Goal: Task Accomplishment & Management: Manage account settings

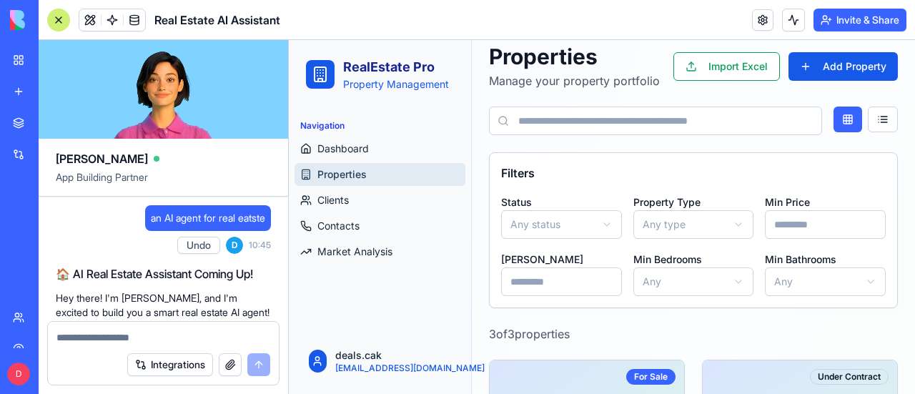
scroll to position [4466, 0]
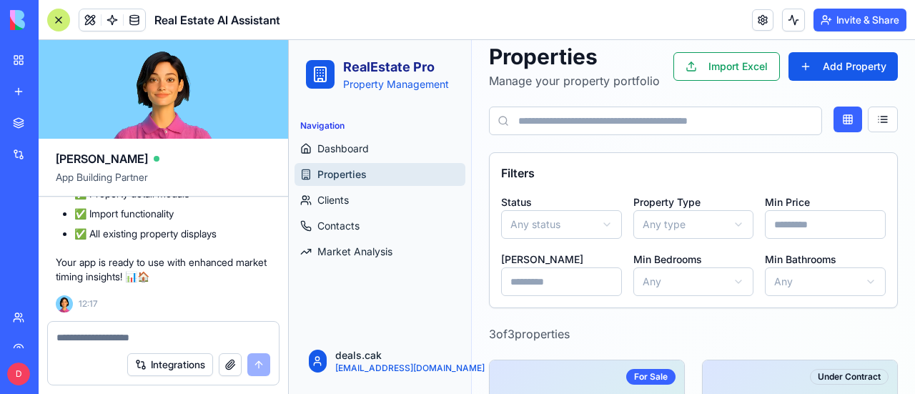
click at [167, 344] on textarea at bounding box center [163, 337] width 214 height 14
type textarea "*"
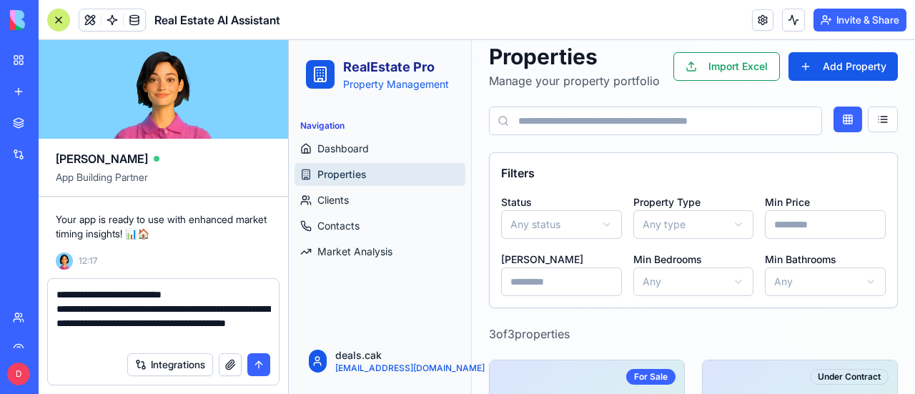
type textarea "**********"
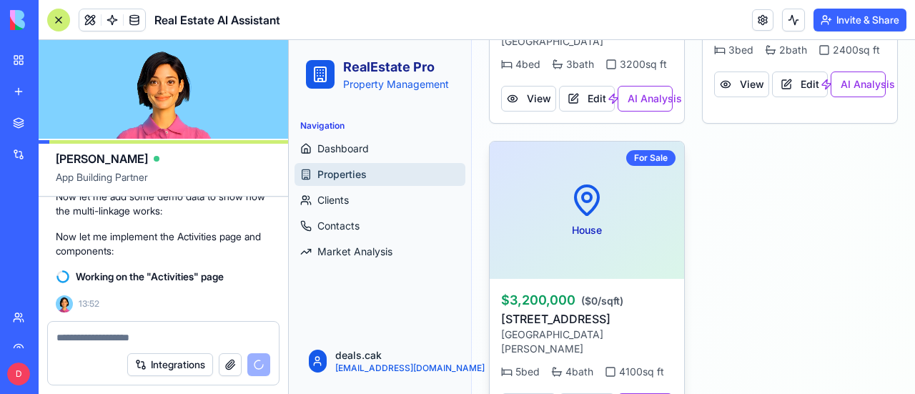
scroll to position [507, 0]
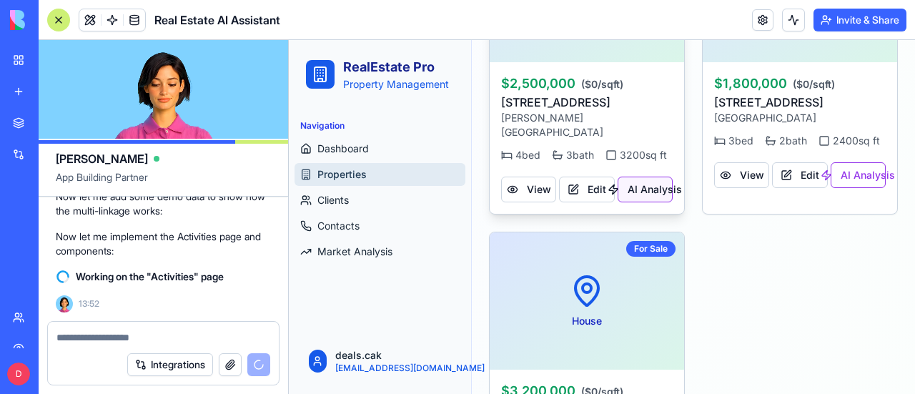
click at [644, 191] on button "AI Analysis" at bounding box center [645, 190] width 55 height 26
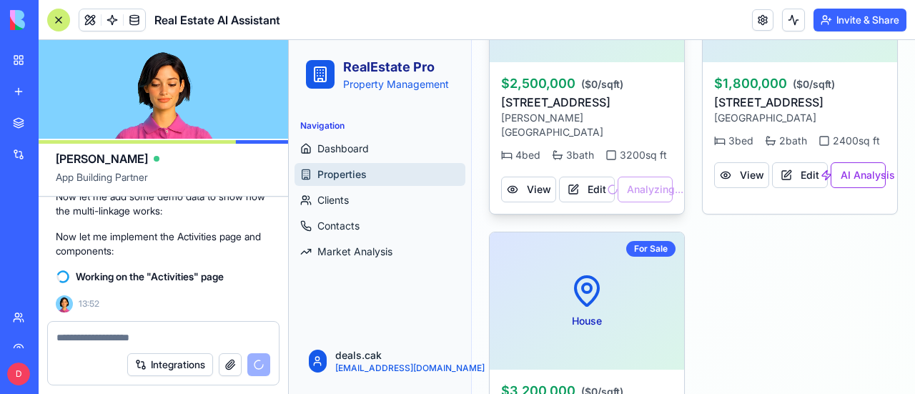
click at [633, 191] on div "View Edit Analyzing..." at bounding box center [587, 186] width 172 height 31
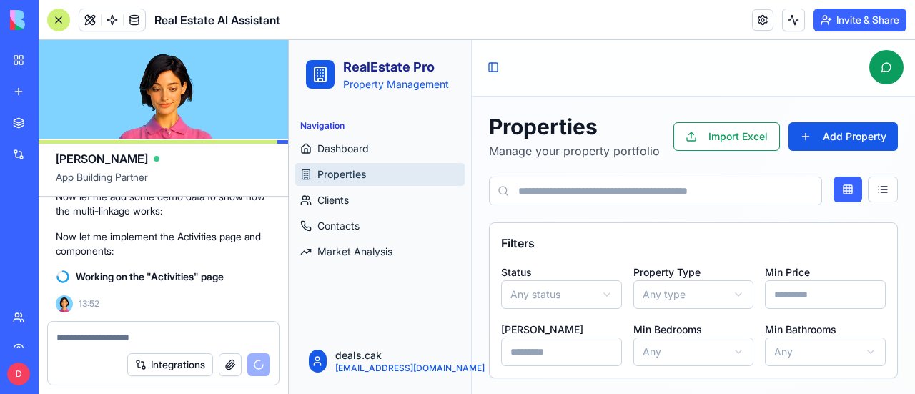
scroll to position [0, 0]
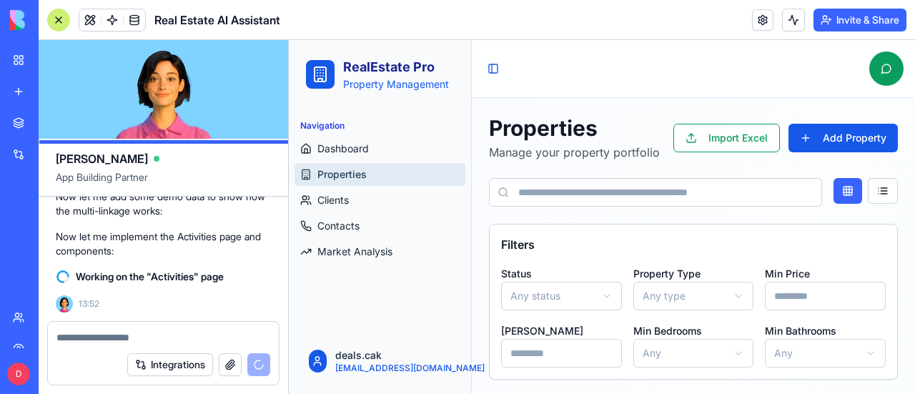
click at [758, 15] on link at bounding box center [762, 19] width 21 height 21
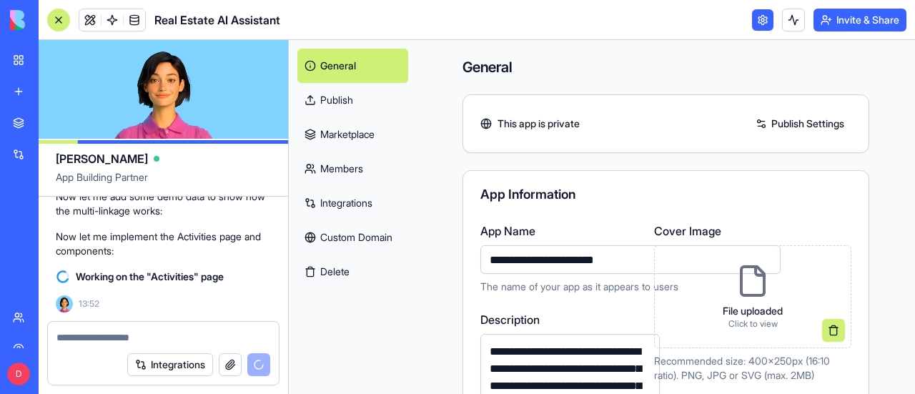
click at [347, 134] on link "Marketplace" at bounding box center [352, 134] width 111 height 34
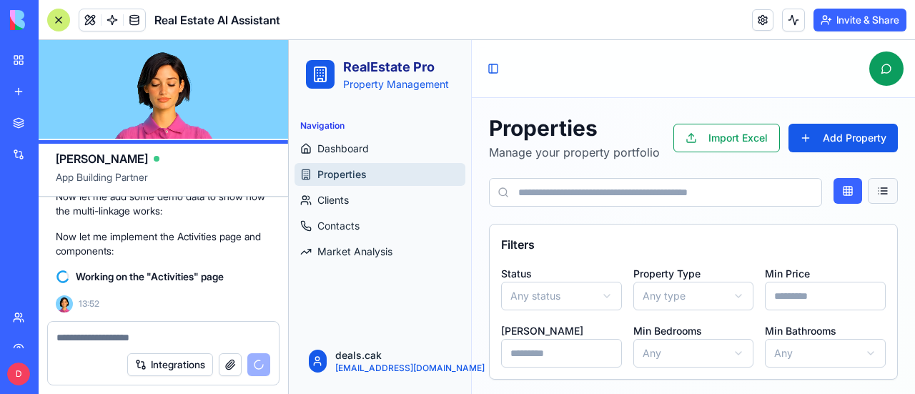
click at [876, 185] on button at bounding box center [883, 191] width 30 height 26
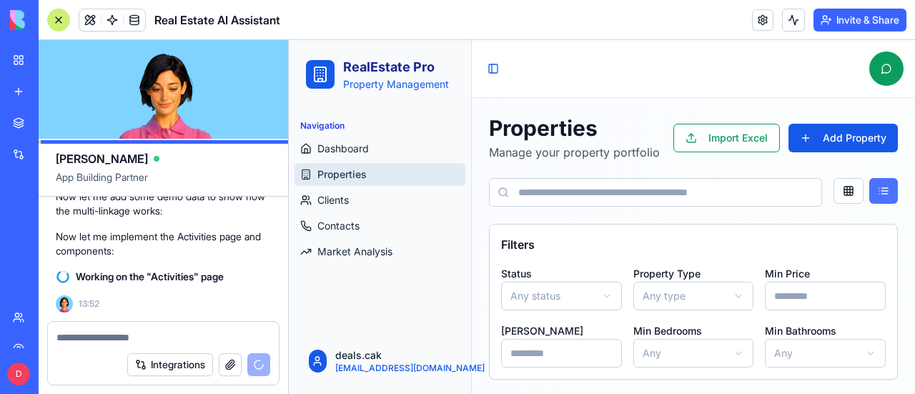
click at [876, 185] on button at bounding box center [883, 191] width 29 height 26
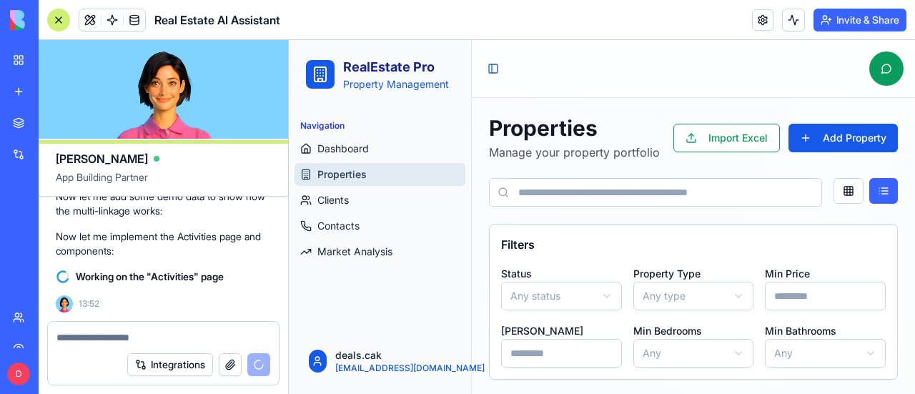
click at [636, 189] on input at bounding box center [655, 192] width 333 height 29
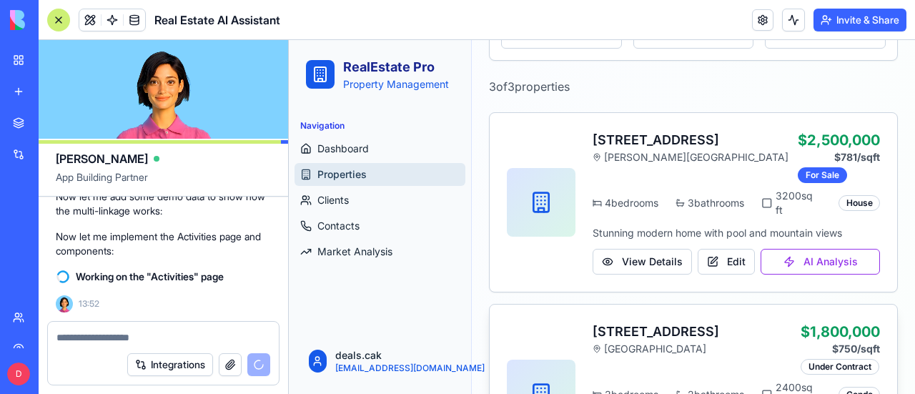
scroll to position [267, 0]
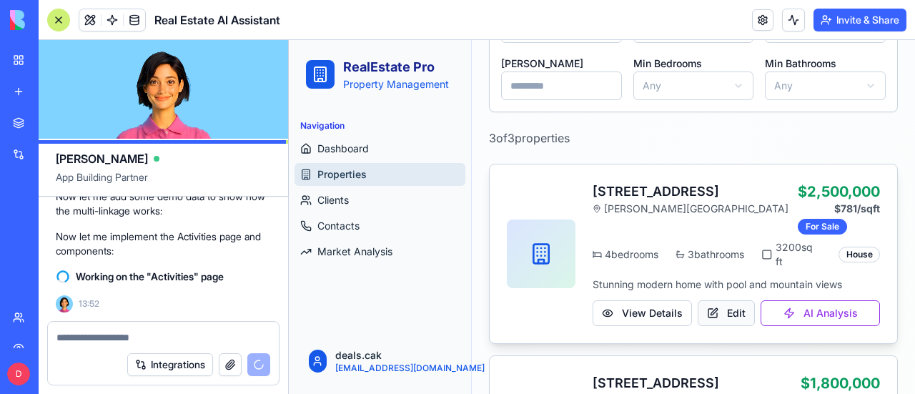
click at [713, 311] on button "Edit" at bounding box center [726, 313] width 57 height 26
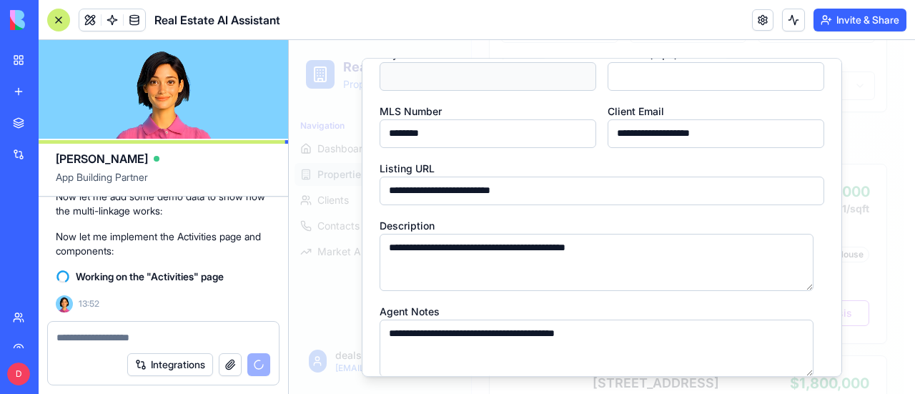
scroll to position [467, 0]
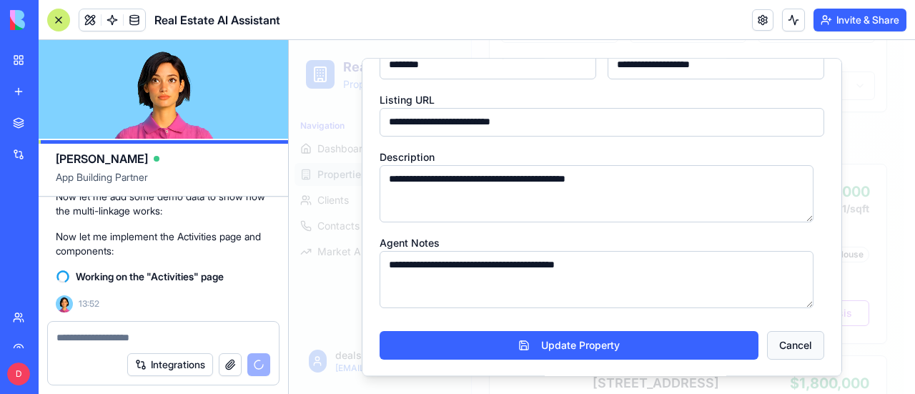
click at [779, 352] on button "Cancel" at bounding box center [795, 345] width 57 height 29
type input "**********"
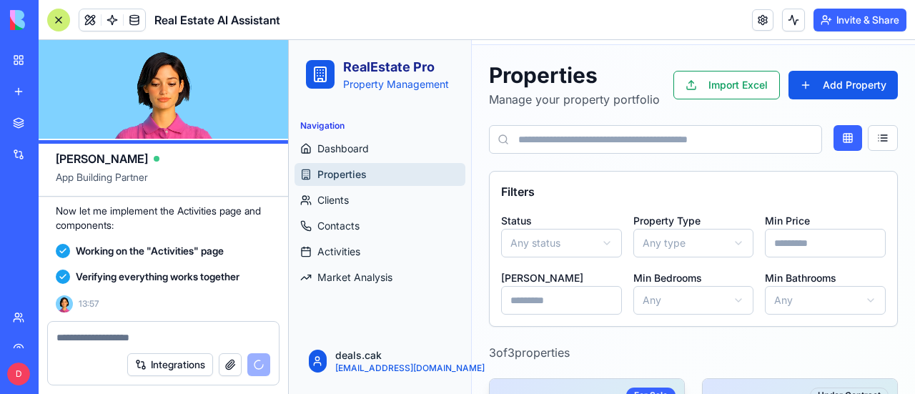
scroll to position [5827, 0]
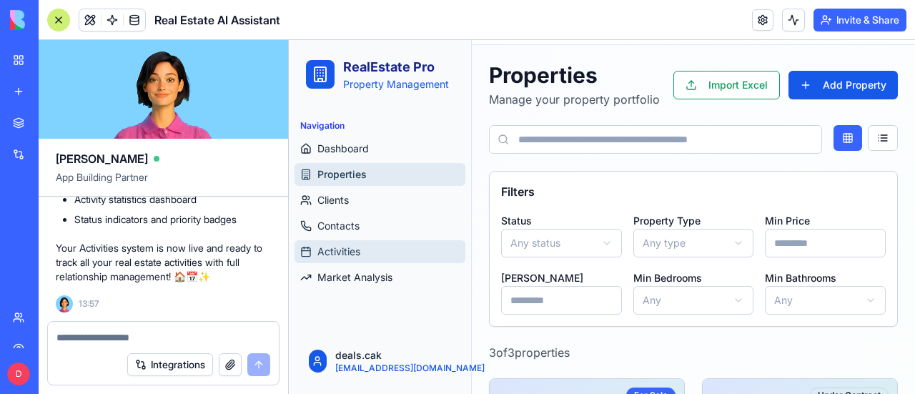
click at [347, 248] on span "Activities" at bounding box center [338, 251] width 43 height 14
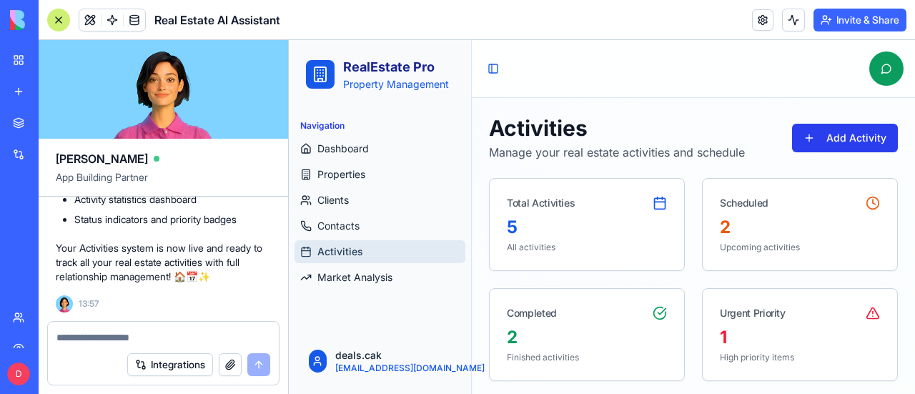
click at [833, 135] on button "Add Activity" at bounding box center [845, 138] width 106 height 29
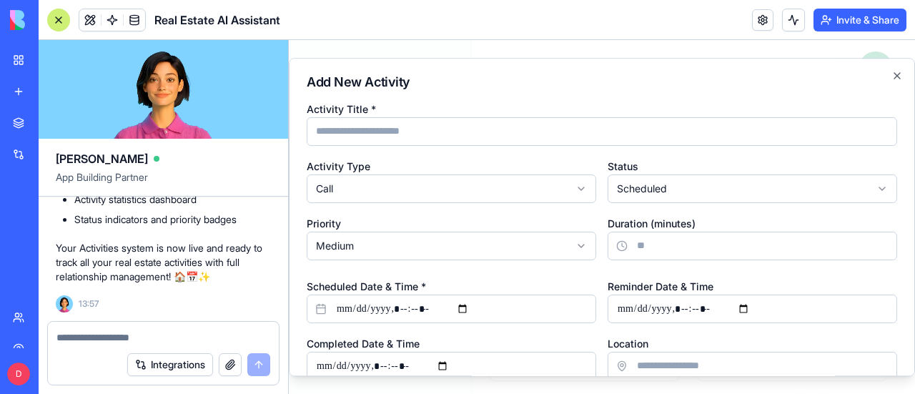
click at [535, 89] on div "**********" at bounding box center [602, 217] width 626 height 319
click at [134, 340] on textarea at bounding box center [163, 337] width 214 height 14
type textarea "*"
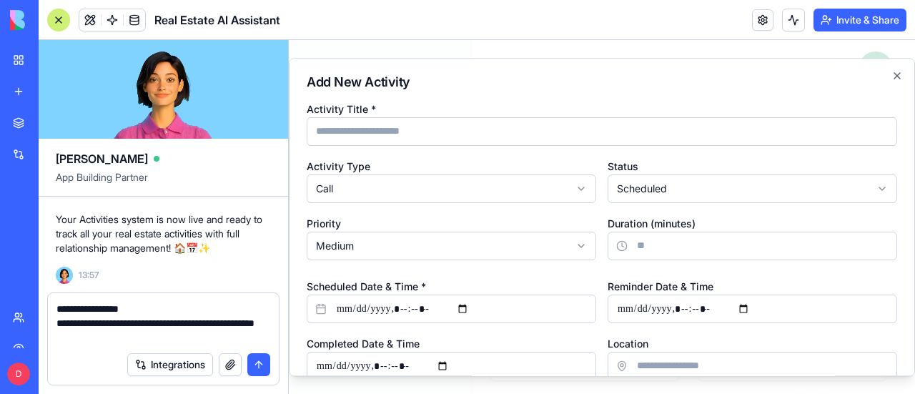
type textarea "**********"
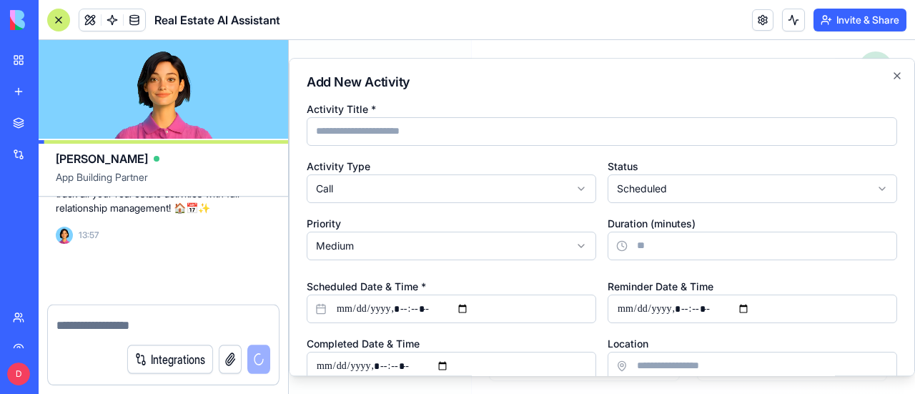
scroll to position [5895, 0]
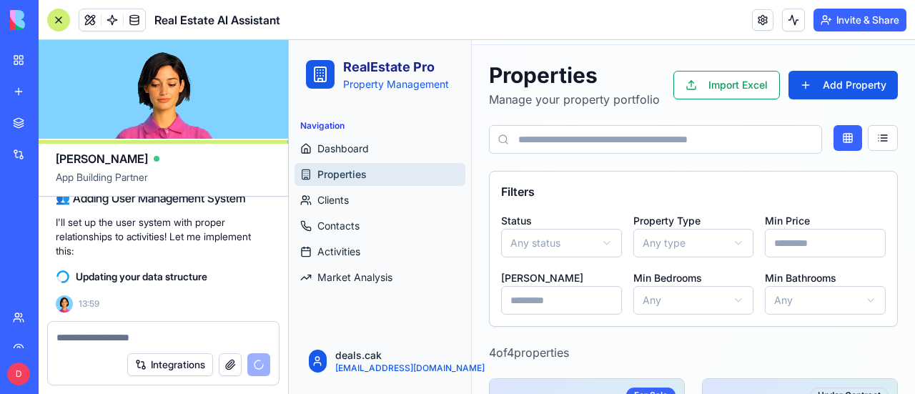
scroll to position [6095, 0]
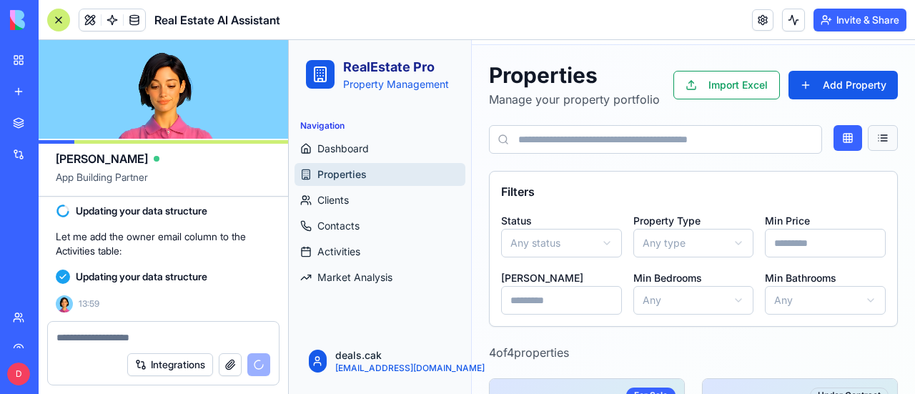
click at [873, 136] on button at bounding box center [883, 138] width 30 height 26
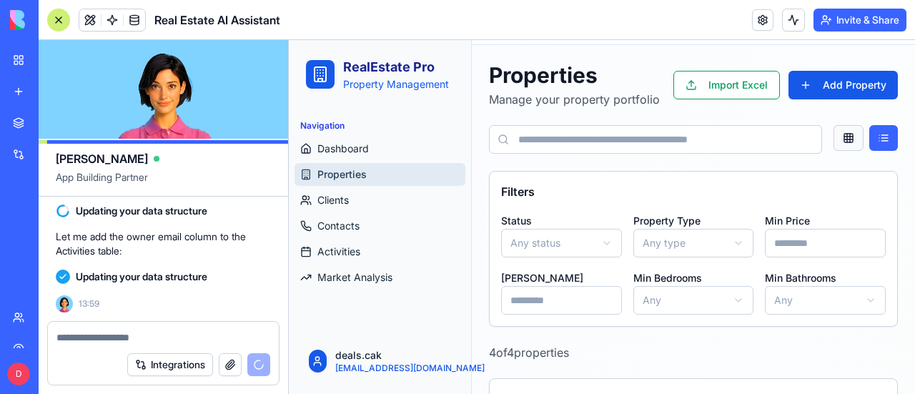
scroll to position [6135, 0]
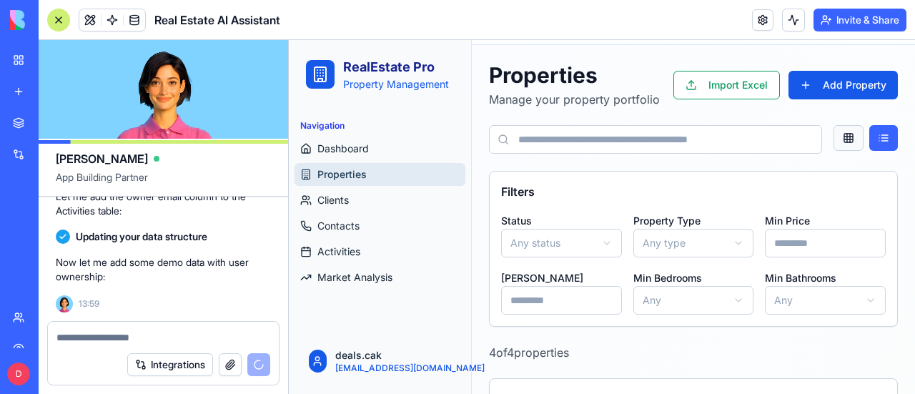
click at [841, 136] on button at bounding box center [848, 138] width 30 height 26
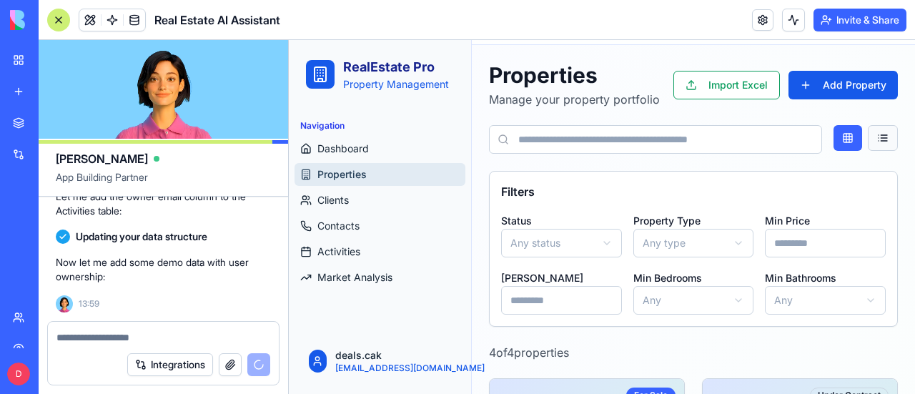
click at [871, 136] on button at bounding box center [883, 138] width 30 height 26
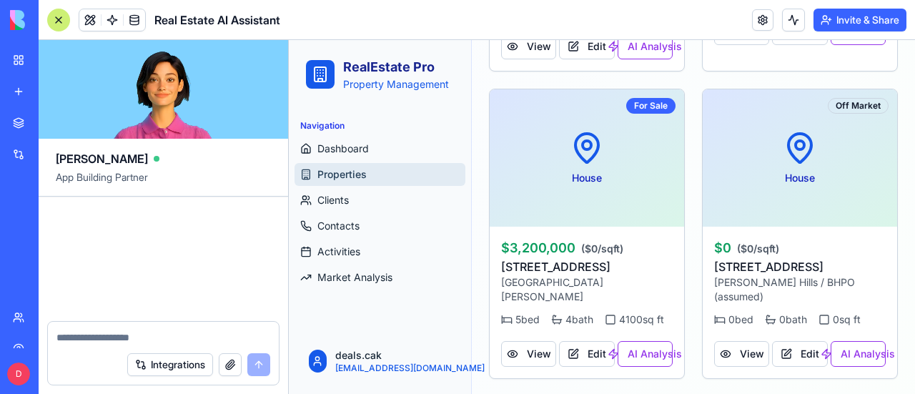
scroll to position [7253, 0]
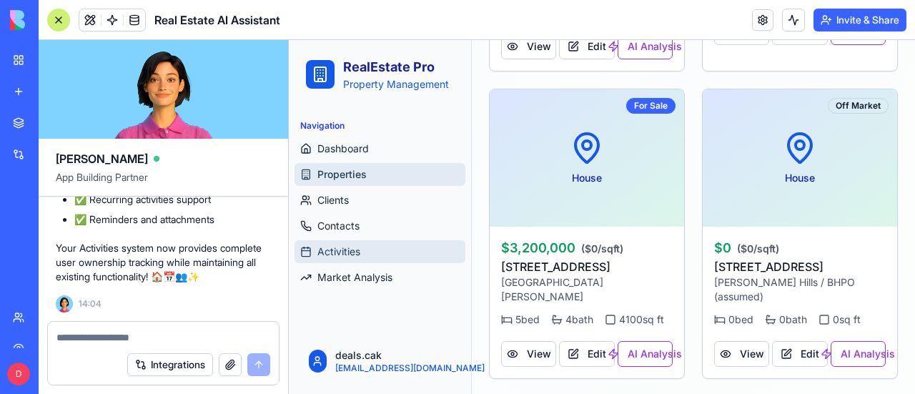
click at [358, 254] on span "Activities" at bounding box center [338, 251] width 43 height 14
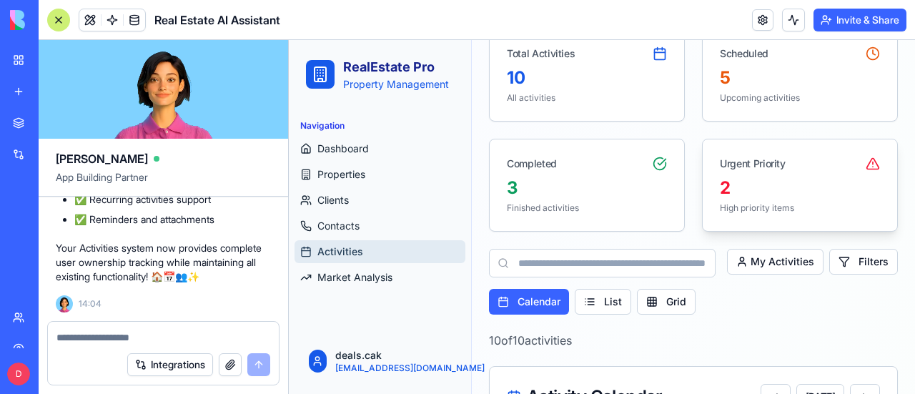
scroll to position [6, 0]
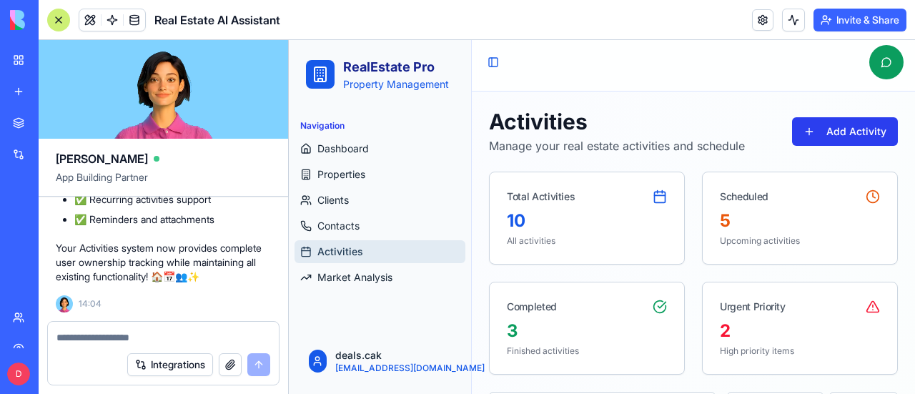
click at [828, 128] on button "Add Activity" at bounding box center [845, 131] width 106 height 29
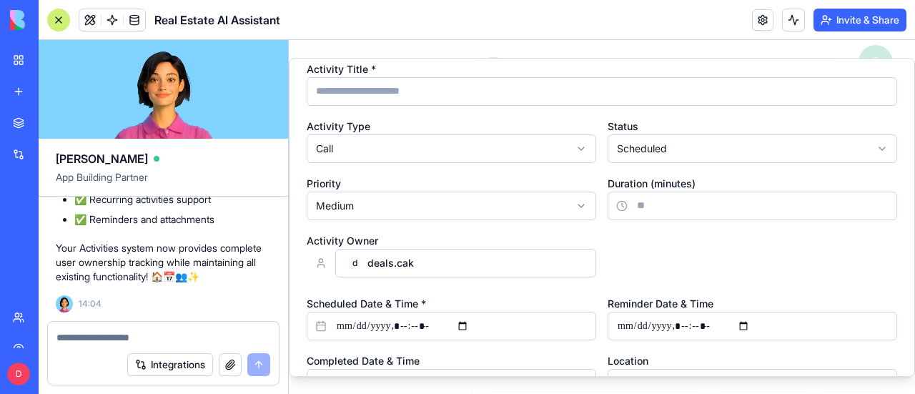
scroll to position [71, 0]
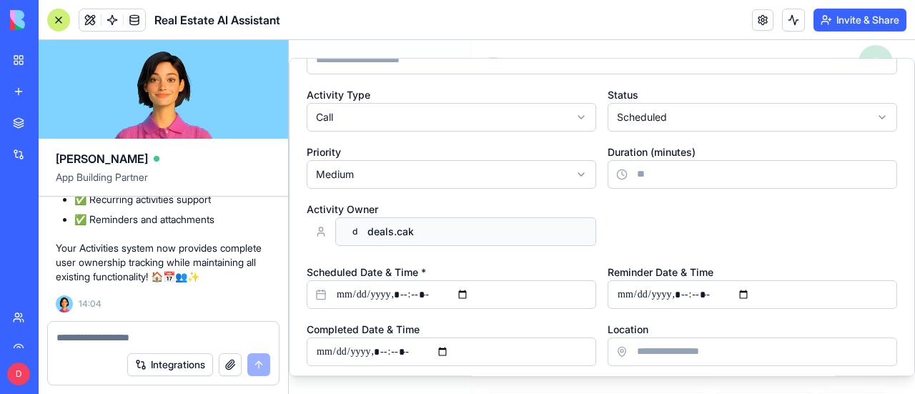
click at [526, 228] on button "d deals.cak" at bounding box center [465, 231] width 261 height 29
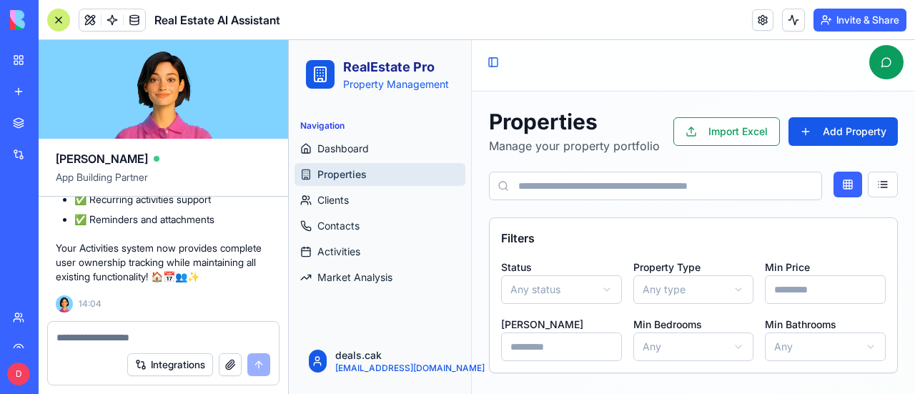
scroll to position [650, 0]
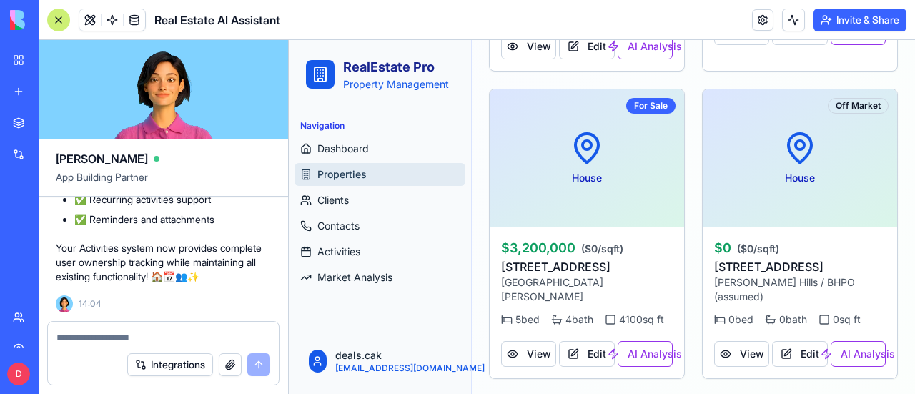
click at [138, 334] on textarea at bounding box center [163, 337] width 214 height 14
type textarea "*"
type textarea "**********"
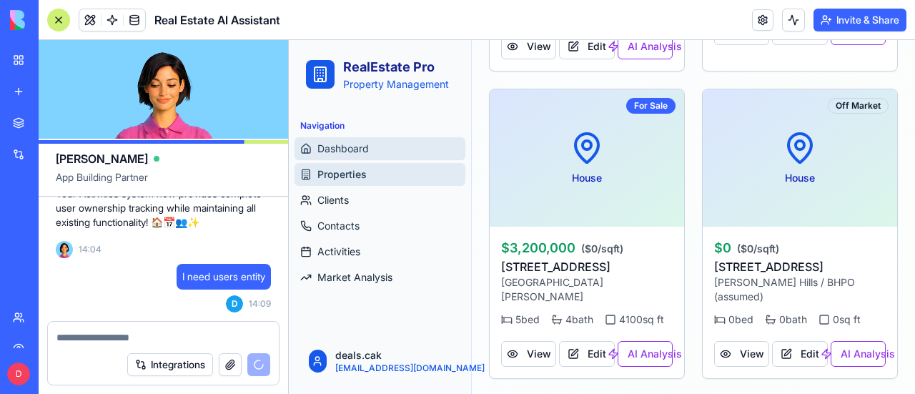
click at [345, 142] on span "Dashboard" at bounding box center [342, 149] width 51 height 14
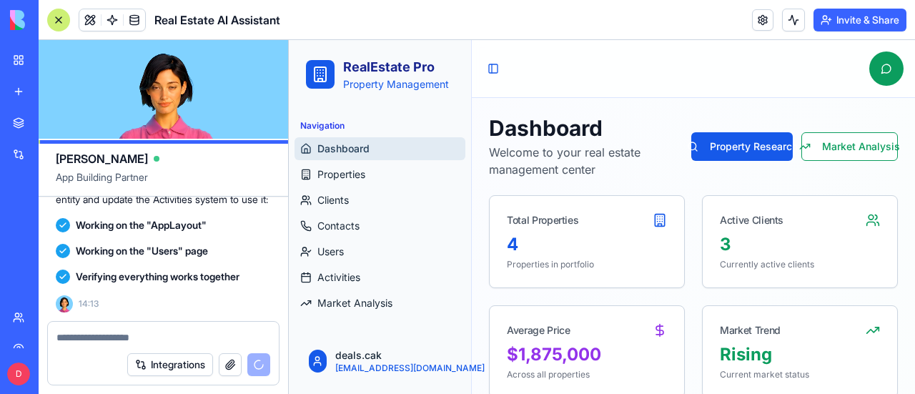
scroll to position [8631, 0]
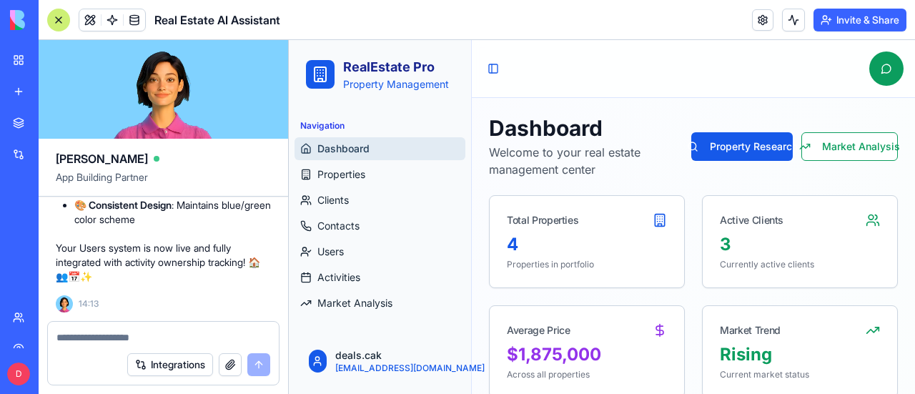
click at [110, 334] on textarea at bounding box center [163, 337] width 214 height 14
type textarea "**********"
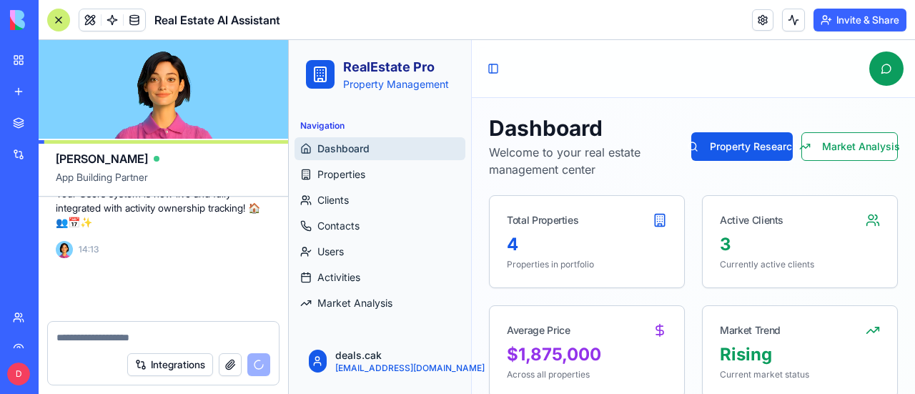
scroll to position [8686, 0]
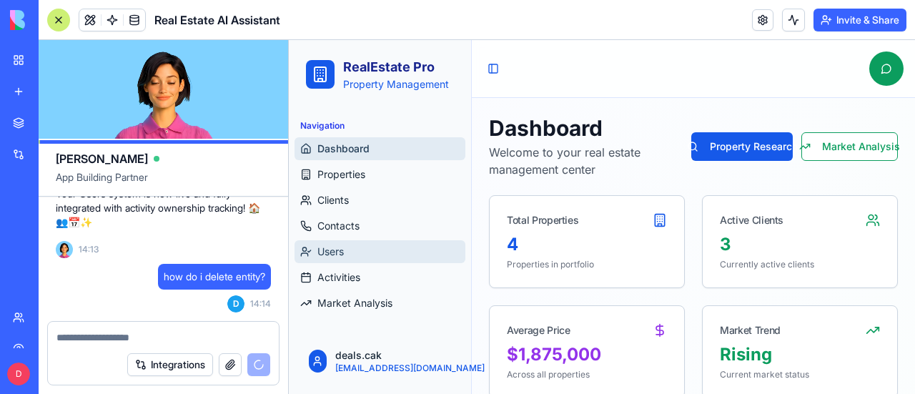
click at [333, 246] on span "Users" at bounding box center [330, 251] width 26 height 14
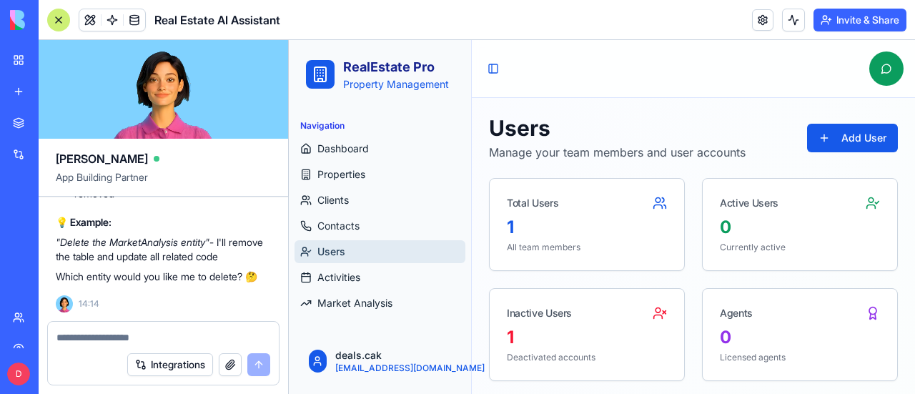
scroll to position [9300, 0]
click at [157, 341] on textarea at bounding box center [163, 337] width 214 height 14
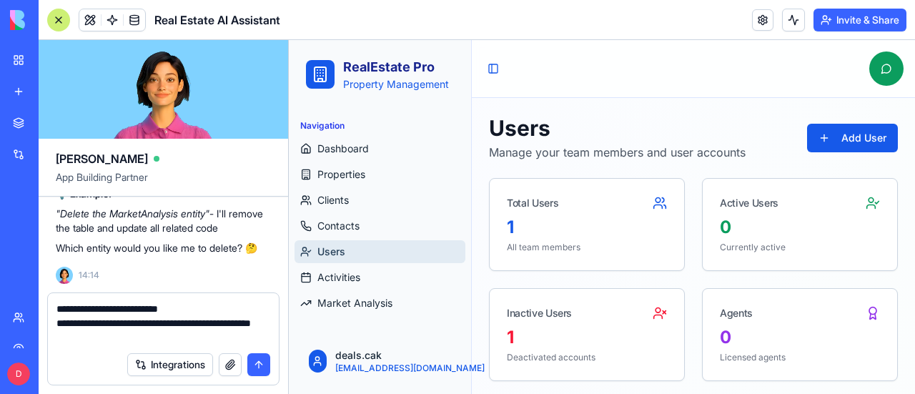
type textarea "**********"
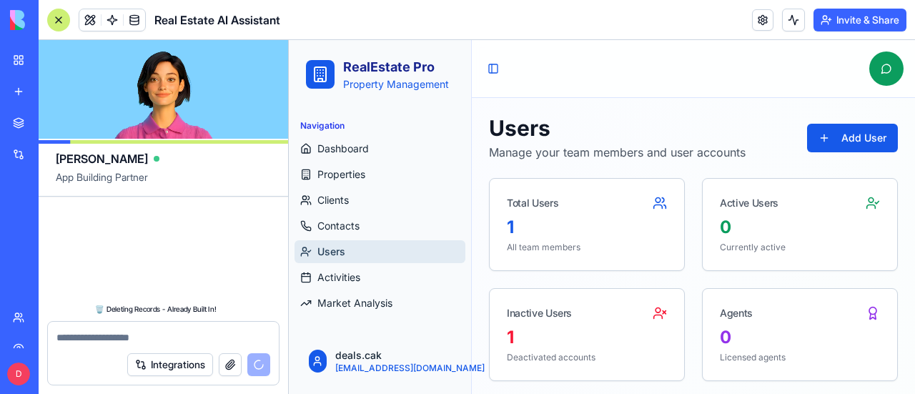
scroll to position [10307, 0]
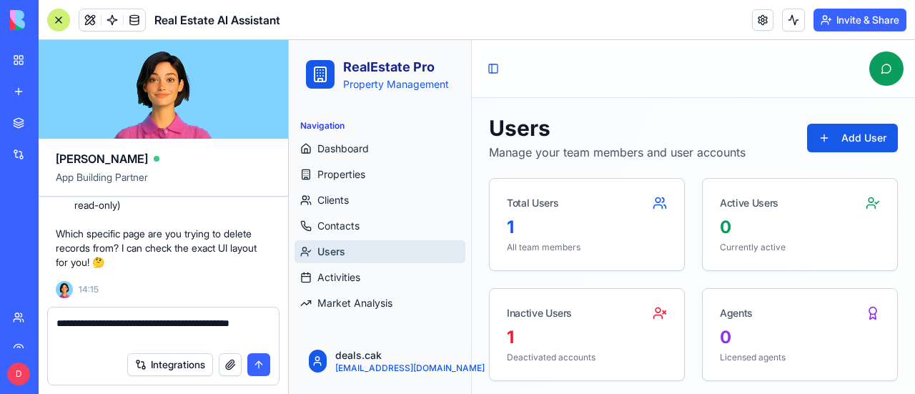
type textarea "**********"
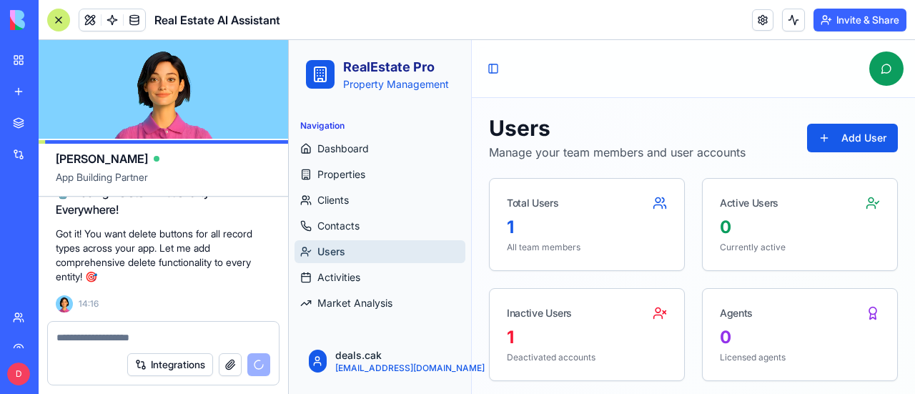
scroll to position [10670, 0]
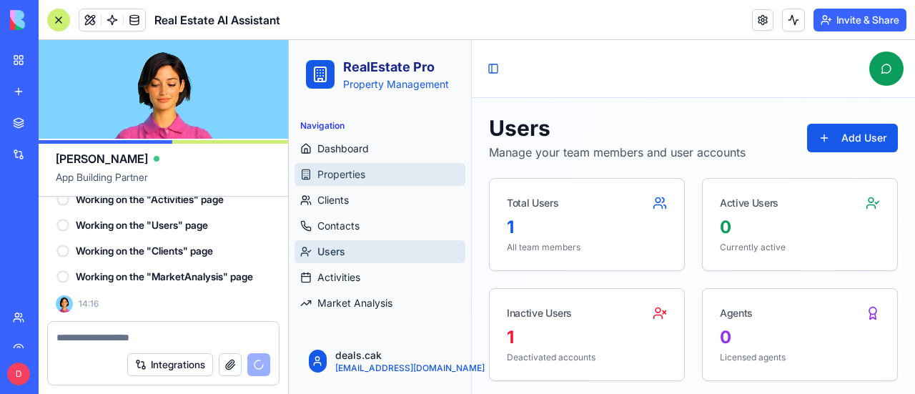
click at [315, 171] on link "Properties" at bounding box center [379, 174] width 171 height 23
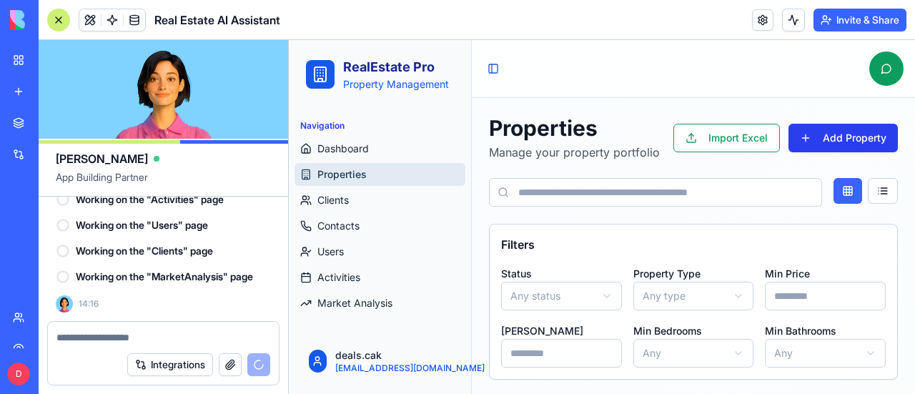
click at [829, 132] on button "Add Property" at bounding box center [842, 138] width 109 height 29
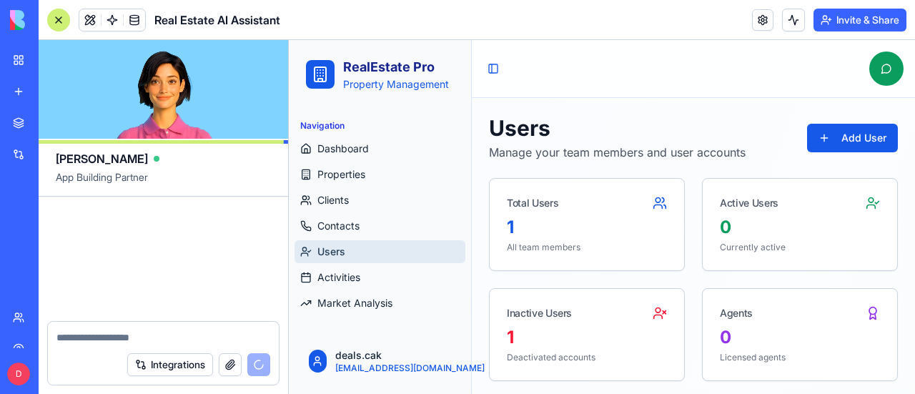
scroll to position [11265, 0]
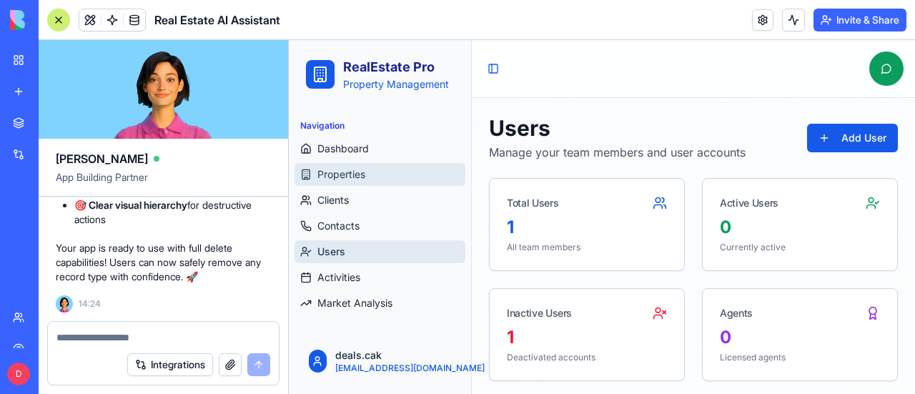
click at [339, 168] on span "Properties" at bounding box center [341, 174] width 48 height 14
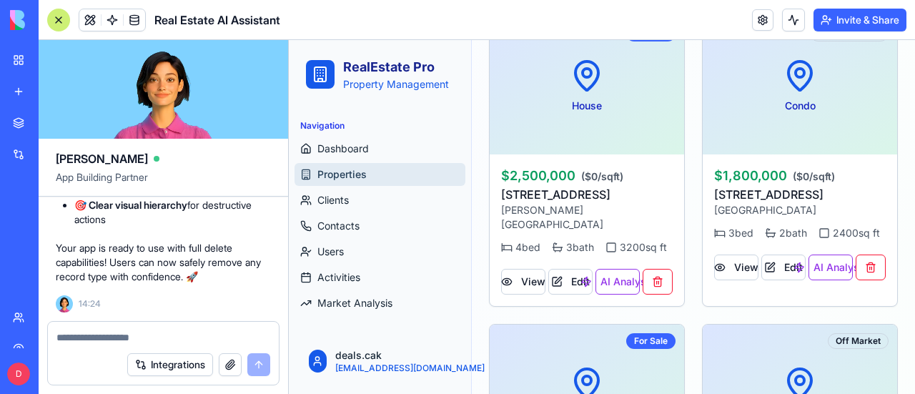
scroll to position [429, 0]
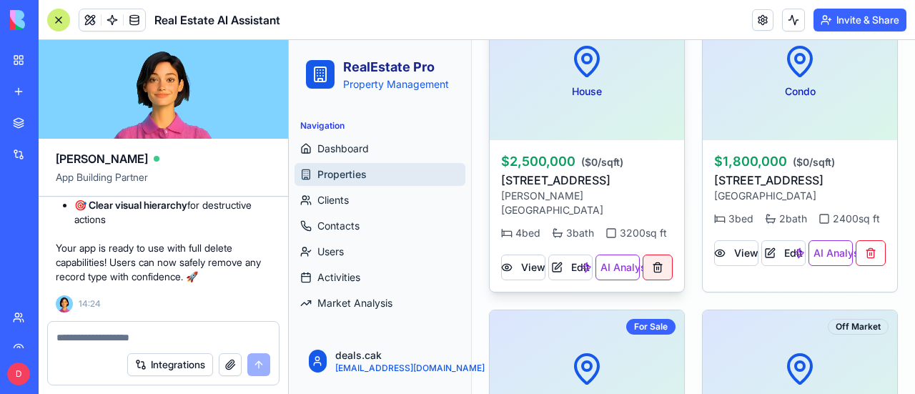
click at [653, 269] on button at bounding box center [658, 267] width 30 height 26
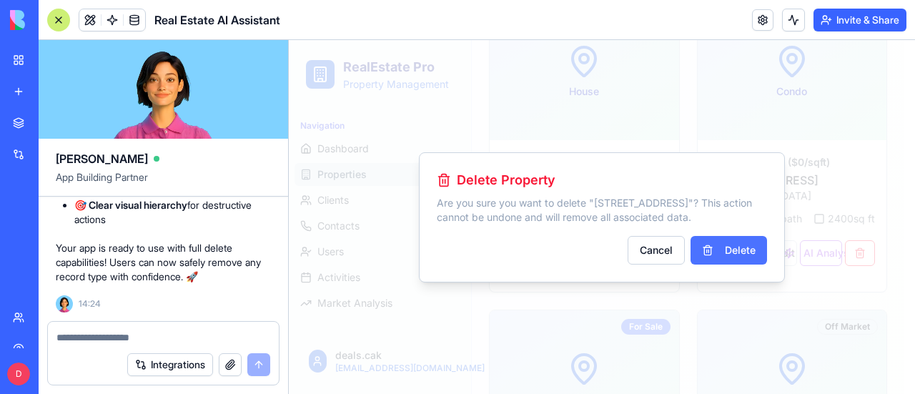
click at [731, 251] on button "Delete" at bounding box center [728, 250] width 76 height 29
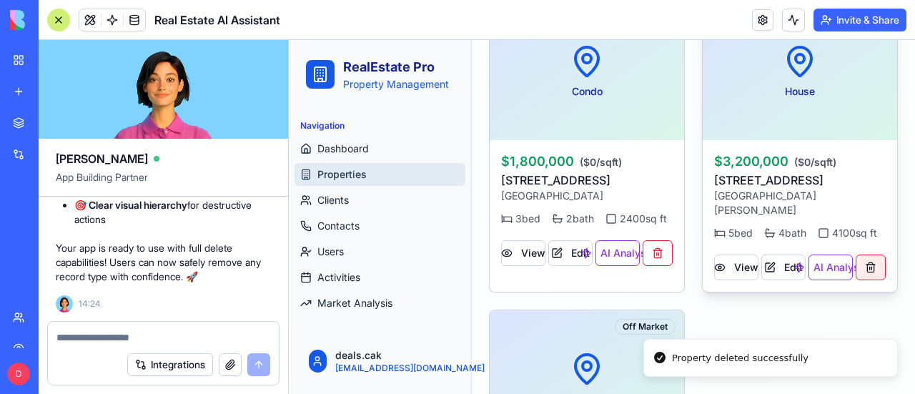
click at [861, 265] on button at bounding box center [871, 267] width 30 height 26
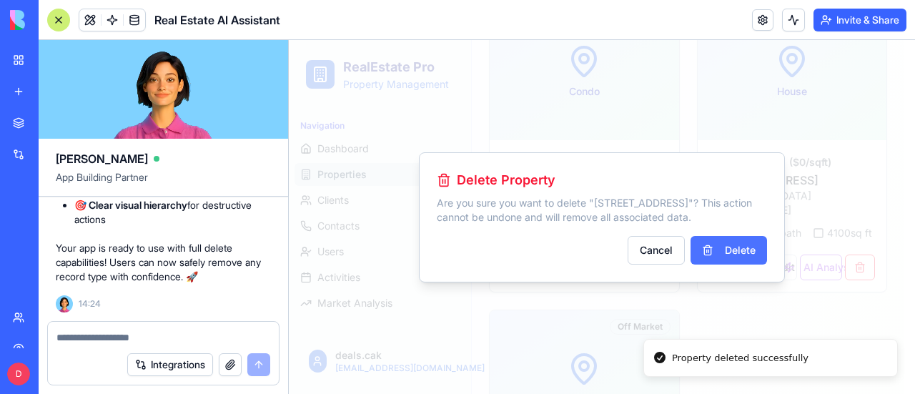
click at [743, 252] on button "Delete" at bounding box center [728, 250] width 76 height 29
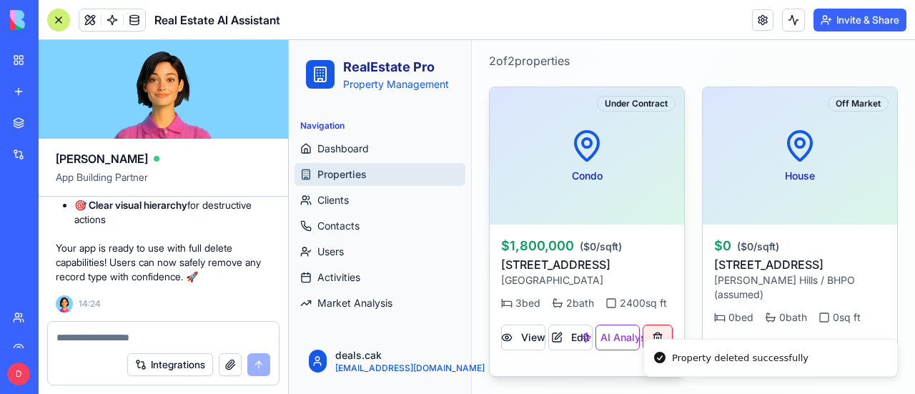
scroll to position [343, 0]
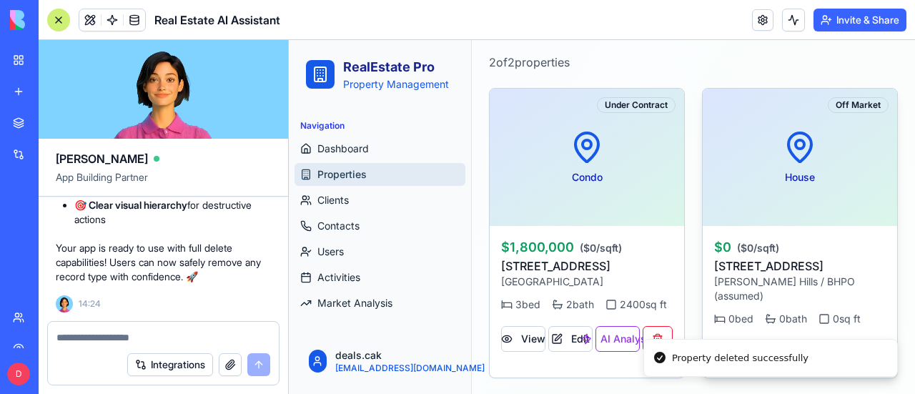
click at [856, 340] on button at bounding box center [871, 353] width 30 height 26
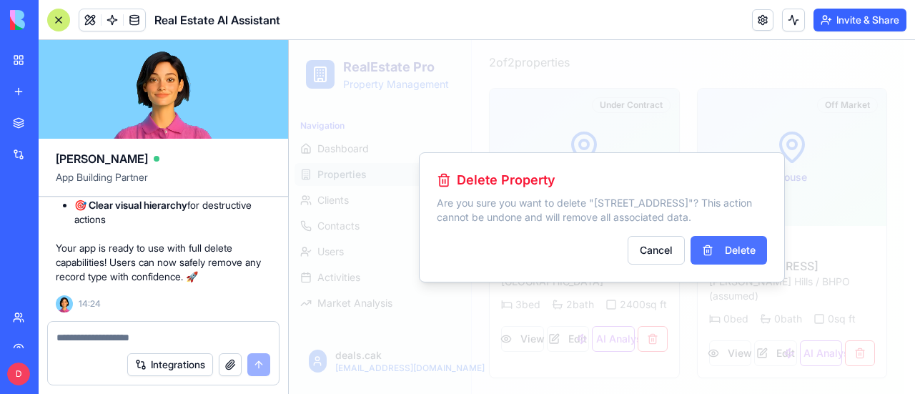
click at [747, 252] on button "Delete" at bounding box center [728, 250] width 76 height 29
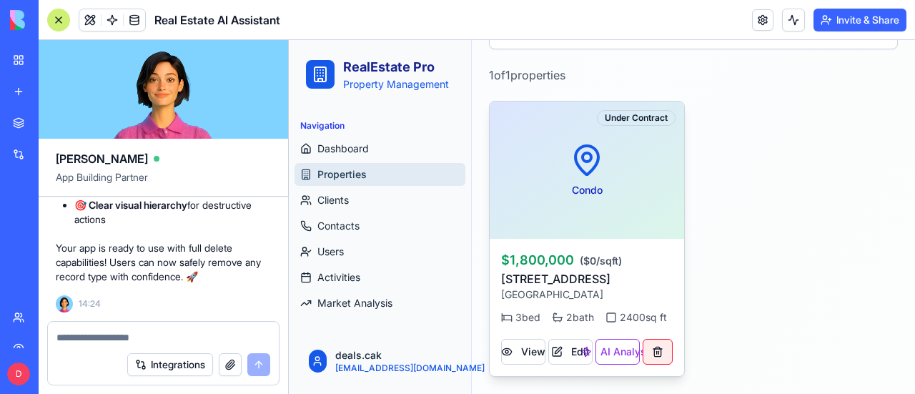
click at [658, 355] on button at bounding box center [658, 352] width 30 height 26
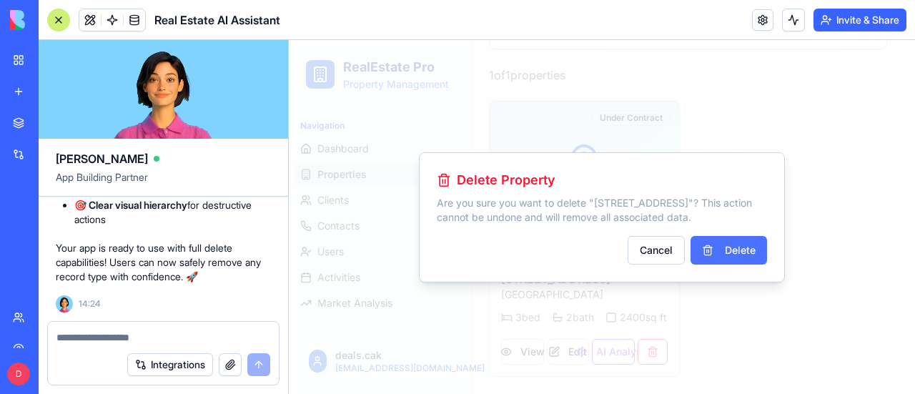
click at [733, 257] on button "Delete" at bounding box center [728, 250] width 76 height 29
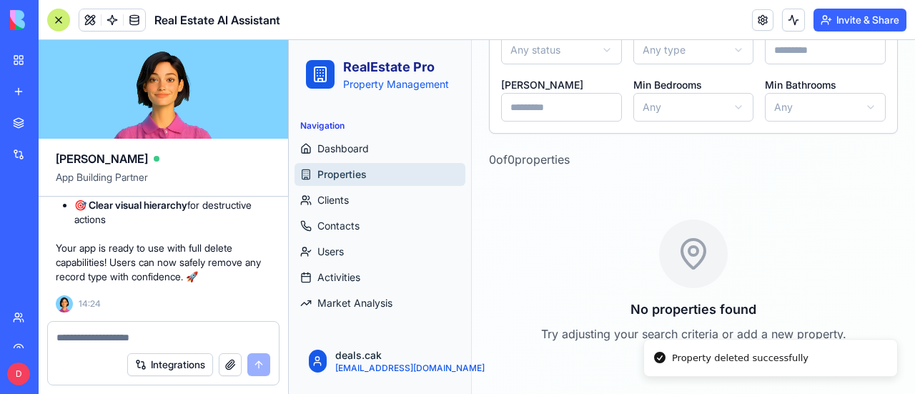
scroll to position [244, 0]
click at [340, 198] on span "Clients" at bounding box center [332, 200] width 31 height 14
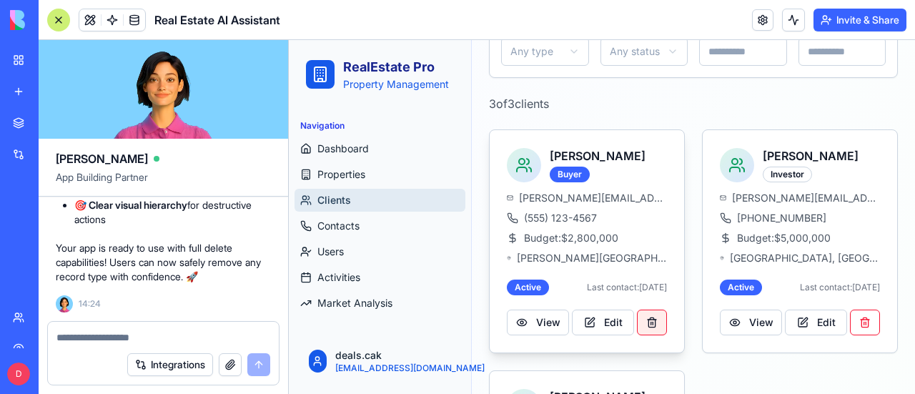
click at [652, 320] on button at bounding box center [652, 322] width 30 height 26
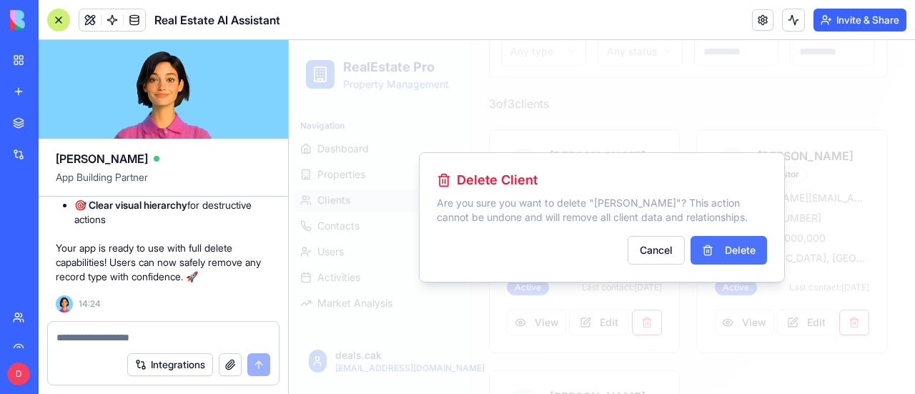
click at [746, 251] on button "Delete" at bounding box center [728, 250] width 76 height 29
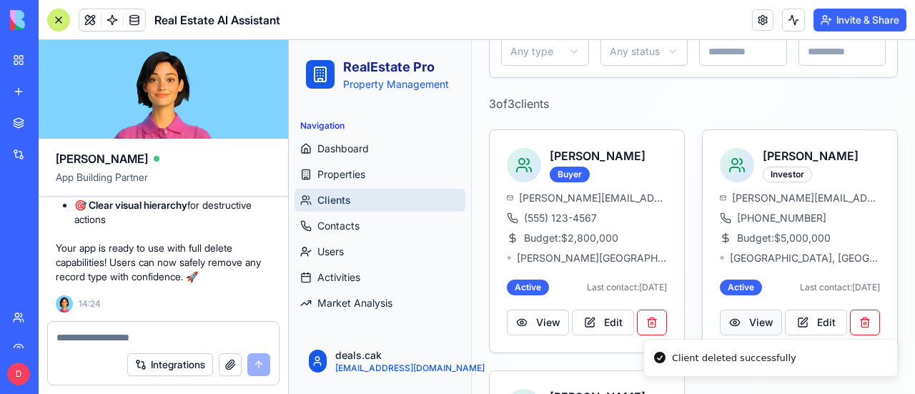
scroll to position [218, 0]
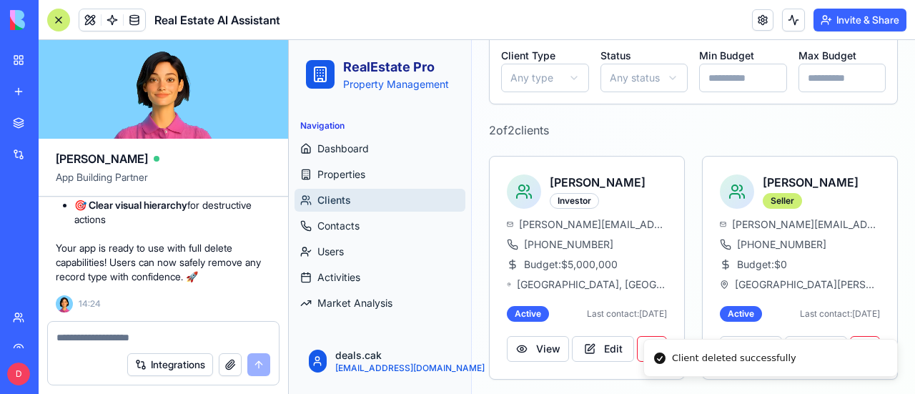
click at [648, 342] on li "Client deleted successfully" at bounding box center [770, 358] width 254 height 38
click at [332, 225] on span "Contacts" at bounding box center [338, 226] width 42 height 14
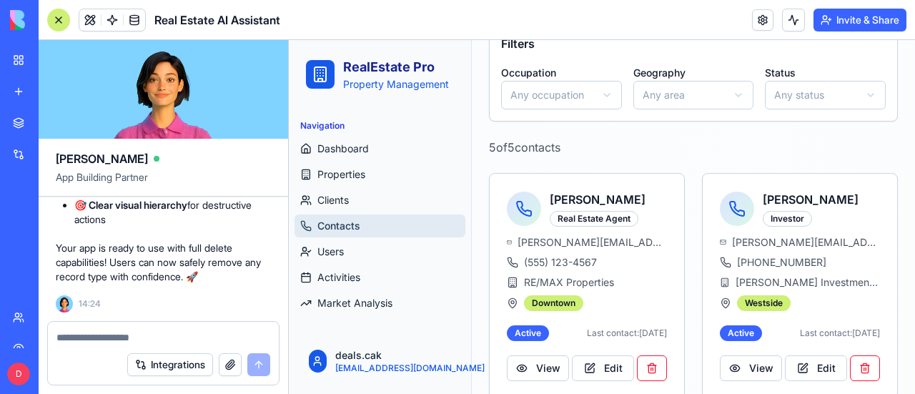
scroll to position [289, 0]
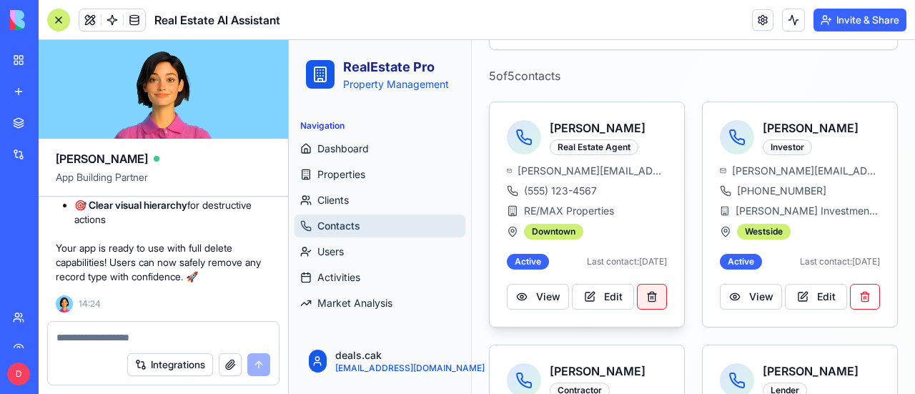
click at [645, 297] on button at bounding box center [652, 297] width 30 height 26
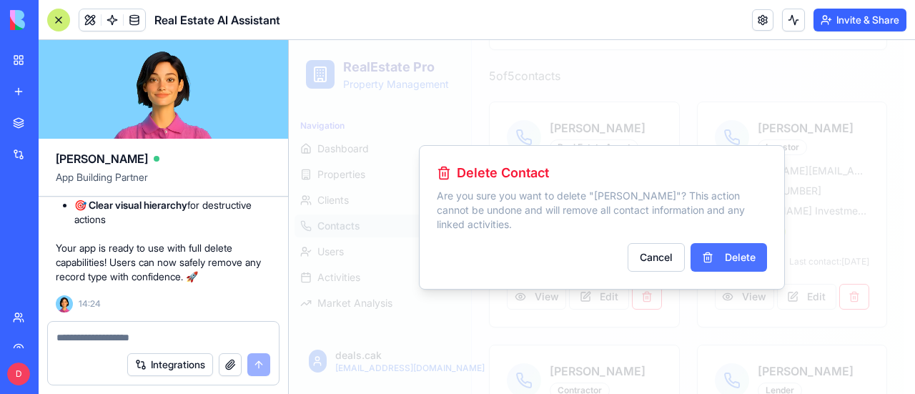
click at [735, 258] on button "Delete" at bounding box center [728, 257] width 76 height 29
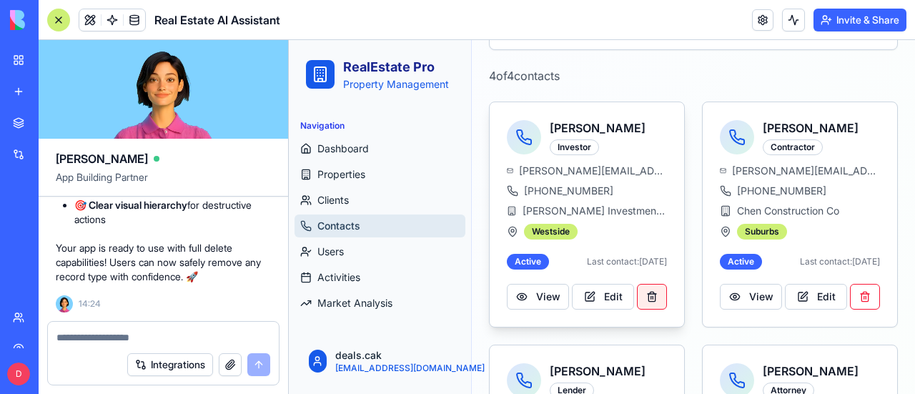
click at [648, 295] on button at bounding box center [652, 297] width 30 height 26
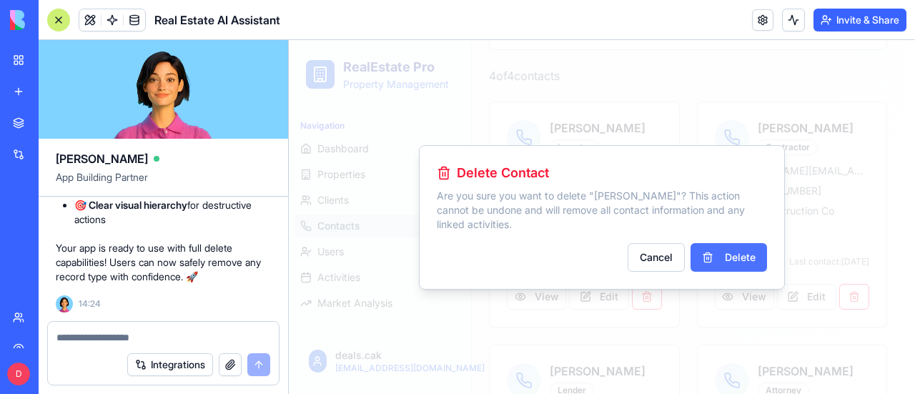
click at [733, 257] on button "Delete" at bounding box center [728, 257] width 76 height 29
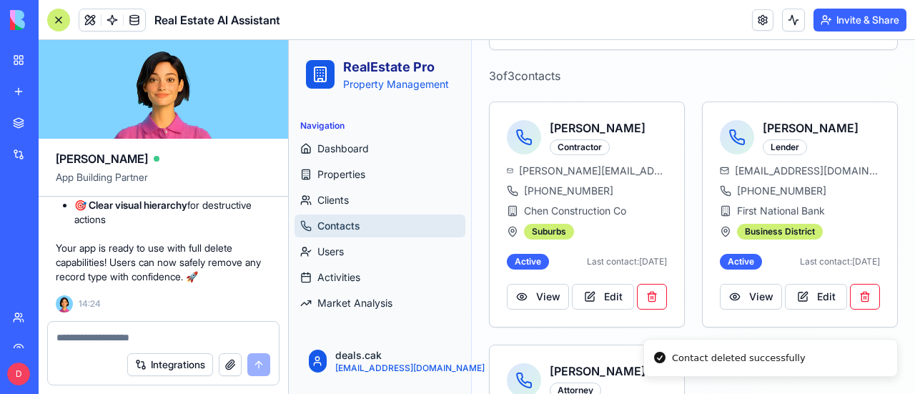
click at [643, 294] on button at bounding box center [652, 297] width 30 height 26
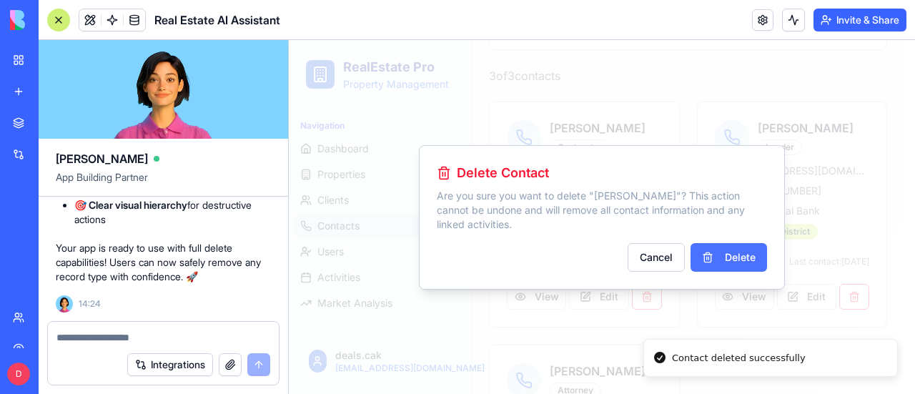
click at [739, 262] on button "Delete" at bounding box center [728, 257] width 76 height 29
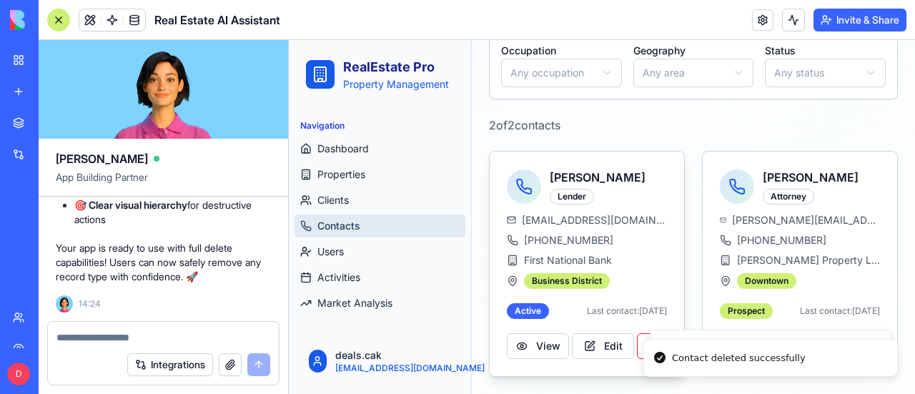
scroll to position [244, 0]
click at [643, 336] on button at bounding box center [652, 346] width 30 height 26
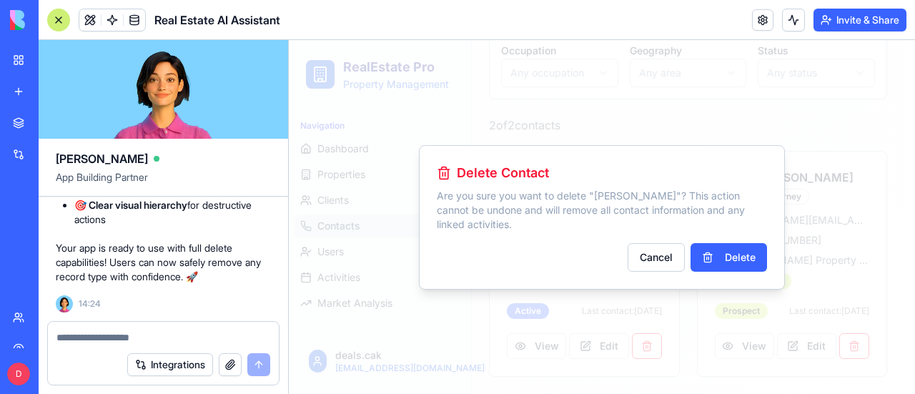
click at [749, 257] on button "Delete" at bounding box center [728, 257] width 76 height 29
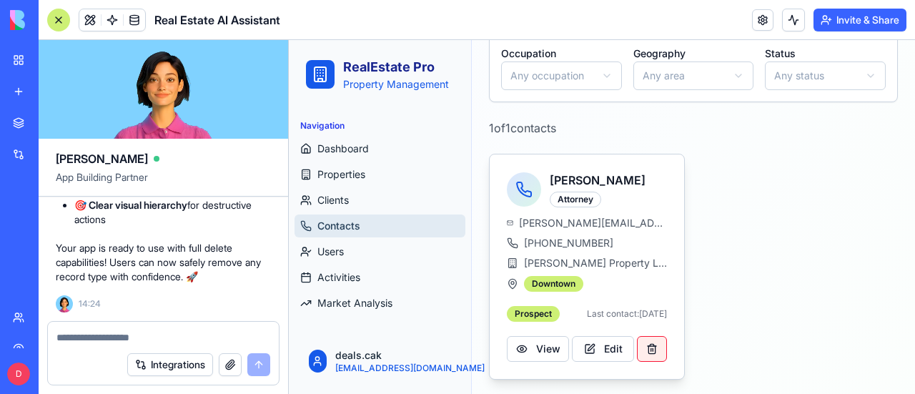
click at [645, 352] on button at bounding box center [652, 349] width 30 height 26
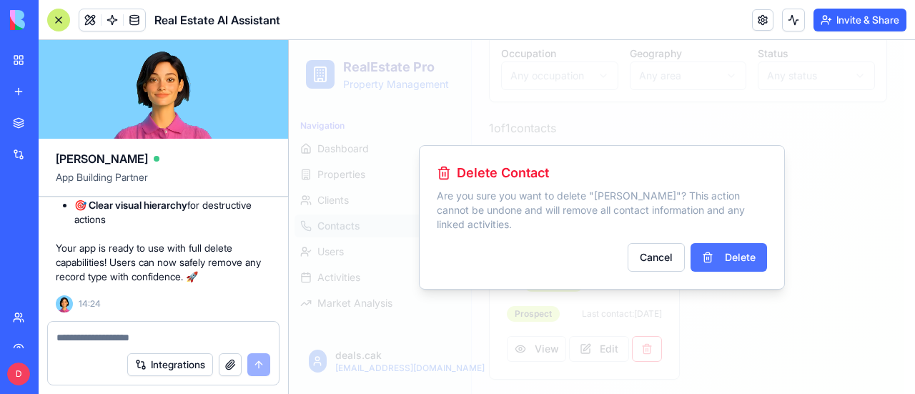
click at [733, 259] on button "Delete" at bounding box center [728, 257] width 76 height 29
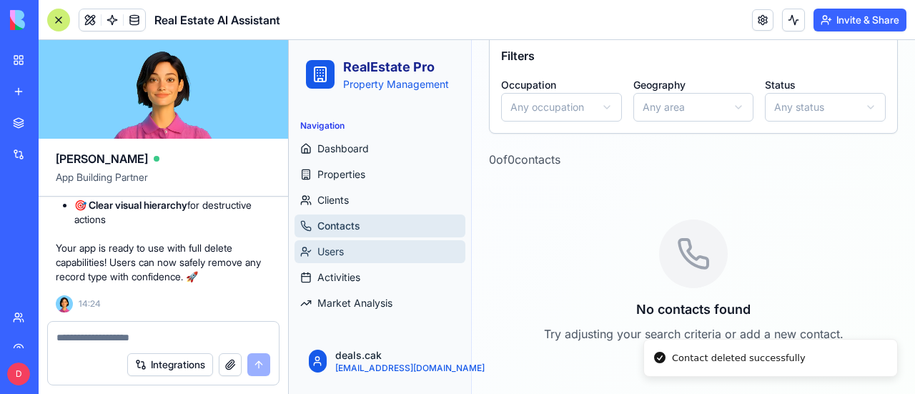
scroll to position [204, 0]
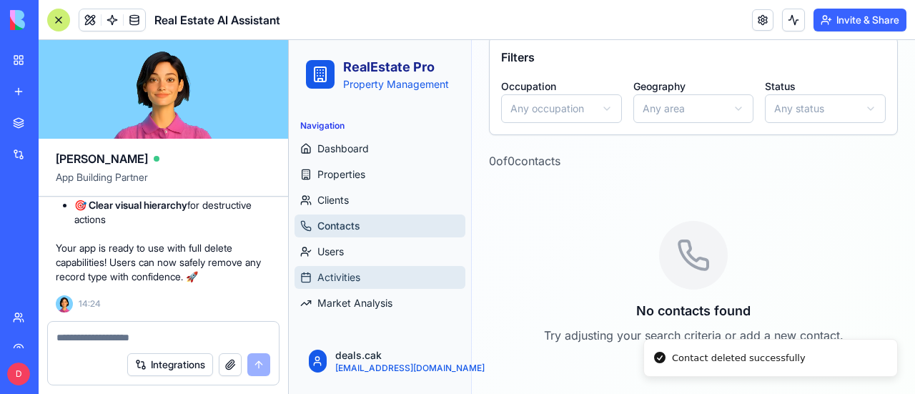
click at [349, 276] on span "Activities" at bounding box center [338, 277] width 43 height 14
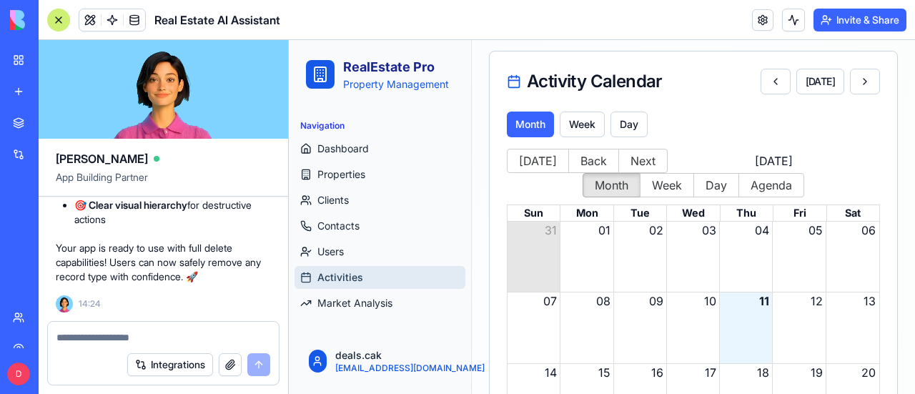
scroll to position [324, 0]
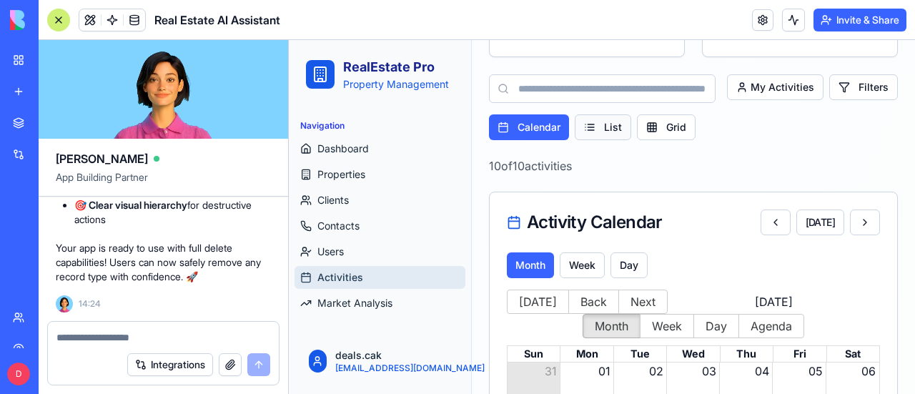
click at [595, 131] on button "List" at bounding box center [603, 127] width 56 height 26
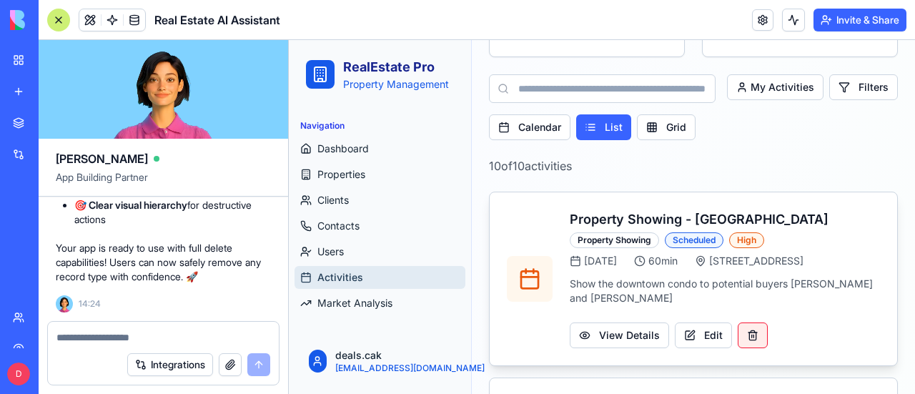
click at [753, 322] on button at bounding box center [753, 335] width 30 height 26
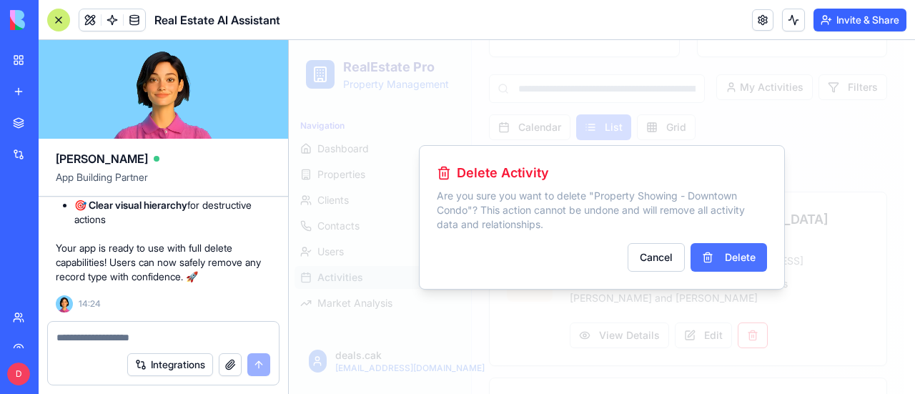
click at [730, 259] on button "Delete" at bounding box center [728, 257] width 76 height 29
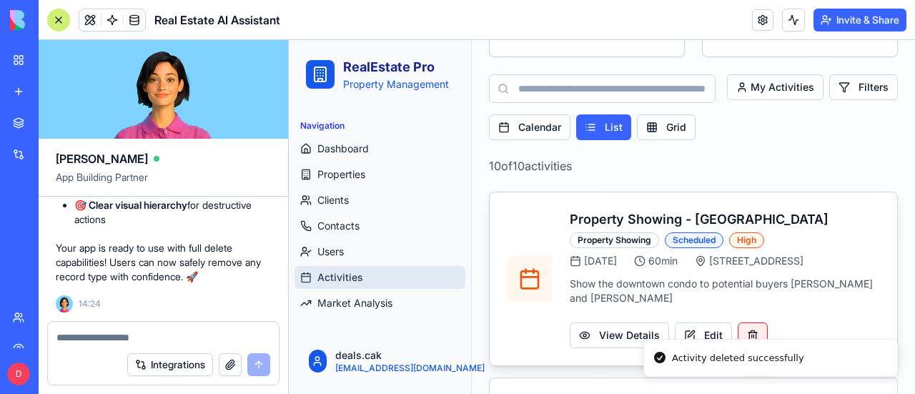
click at [746, 322] on button at bounding box center [753, 335] width 30 height 26
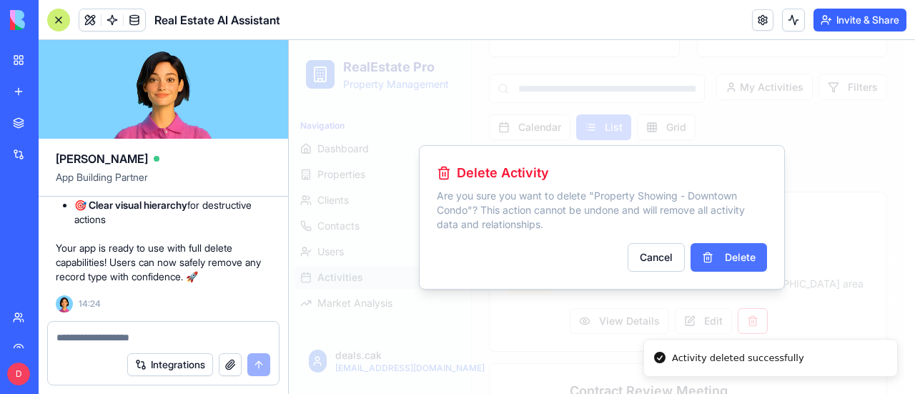
click at [735, 257] on button "Delete" at bounding box center [728, 257] width 76 height 29
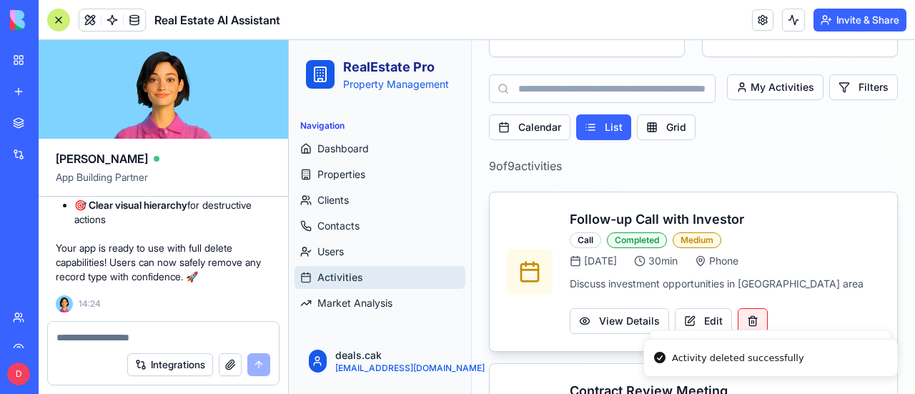
click at [750, 314] on button at bounding box center [753, 321] width 30 height 26
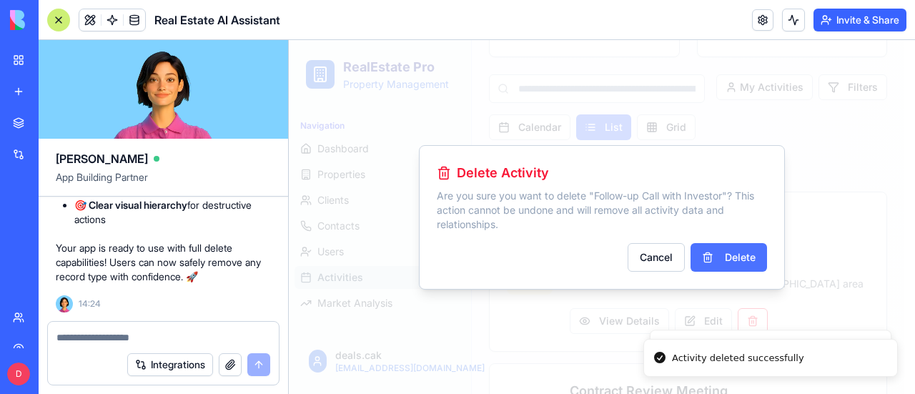
click at [749, 257] on button "Delete" at bounding box center [728, 257] width 76 height 29
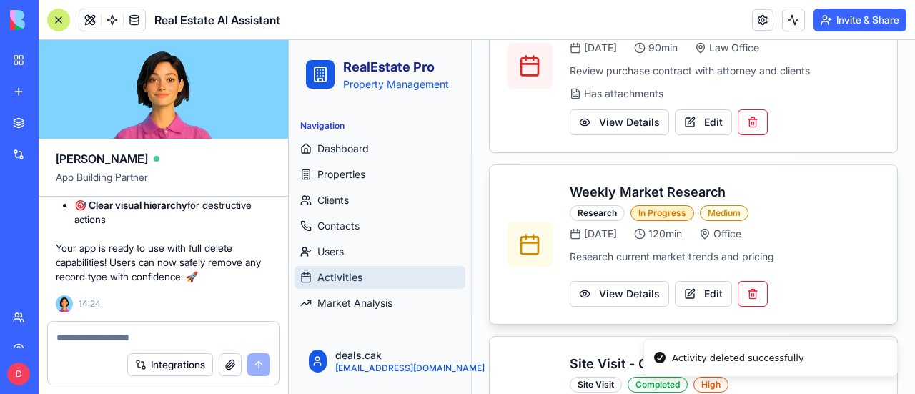
scroll to position [538, 0]
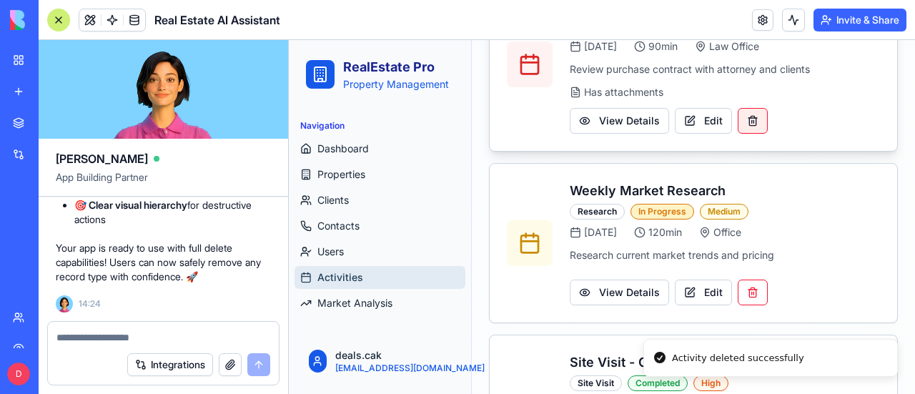
click at [745, 119] on button at bounding box center [753, 121] width 30 height 26
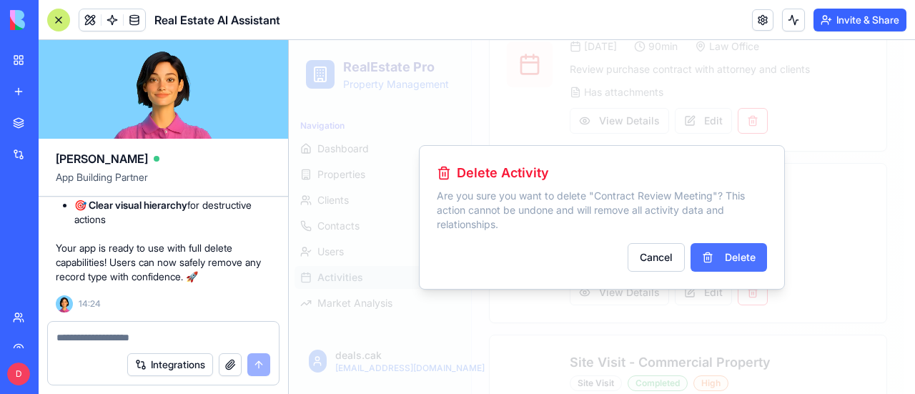
click at [741, 256] on button "Delete" at bounding box center [728, 257] width 76 height 29
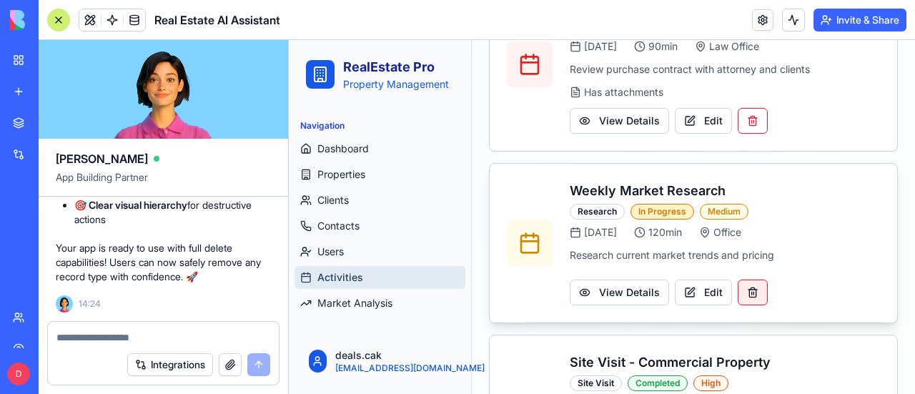
click at [750, 294] on button at bounding box center [753, 292] width 30 height 26
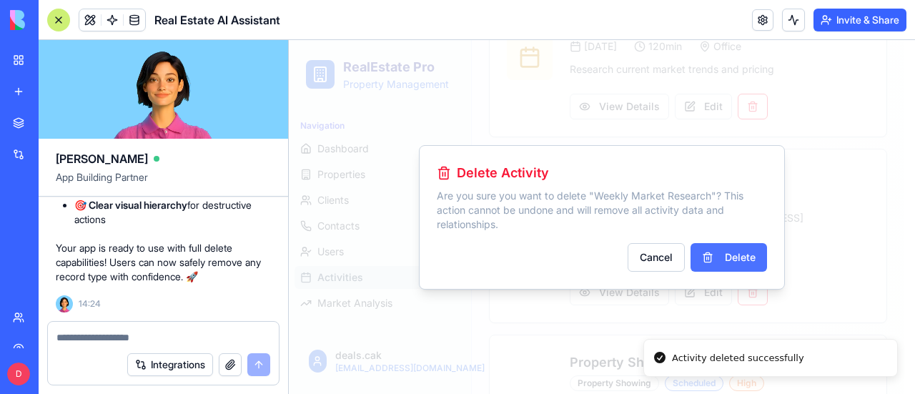
click at [735, 252] on button "Delete" at bounding box center [728, 257] width 76 height 29
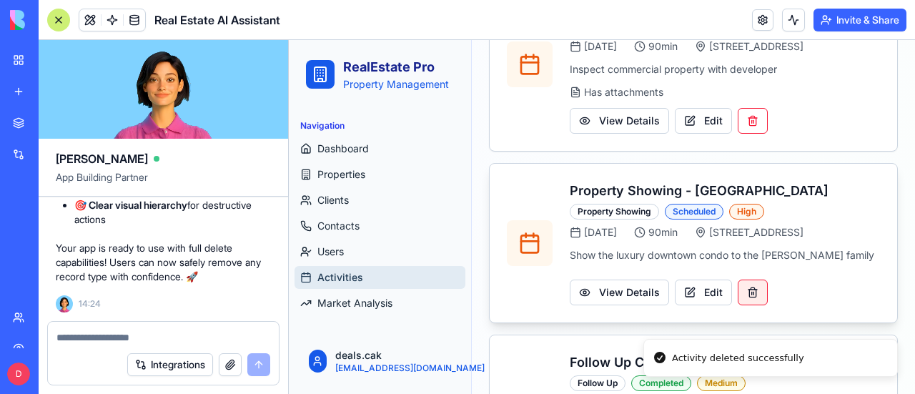
click at [748, 305] on button at bounding box center [753, 292] width 30 height 26
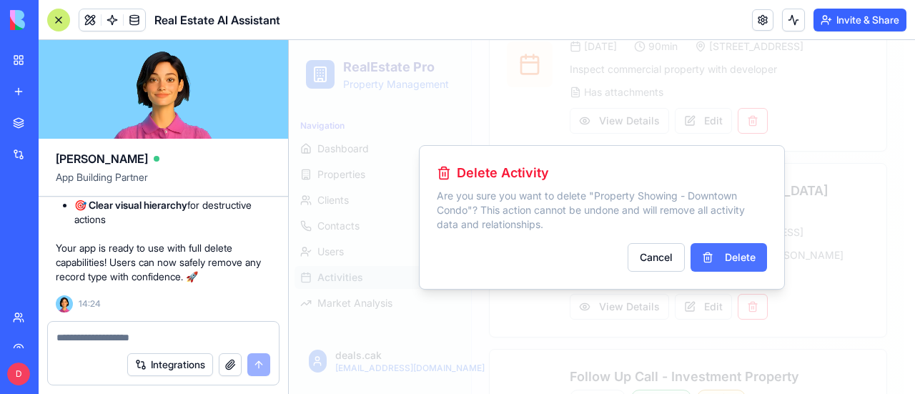
click at [746, 257] on button "Delete" at bounding box center [728, 257] width 76 height 29
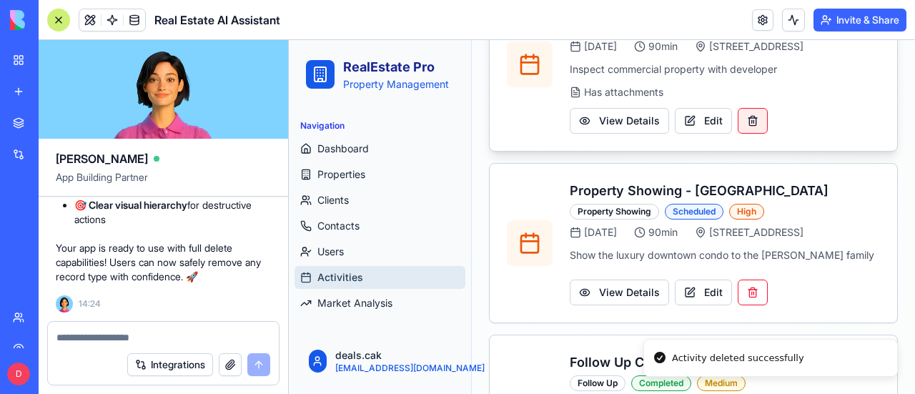
click at [750, 123] on button at bounding box center [753, 121] width 30 height 26
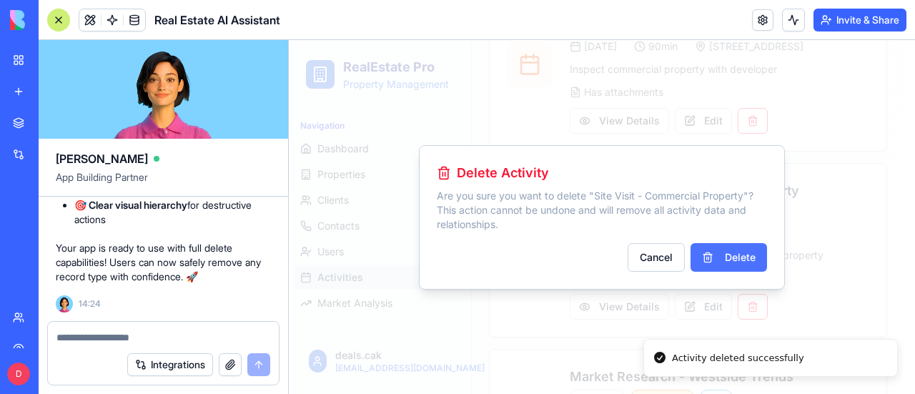
click at [742, 254] on button "Delete" at bounding box center [728, 257] width 76 height 29
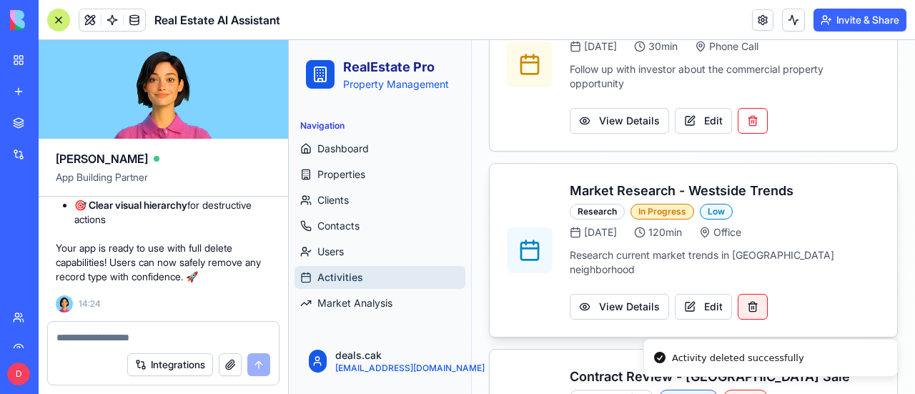
click at [753, 294] on button at bounding box center [753, 307] width 30 height 26
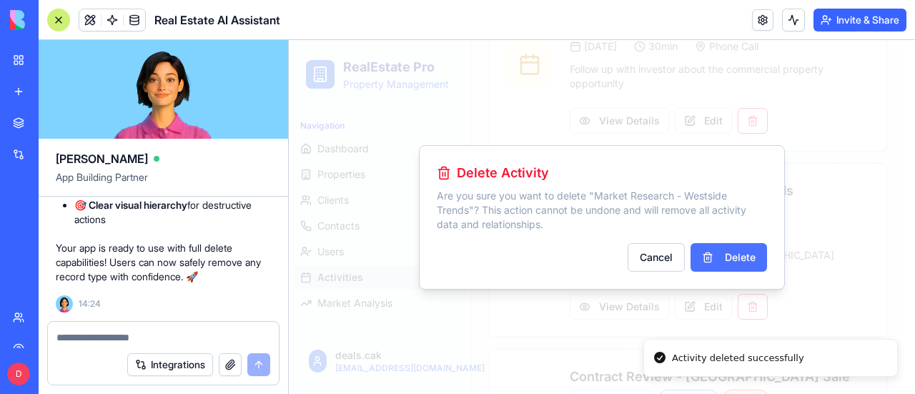
click at [750, 254] on button "Delete" at bounding box center [728, 257] width 76 height 29
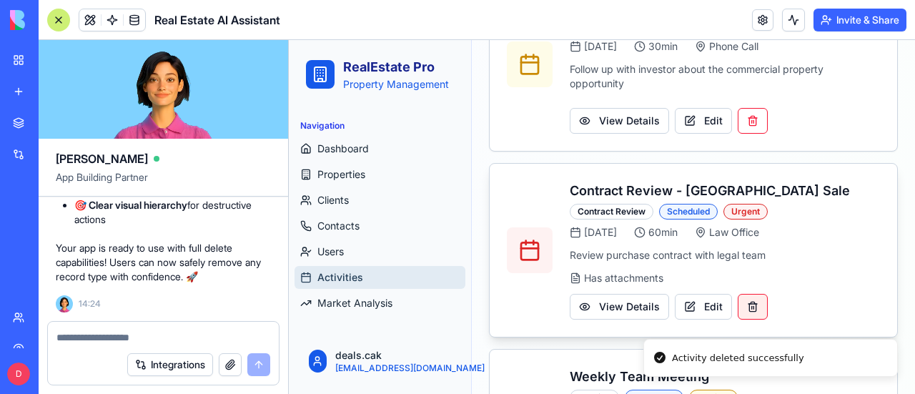
click at [748, 304] on button at bounding box center [753, 307] width 30 height 26
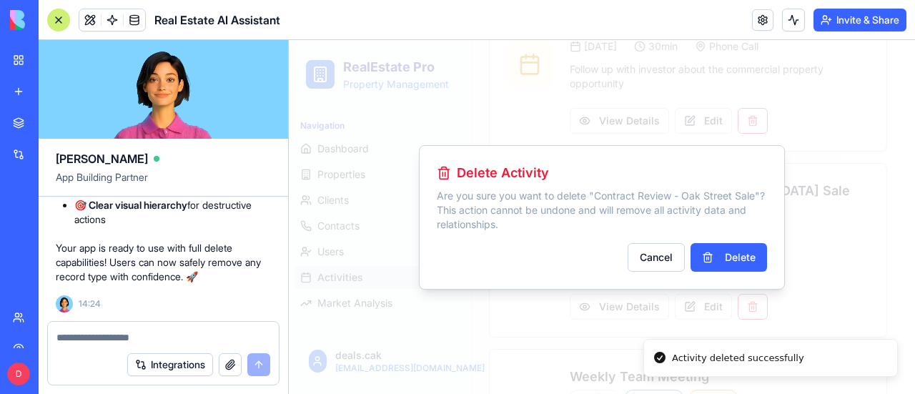
click at [750, 257] on button "Delete" at bounding box center [728, 257] width 76 height 29
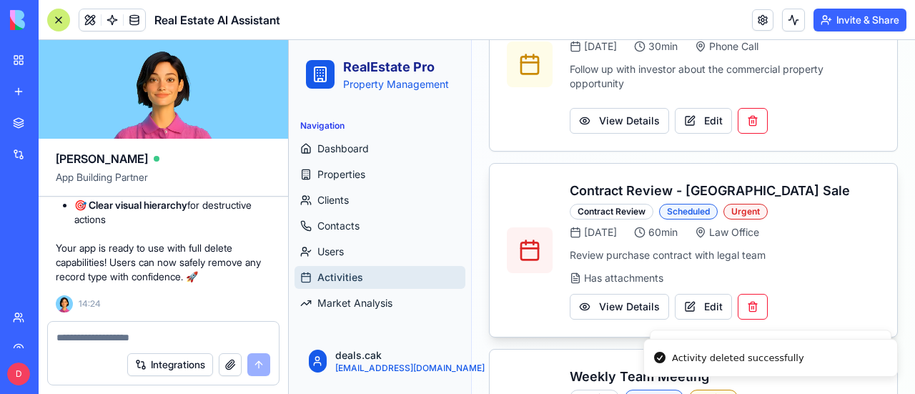
scroll to position [481, 0]
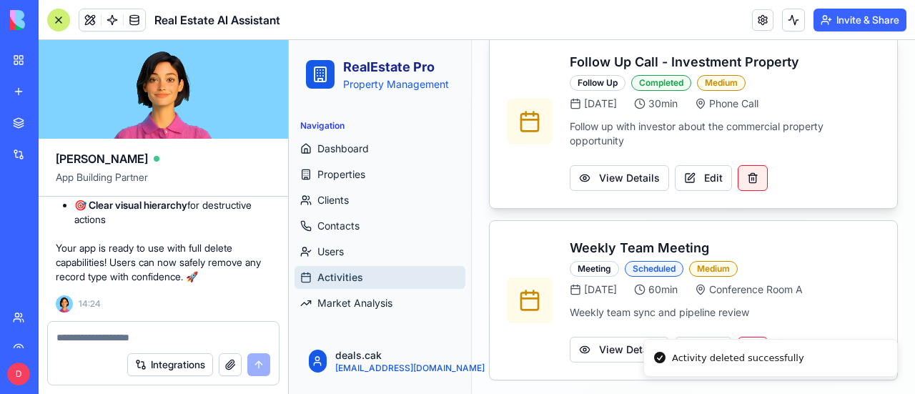
click at [748, 180] on button at bounding box center [753, 178] width 30 height 26
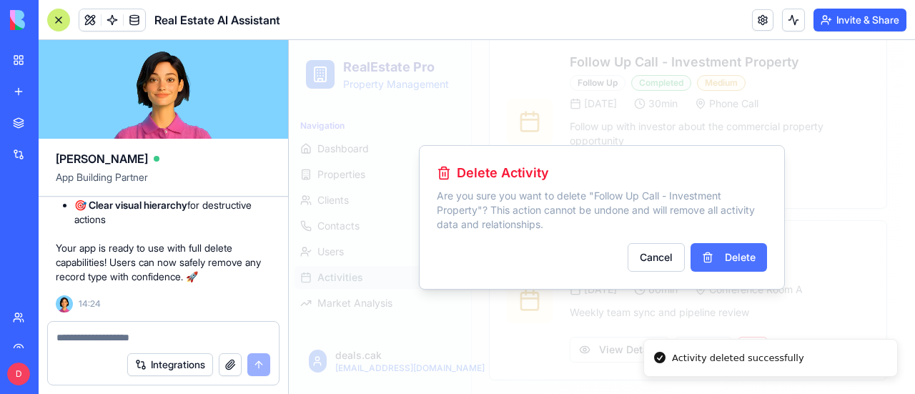
click at [736, 250] on button "Delete" at bounding box center [728, 257] width 76 height 29
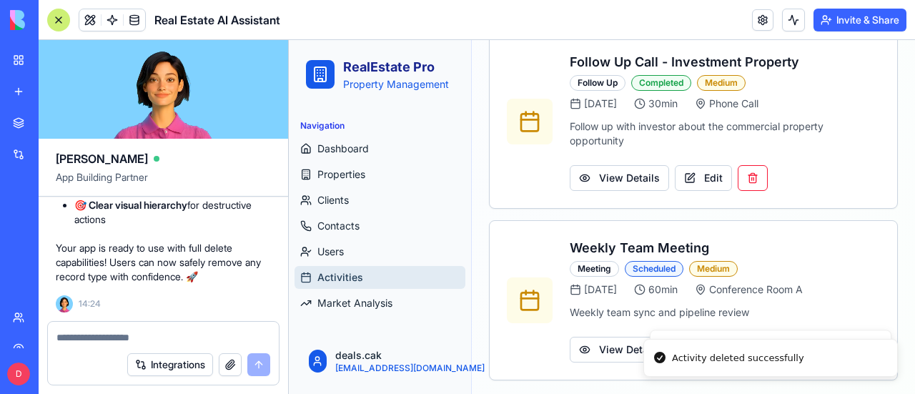
scroll to position [296, 0]
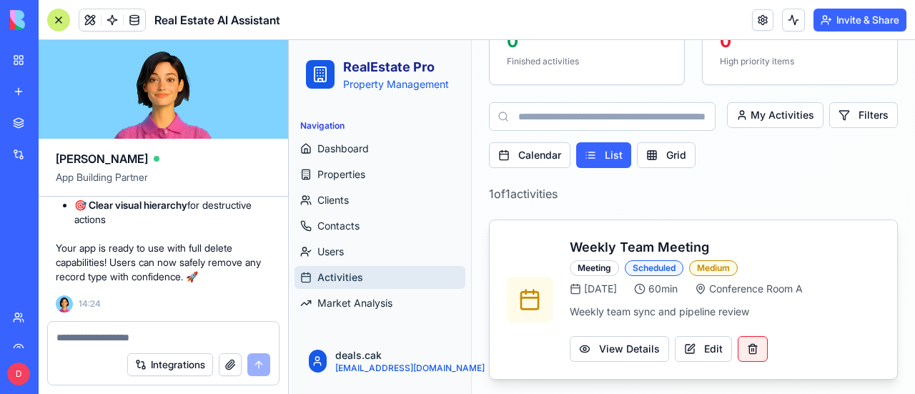
click at [753, 345] on button at bounding box center [753, 349] width 30 height 26
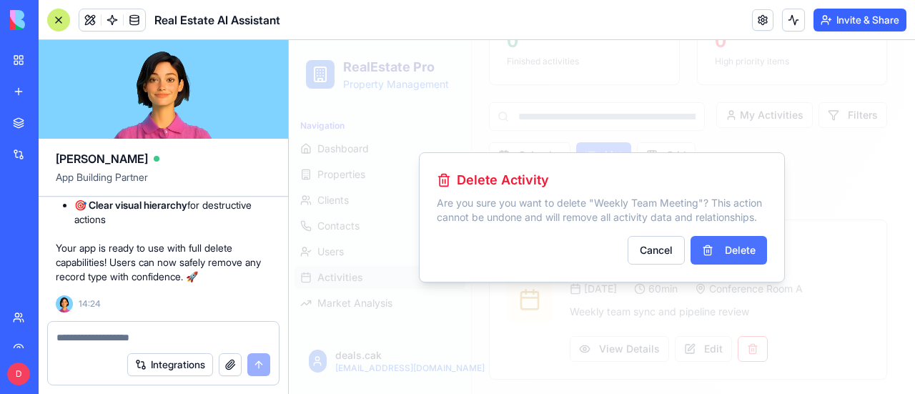
click at [745, 251] on button "Delete" at bounding box center [728, 250] width 76 height 29
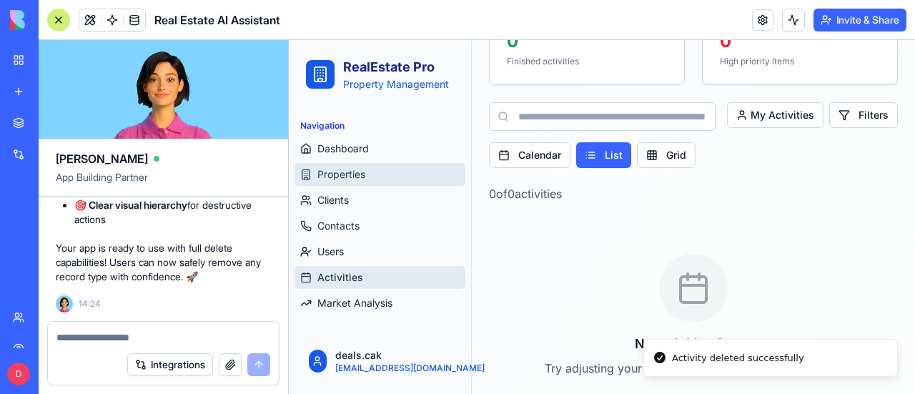
click at [359, 181] on span "Properties" at bounding box center [341, 174] width 48 height 14
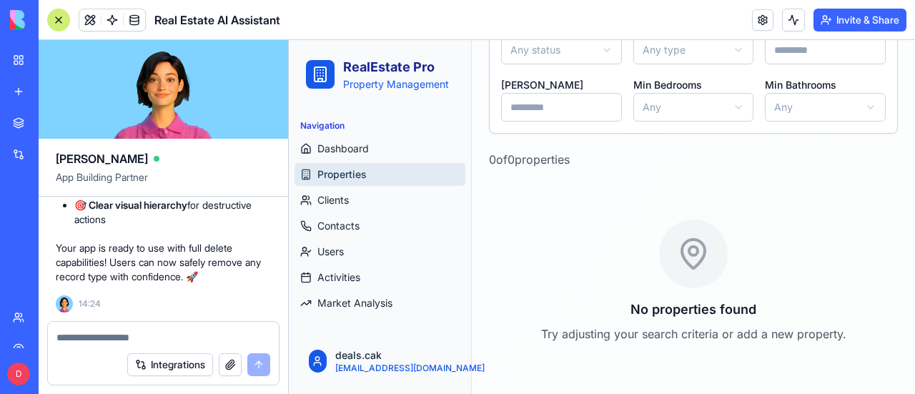
scroll to position [244, 0]
click at [341, 197] on span "Clients" at bounding box center [332, 200] width 31 height 14
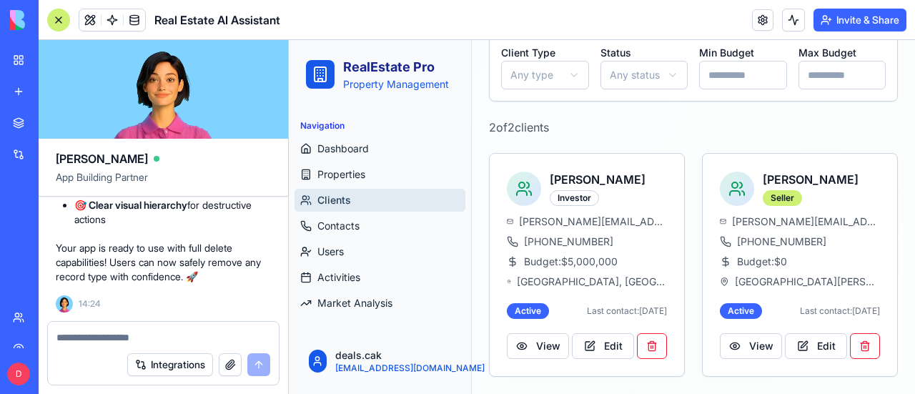
scroll to position [218, 0]
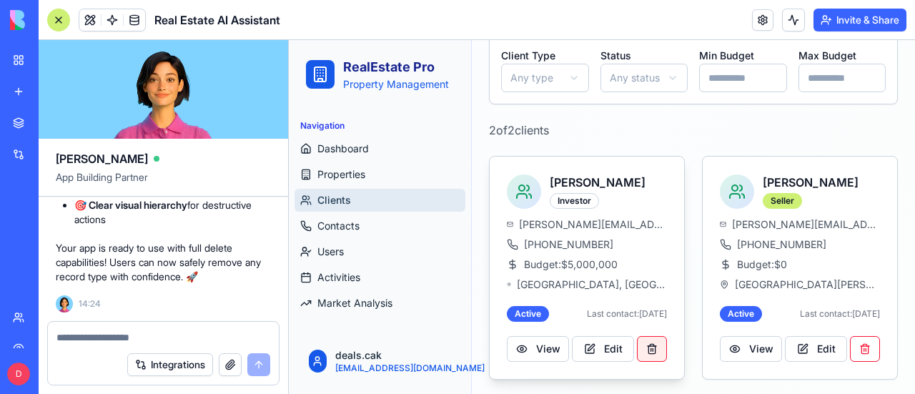
click at [650, 351] on button at bounding box center [652, 349] width 30 height 26
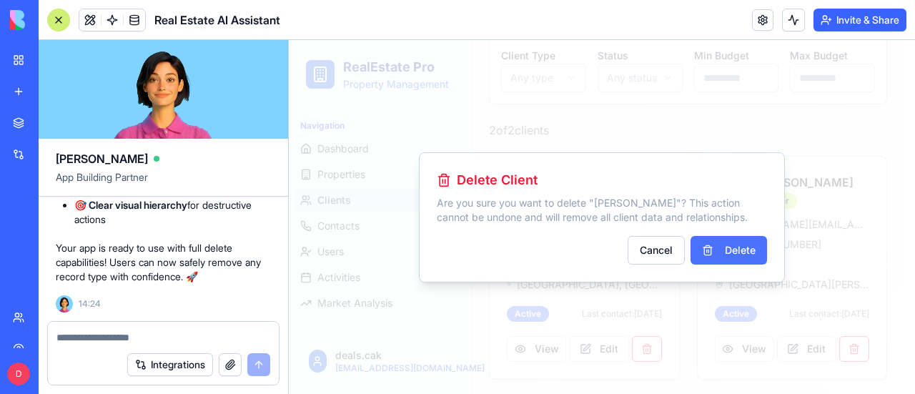
click at [743, 247] on button "Delete" at bounding box center [728, 250] width 76 height 29
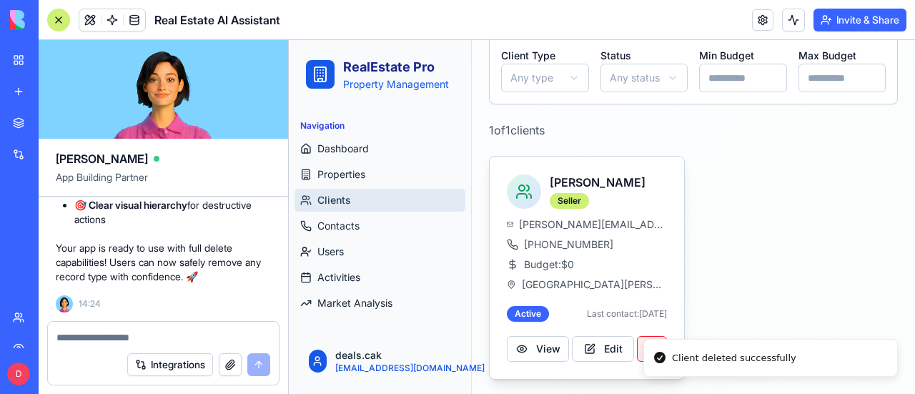
click at [650, 337] on button at bounding box center [652, 349] width 30 height 26
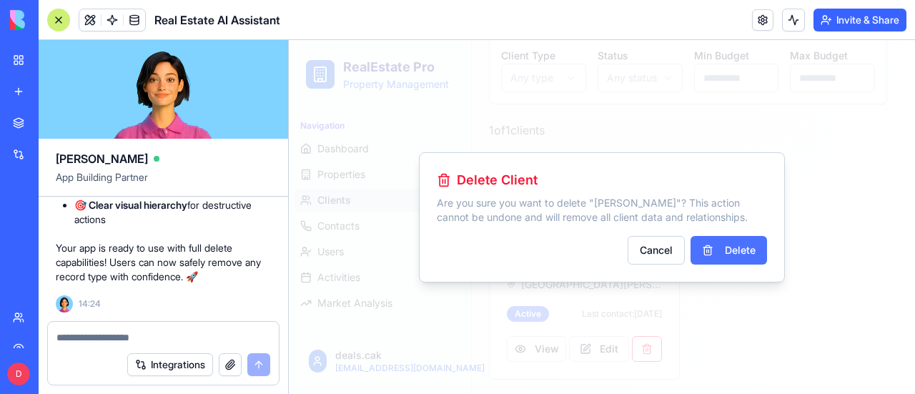
click at [753, 250] on button "Delete" at bounding box center [728, 250] width 76 height 29
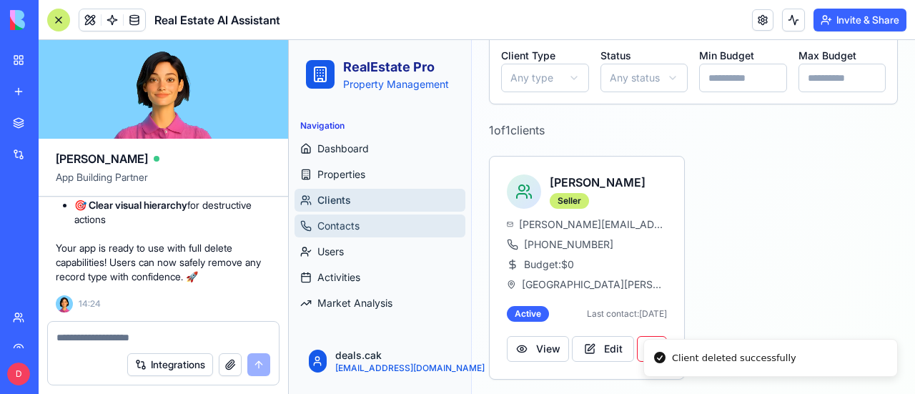
scroll to position [187, 0]
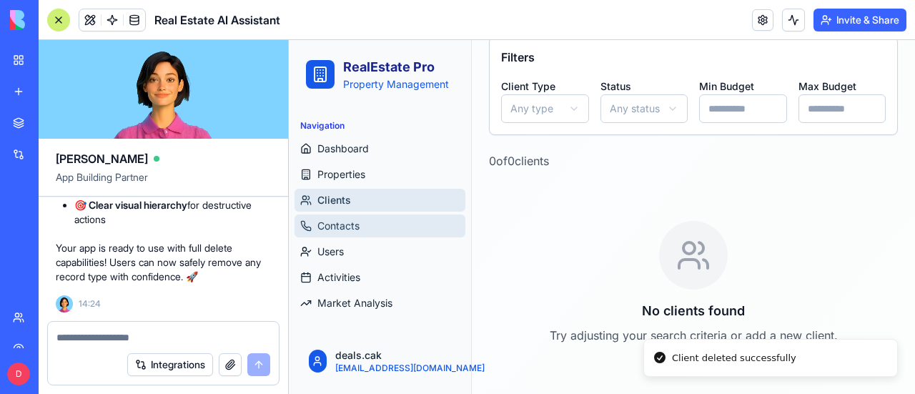
click at [364, 227] on link "Contacts" at bounding box center [379, 225] width 171 height 23
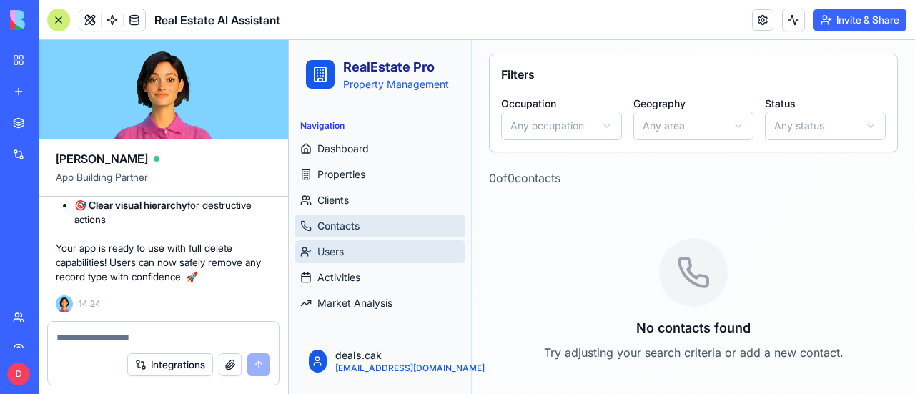
click at [341, 251] on span "Users" at bounding box center [330, 251] width 26 height 14
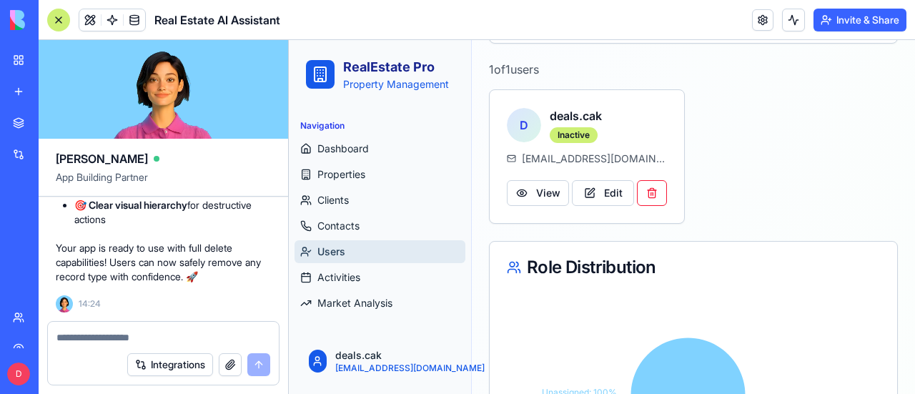
scroll to position [616, 0]
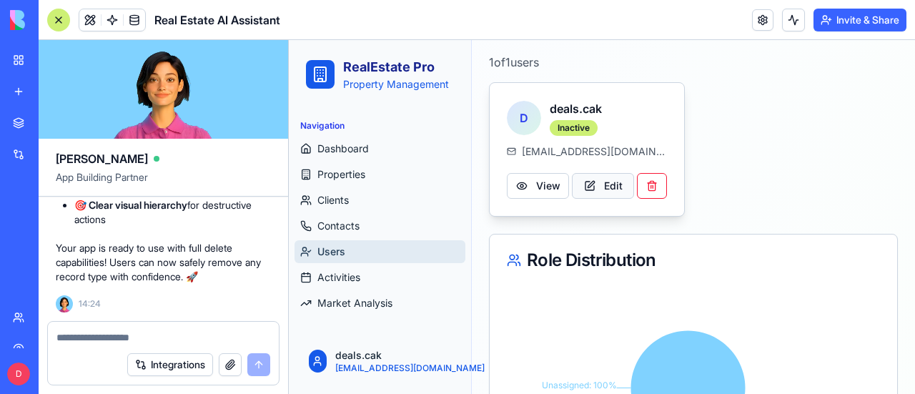
click at [613, 185] on button "Edit" at bounding box center [603, 186] width 62 height 26
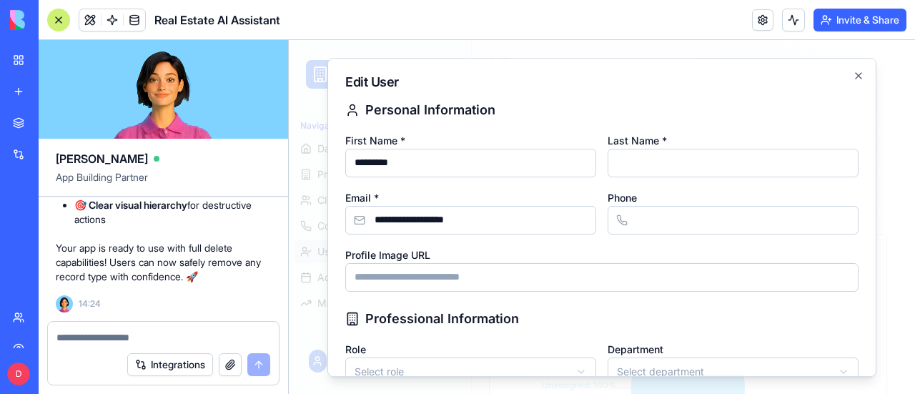
type input "*"
type input "****"
click at [617, 279] on input "Profile Image URL" at bounding box center [601, 277] width 513 height 29
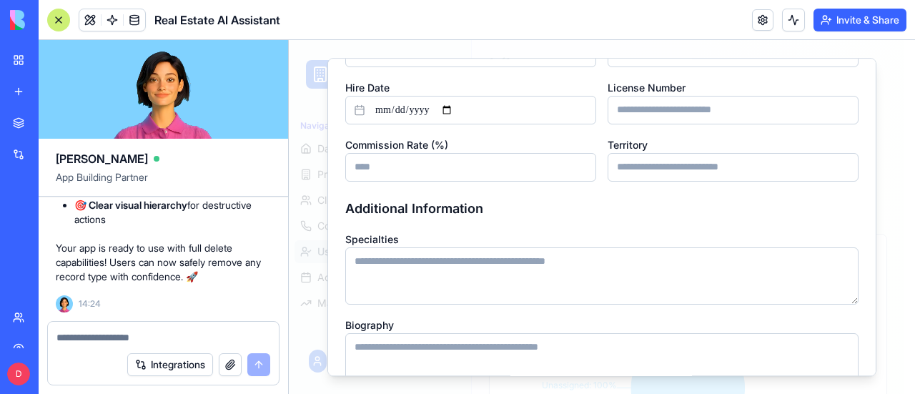
scroll to position [435, 0]
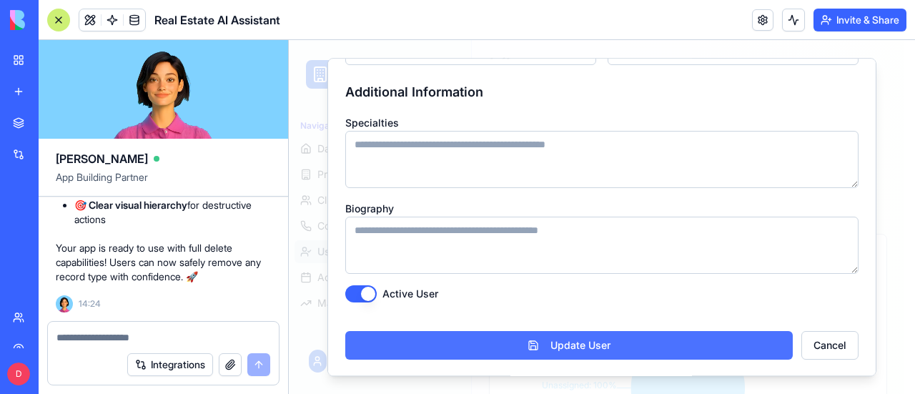
click at [593, 342] on button "Update User" at bounding box center [568, 345] width 447 height 29
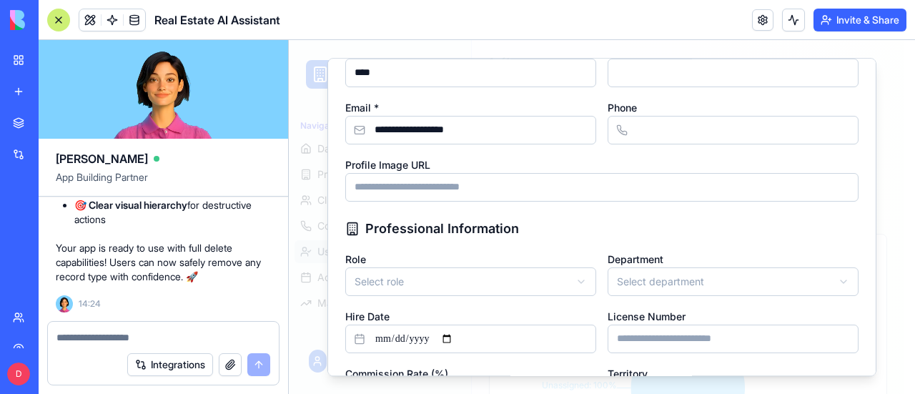
scroll to position [19, 0]
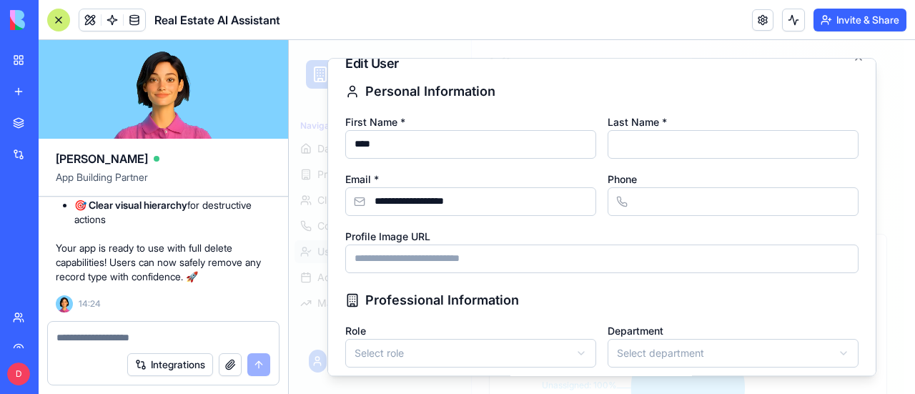
click at [641, 154] on input "Last Name *" at bounding box center [733, 144] width 251 height 29
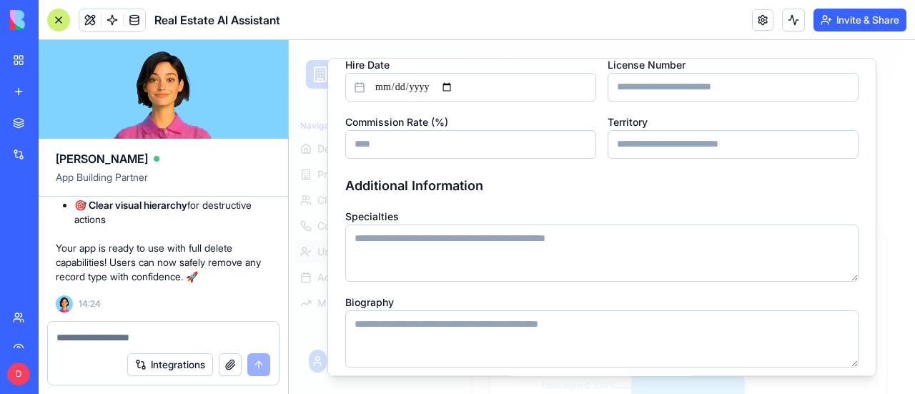
scroll to position [435, 0]
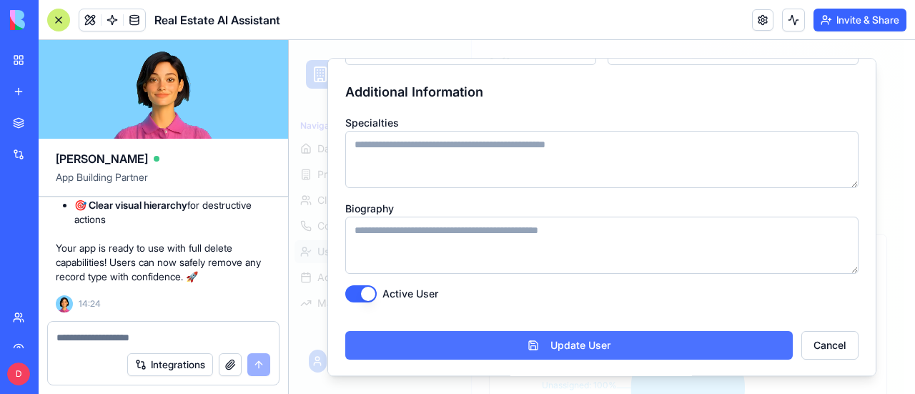
type input "********"
click at [553, 345] on button "Update User" at bounding box center [568, 345] width 447 height 29
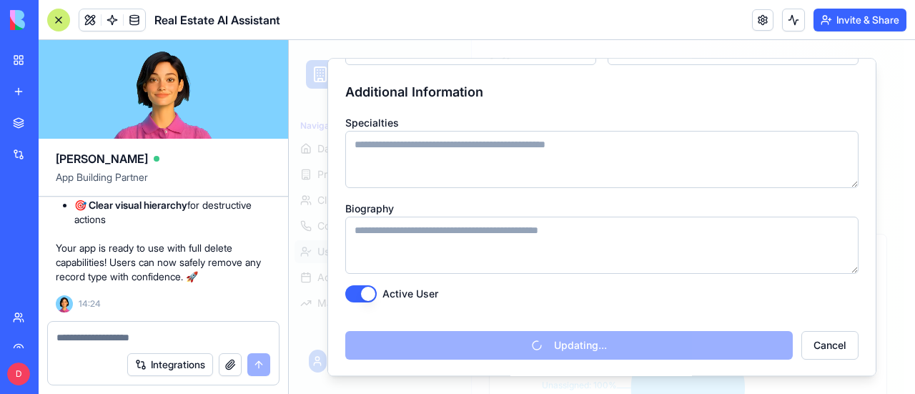
type input "**********"
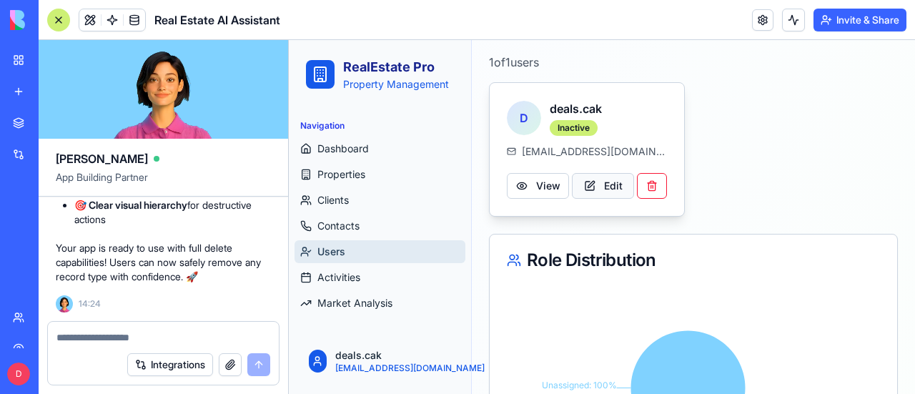
click at [596, 175] on button "Edit" at bounding box center [603, 186] width 62 height 26
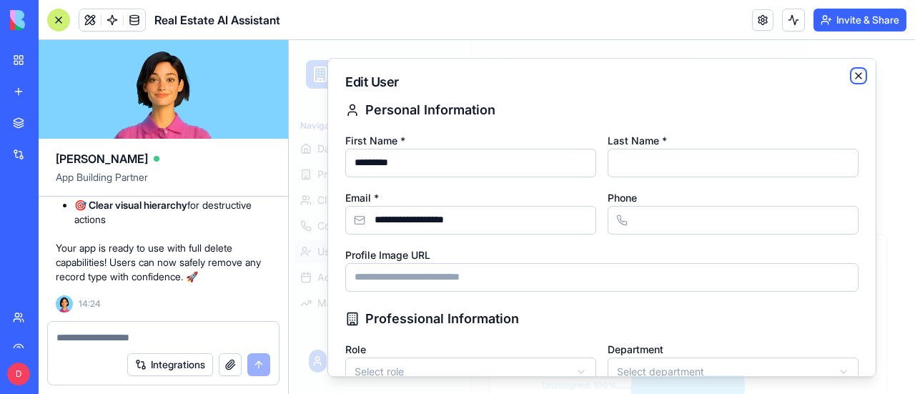
click at [853, 75] on icon "button" at bounding box center [858, 75] width 11 height 11
type input "**********"
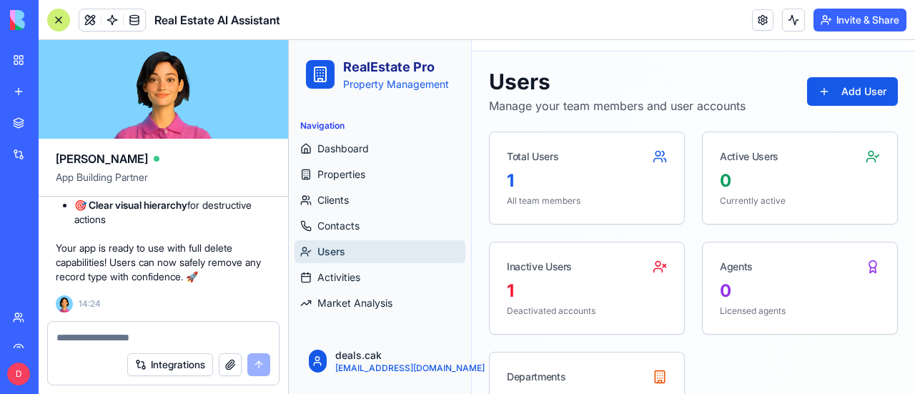
scroll to position [44, 0]
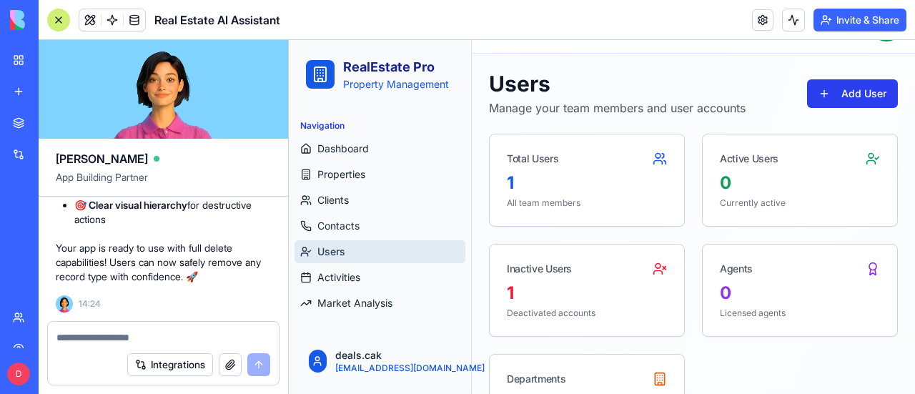
click at [865, 88] on button "Add User" at bounding box center [852, 93] width 91 height 29
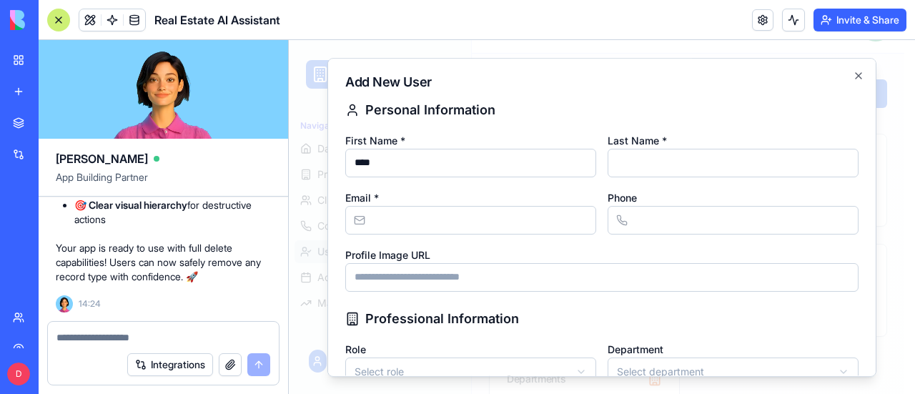
type input "****"
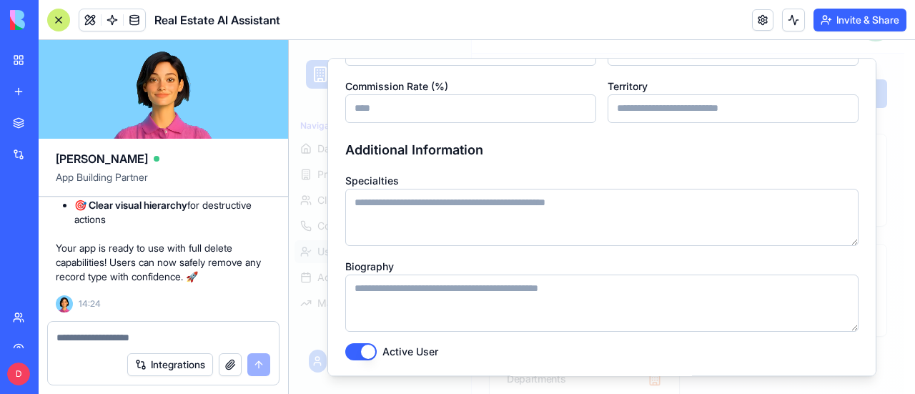
scroll to position [435, 0]
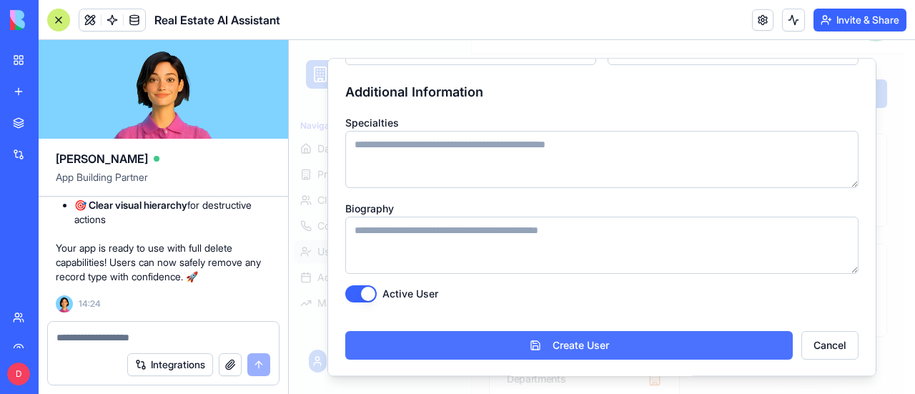
type input "********"
click at [560, 341] on button "Create User" at bounding box center [568, 345] width 447 height 29
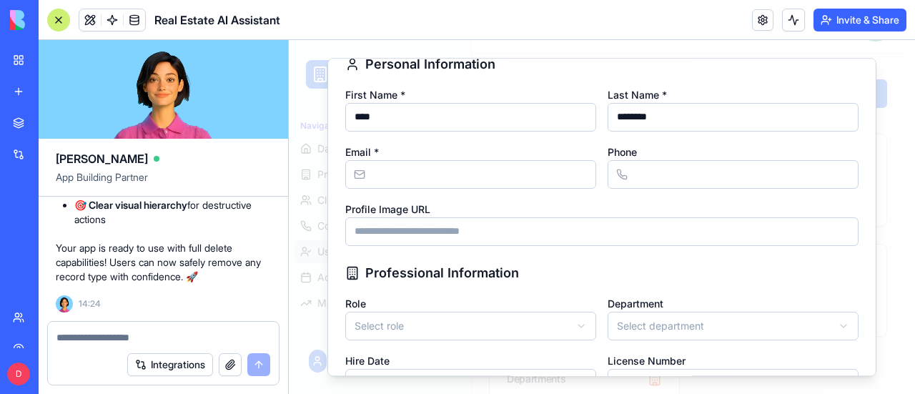
scroll to position [4, 0]
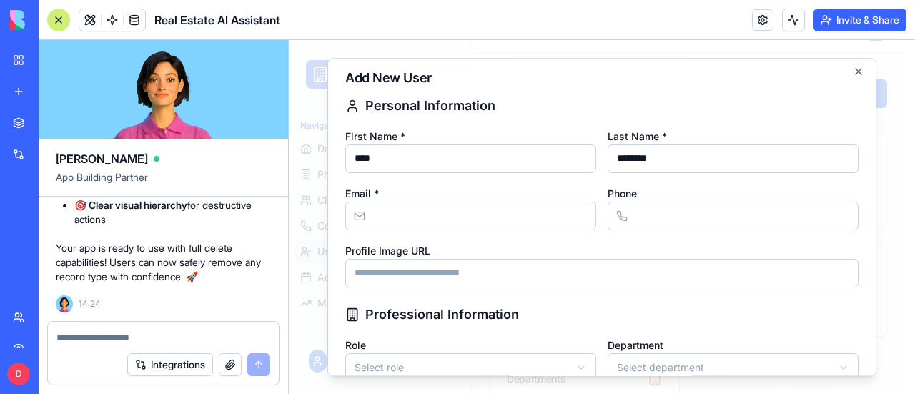
click at [433, 210] on input "Email *" at bounding box center [470, 216] width 251 height 29
type input "**********"
click at [648, 214] on input "Phone" at bounding box center [733, 216] width 251 height 29
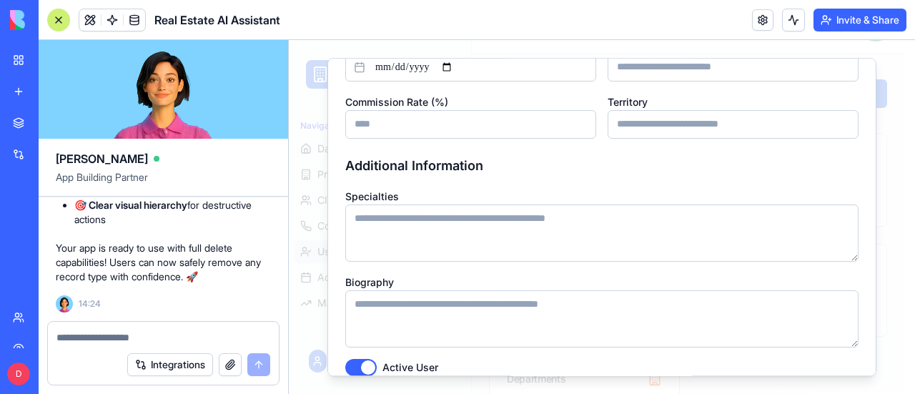
scroll to position [435, 0]
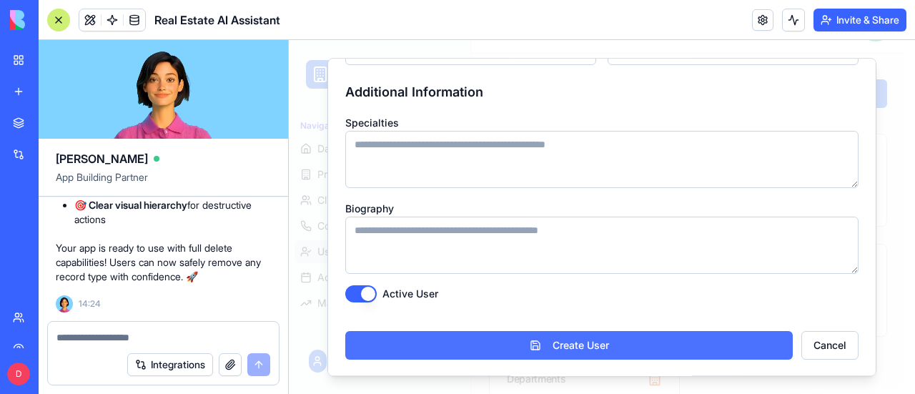
type input "**********"
click at [579, 345] on button "Create User" at bounding box center [568, 345] width 447 height 29
click at [573, 348] on button "Create User" at bounding box center [568, 345] width 447 height 29
click at [709, 350] on button "Create User" at bounding box center [568, 345] width 447 height 29
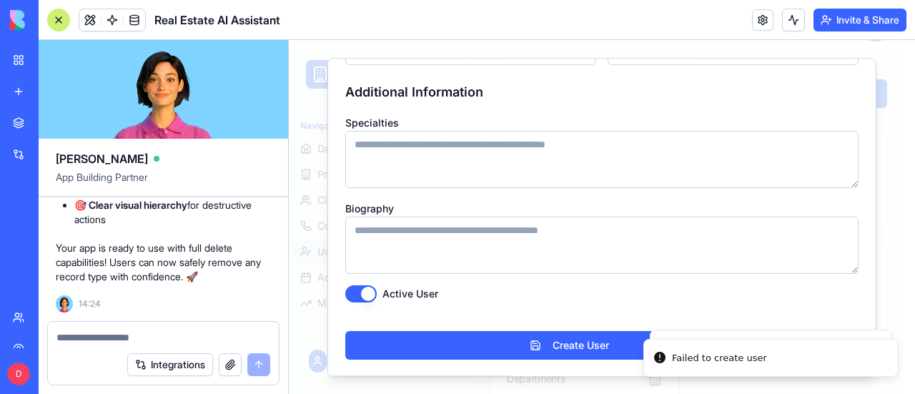
click at [577, 295] on div "Active User" at bounding box center [601, 293] width 513 height 17
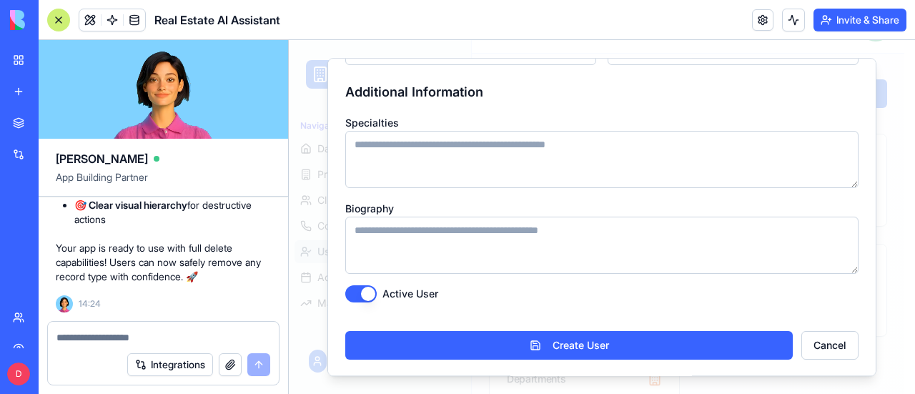
click at [152, 335] on textarea at bounding box center [163, 337] width 214 height 14
type textarea "**********"
click at [258, 365] on button "submit" at bounding box center [258, 364] width 23 height 23
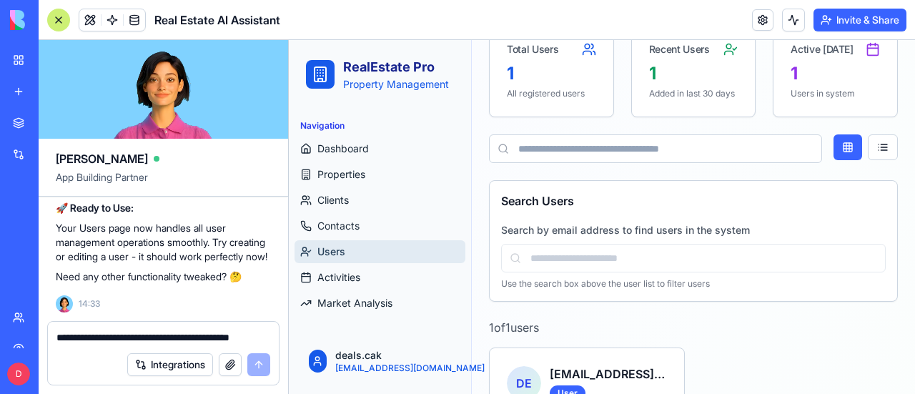
scroll to position [259, 0]
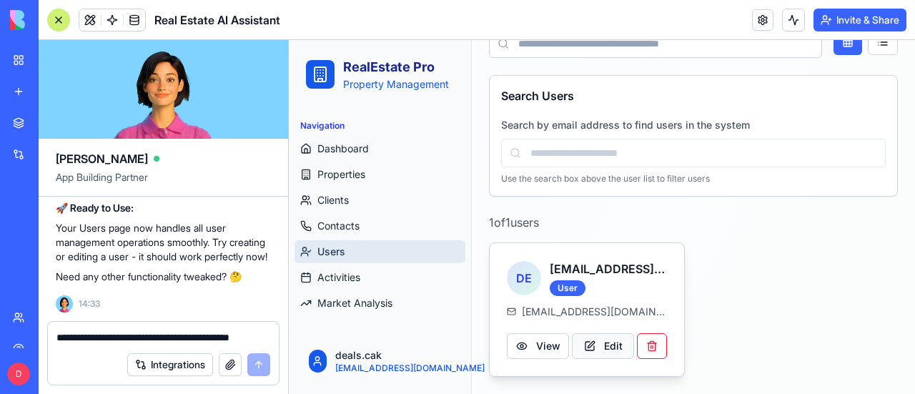
click at [600, 355] on button "Edit" at bounding box center [603, 346] width 62 height 26
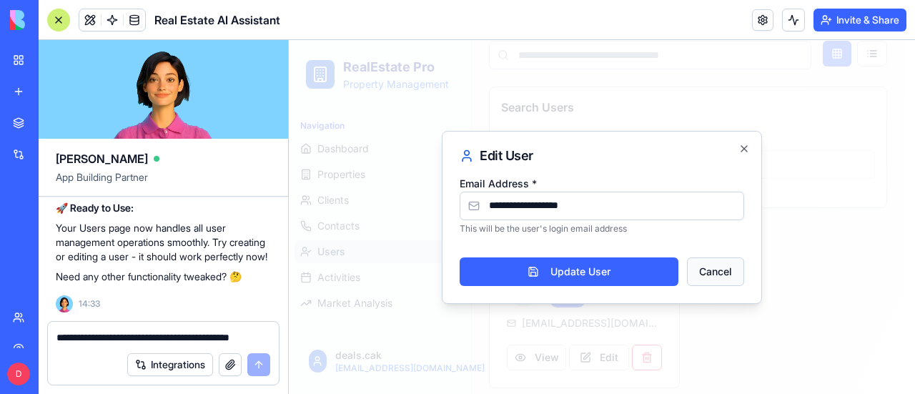
click at [712, 270] on button "Cancel" at bounding box center [715, 271] width 57 height 29
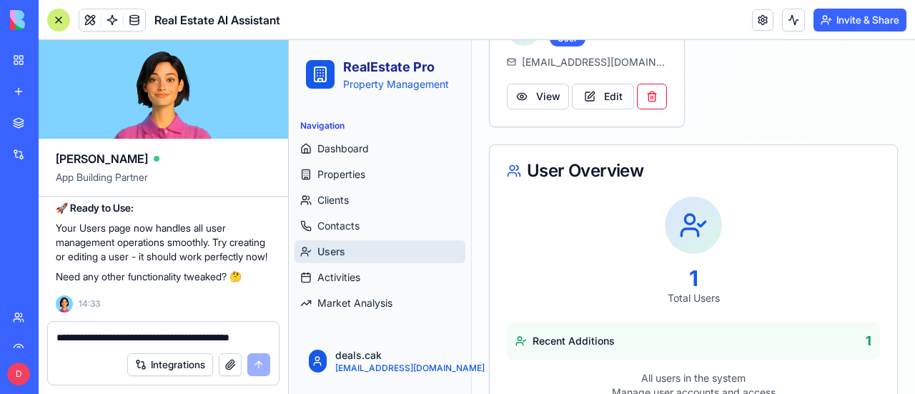
scroll to position [486, 0]
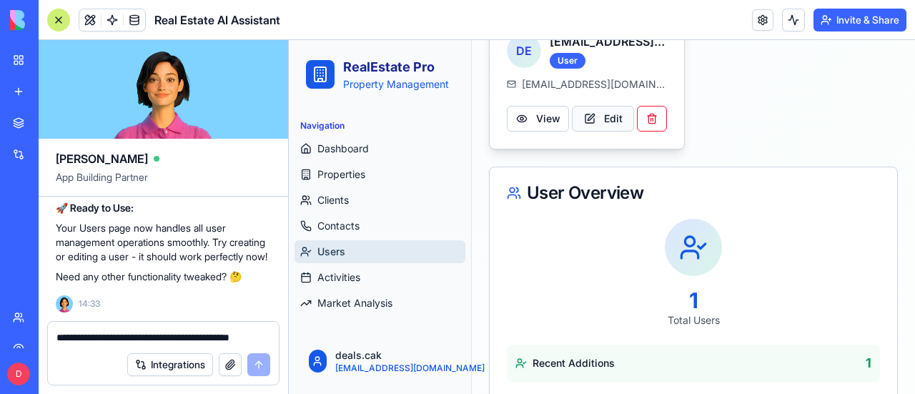
click at [596, 126] on button "Edit" at bounding box center [603, 119] width 62 height 26
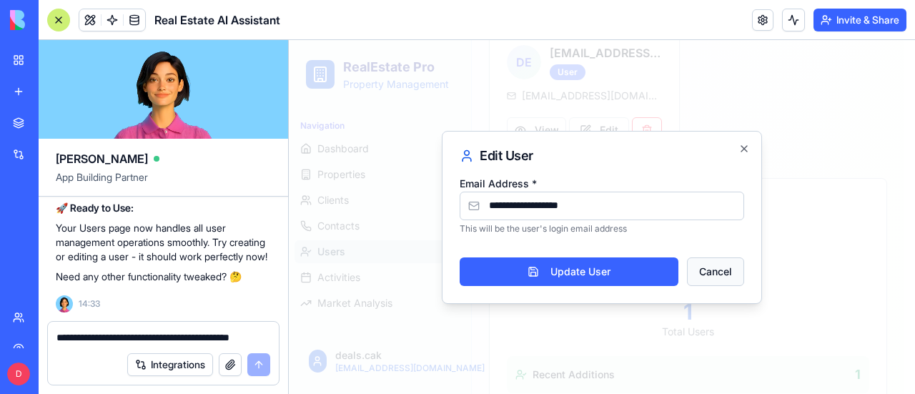
click at [703, 271] on button "Cancel" at bounding box center [715, 271] width 57 height 29
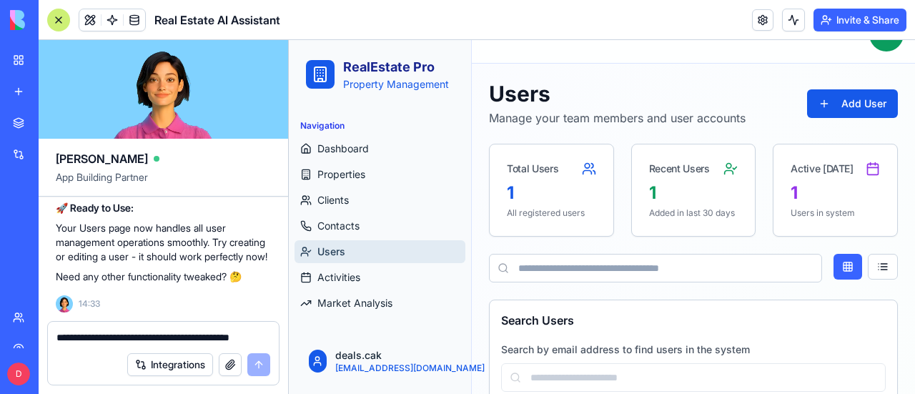
scroll to position [0, 0]
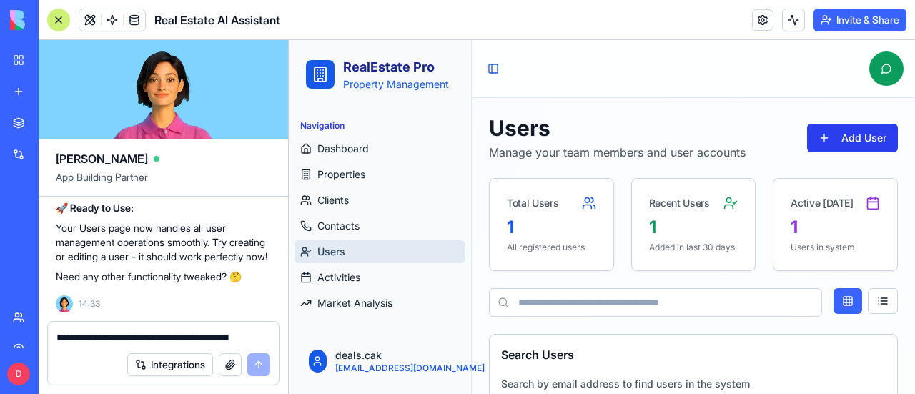
click at [838, 132] on button "Add User" at bounding box center [852, 138] width 91 height 29
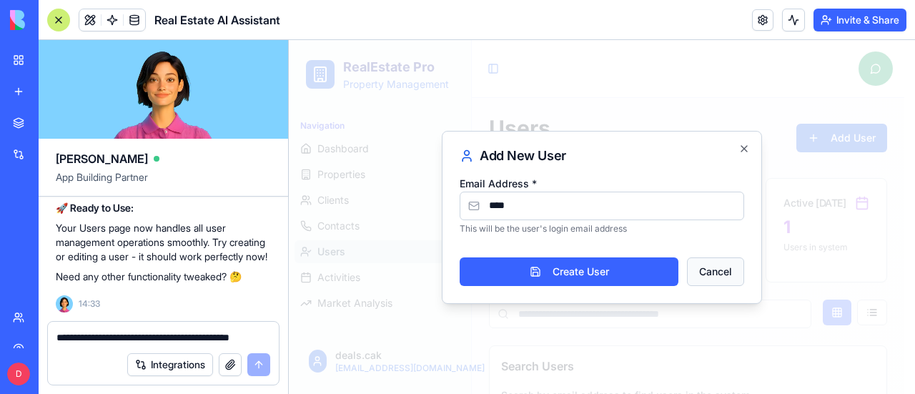
type input "****"
click at [733, 259] on button "Cancel" at bounding box center [715, 271] width 57 height 29
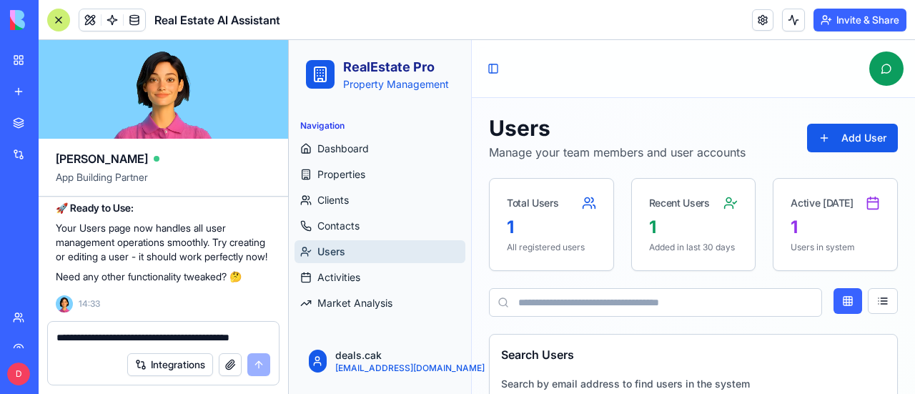
click at [124, 337] on textarea "**********" at bounding box center [163, 337] width 214 height 14
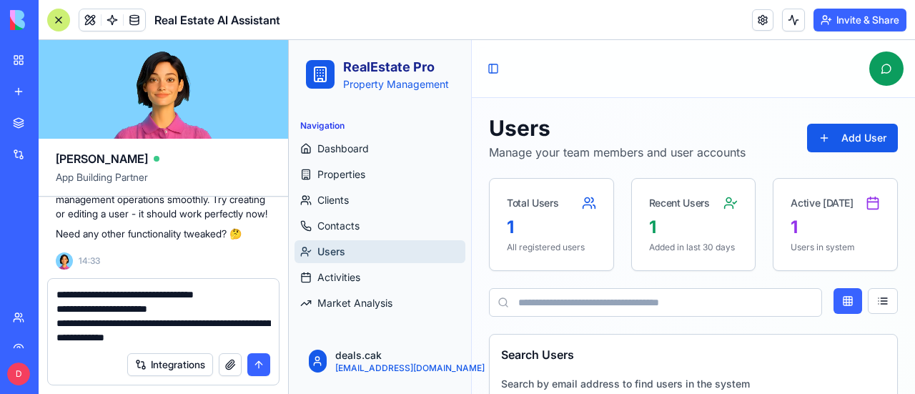
type textarea "**********"
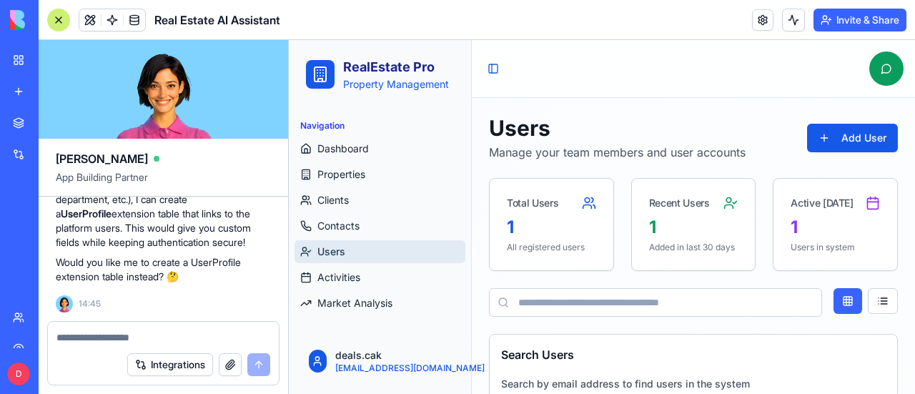
scroll to position [12703, 0]
type textarea "*"
type textarea "**********"
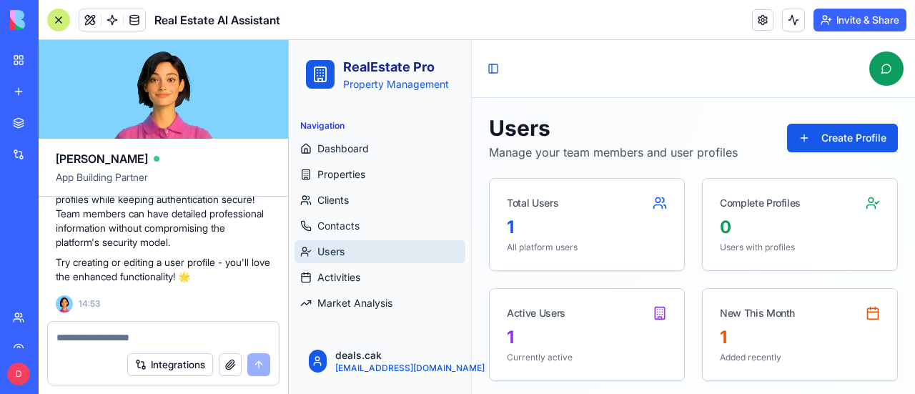
scroll to position [13546, 0]
click at [331, 172] on span "Properties" at bounding box center [341, 174] width 48 height 14
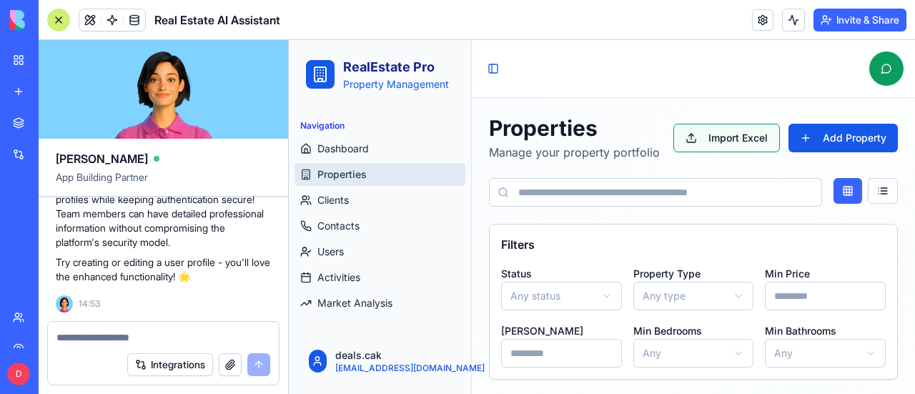
click at [735, 137] on button "Import Excel" at bounding box center [726, 138] width 106 height 29
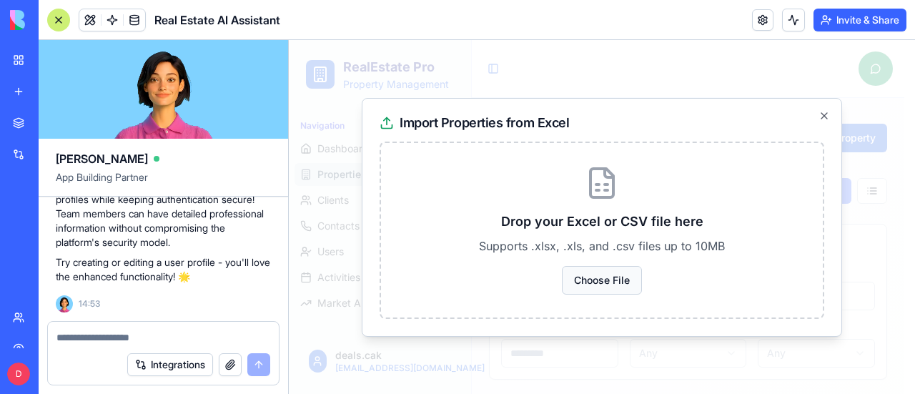
click at [598, 282] on button "Choose File" at bounding box center [602, 280] width 80 height 29
click at [617, 276] on button "Choose File" at bounding box center [602, 280] width 80 height 29
click at [622, 281] on button "Choose File" at bounding box center [602, 280] width 80 height 29
click at [186, 332] on textarea at bounding box center [163, 337] width 214 height 14
click at [186, 330] on div "**********" at bounding box center [163, 333] width 231 height 23
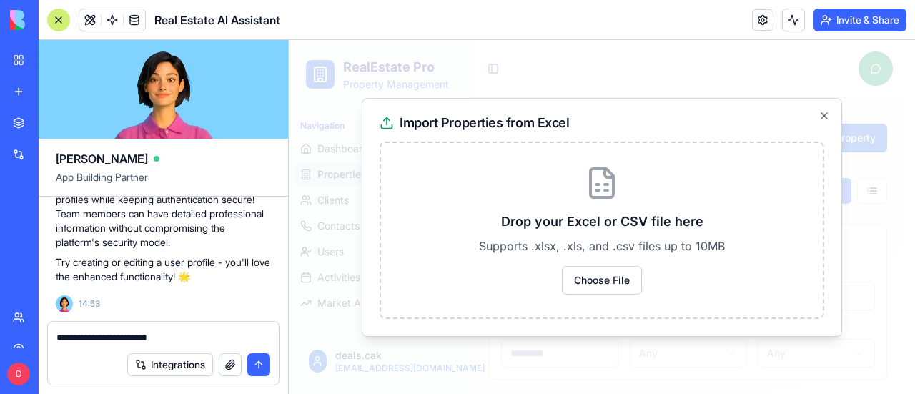
drag, startPoint x: 179, startPoint y: 335, endPoint x: 34, endPoint y: 338, distance: 144.4
click at [34, 338] on div "BETA My Workspace New app Marketplace Integrations Recent New App AI Logo Gener…" at bounding box center [457, 197] width 915 height 394
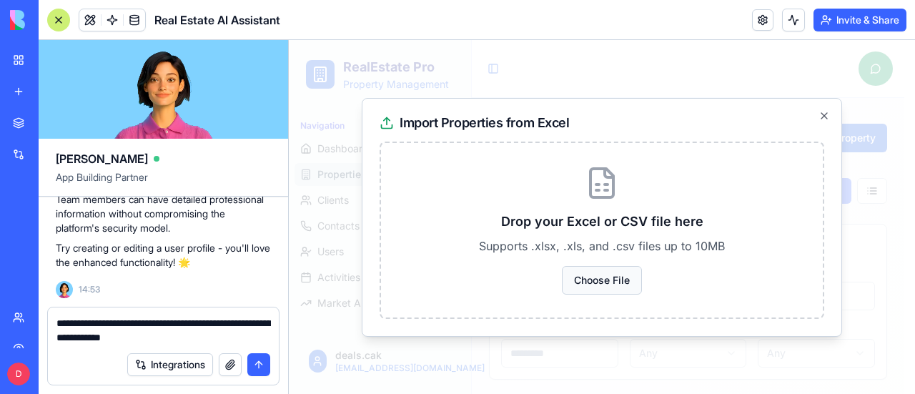
type textarea "**********"
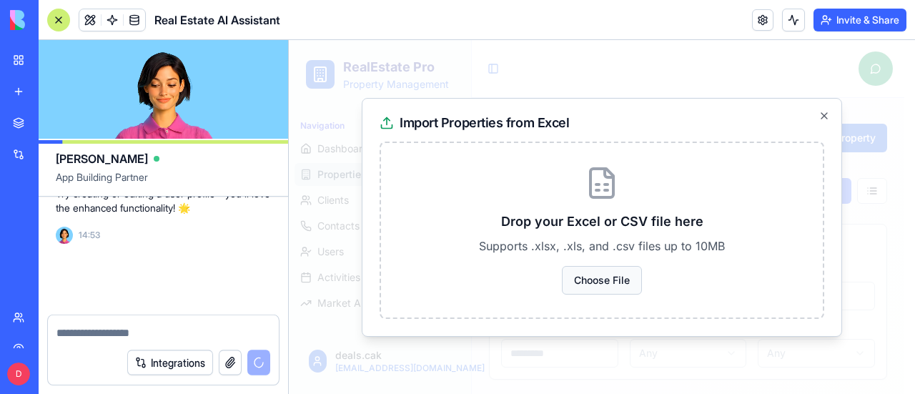
scroll to position [13686, 0]
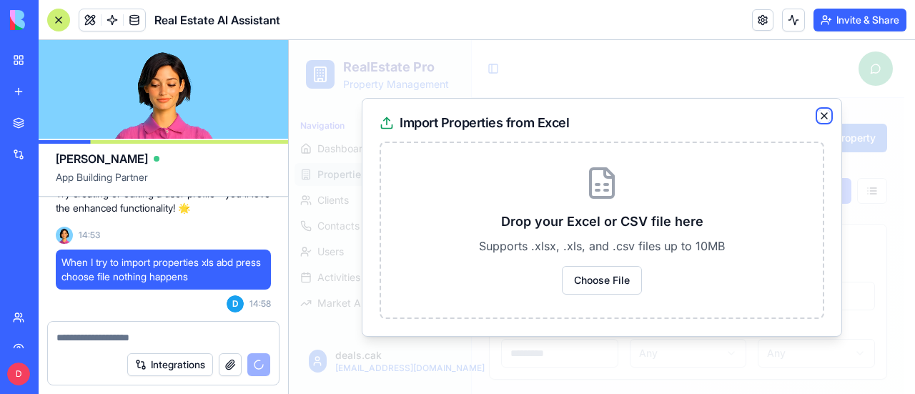
click at [822, 113] on icon "button" at bounding box center [824, 116] width 6 height 6
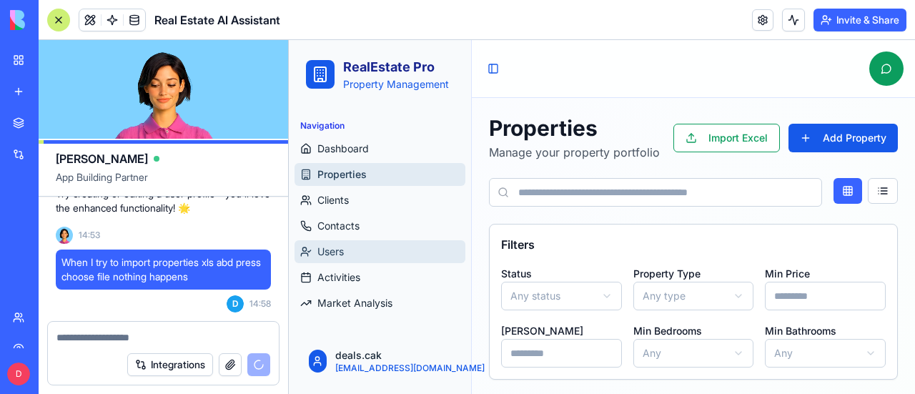
click at [351, 250] on link "Users" at bounding box center [379, 251] width 171 height 23
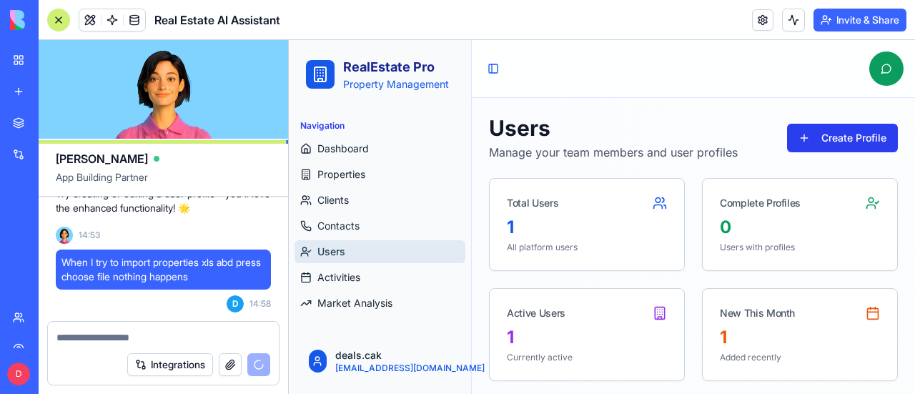
click at [843, 135] on button "Create Profile" at bounding box center [842, 138] width 111 height 29
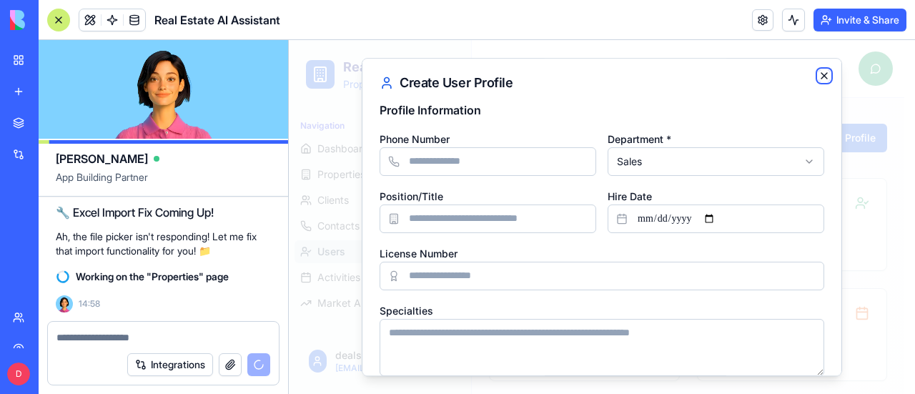
click at [818, 70] on icon "button" at bounding box center [823, 75] width 11 height 11
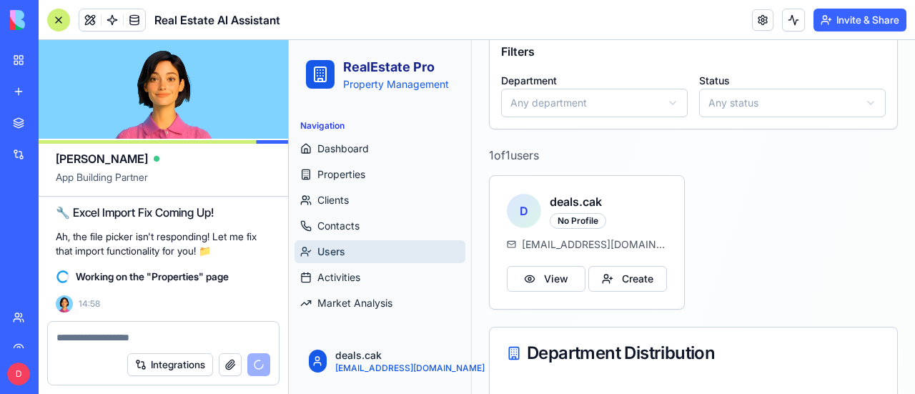
scroll to position [500, 0]
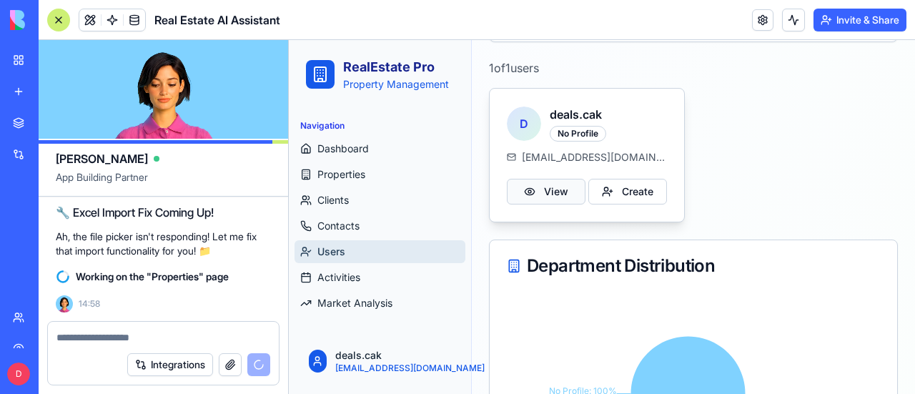
click at [553, 186] on button "View" at bounding box center [546, 192] width 79 height 26
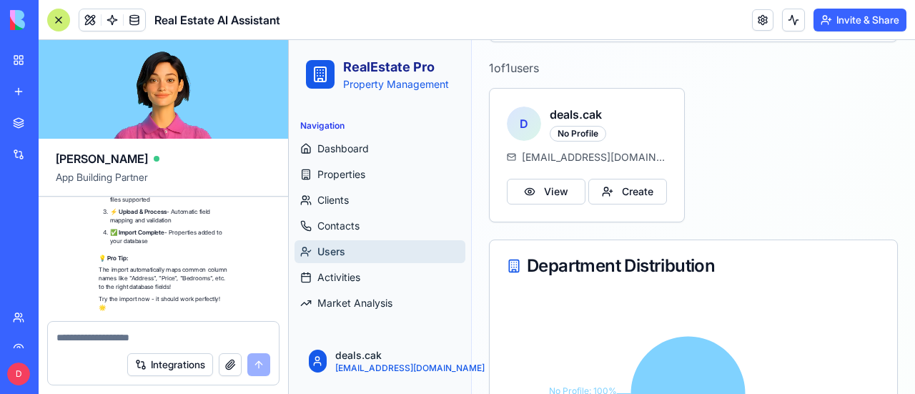
scroll to position [14318, 0]
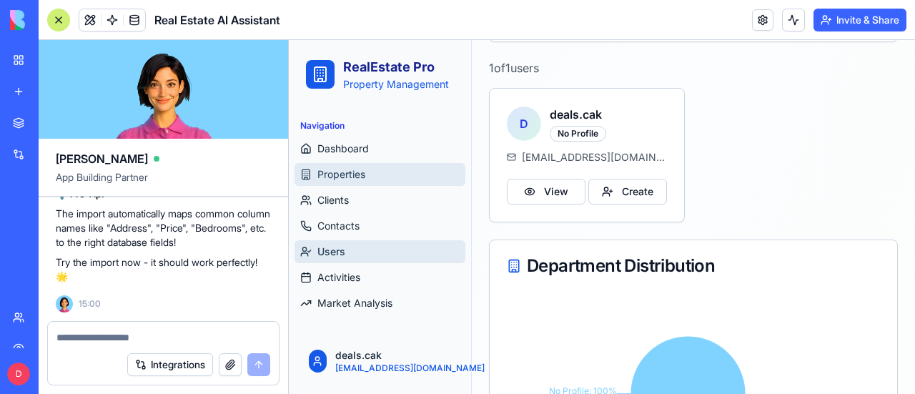
click at [368, 169] on link "Properties" at bounding box center [379, 174] width 171 height 23
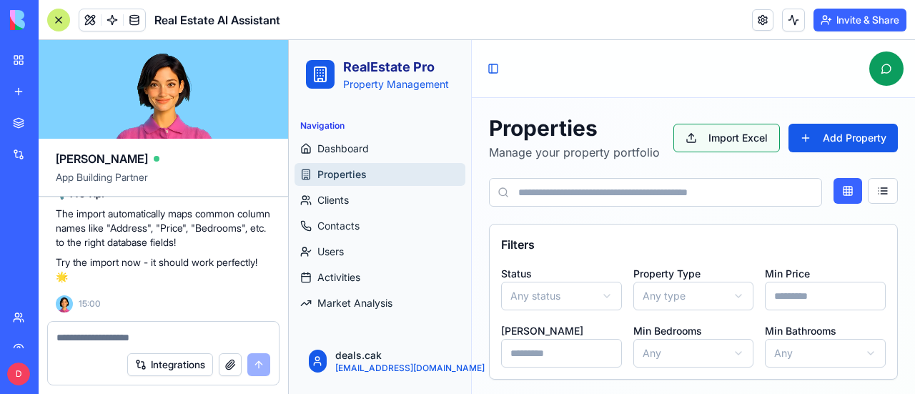
click at [707, 135] on button "Import Excel" at bounding box center [726, 138] width 106 height 29
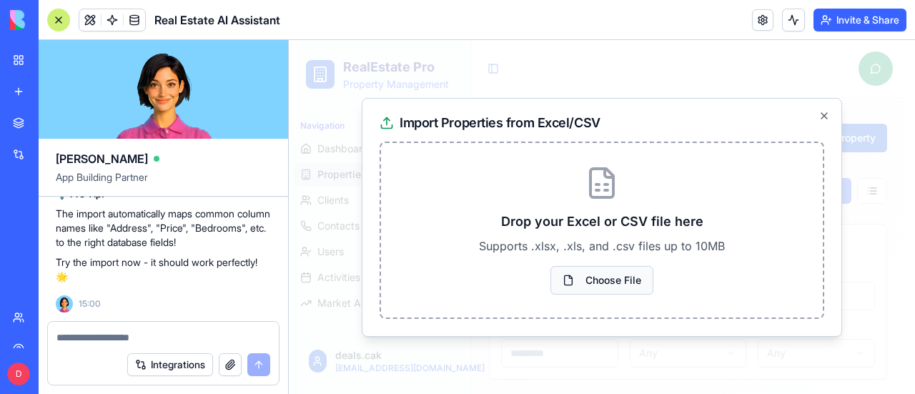
click at [601, 281] on button "Choose File" at bounding box center [601, 280] width 103 height 29
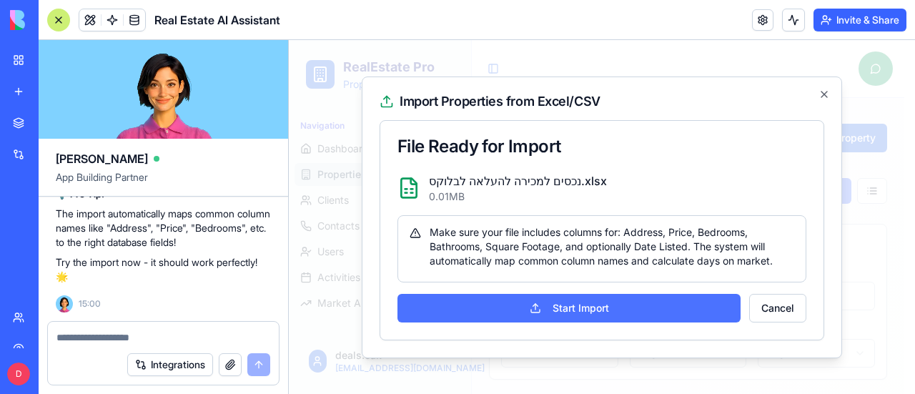
click at [570, 307] on button "Start Import" at bounding box center [568, 308] width 343 height 29
click at [554, 306] on button "Start Import" at bounding box center [568, 308] width 343 height 29
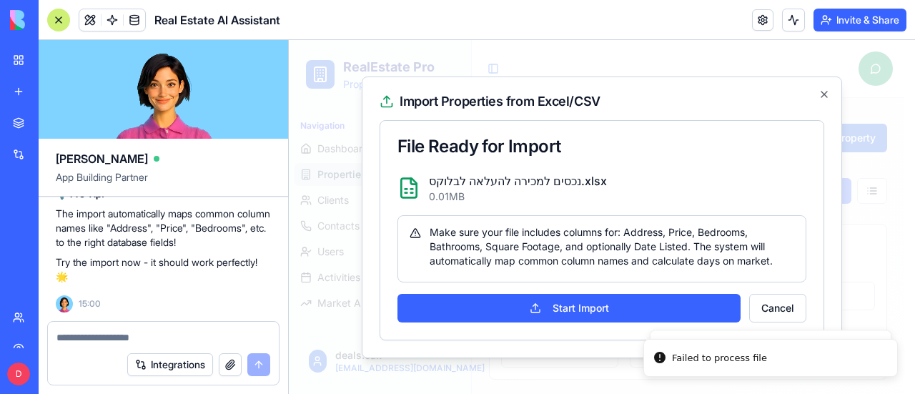
click at [136, 337] on textarea at bounding box center [163, 337] width 214 height 14
type textarea "**********"
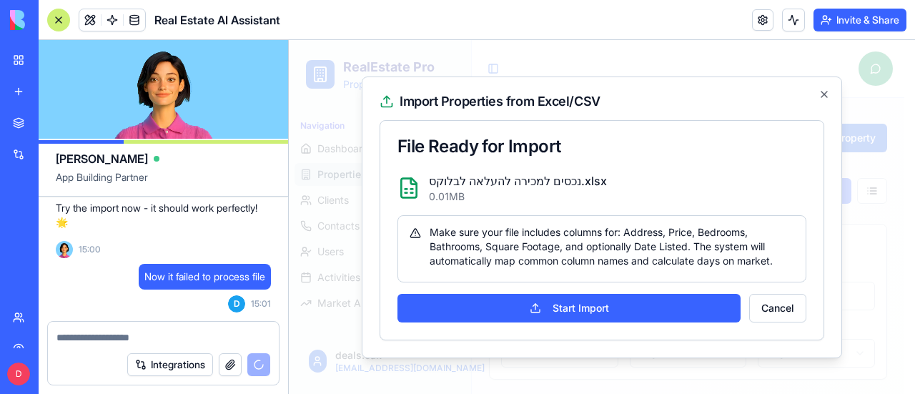
scroll to position [14441, 0]
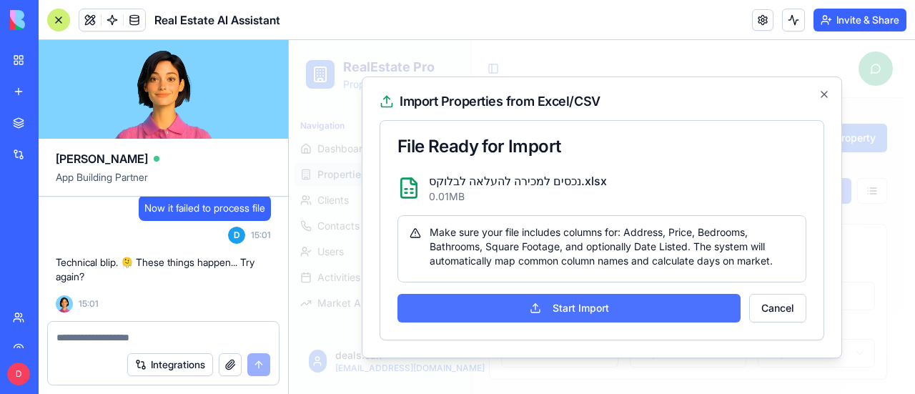
click at [588, 304] on button "Start Import" at bounding box center [568, 308] width 343 height 29
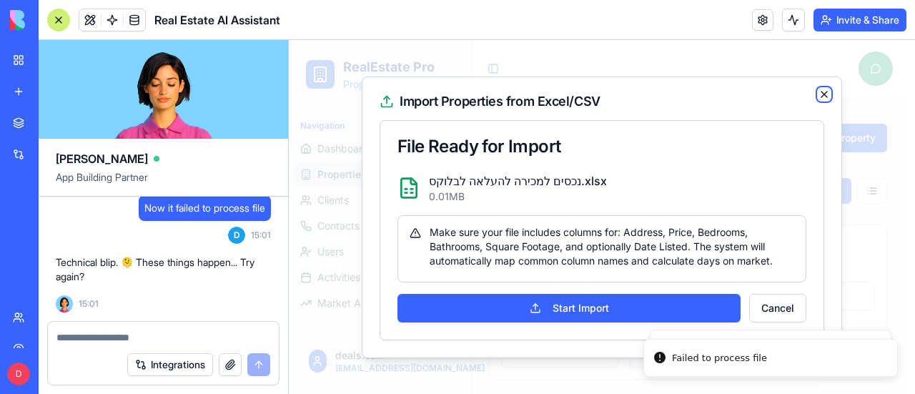
click at [821, 94] on icon "button" at bounding box center [823, 94] width 11 height 11
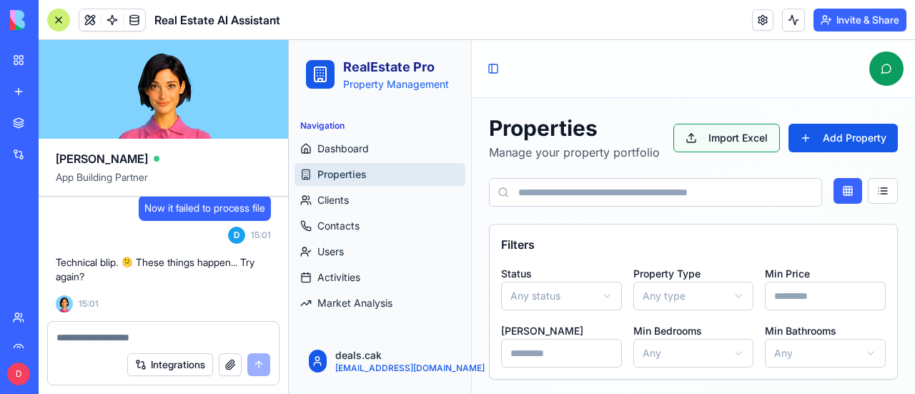
click at [725, 139] on button "Import Excel" at bounding box center [726, 138] width 106 height 29
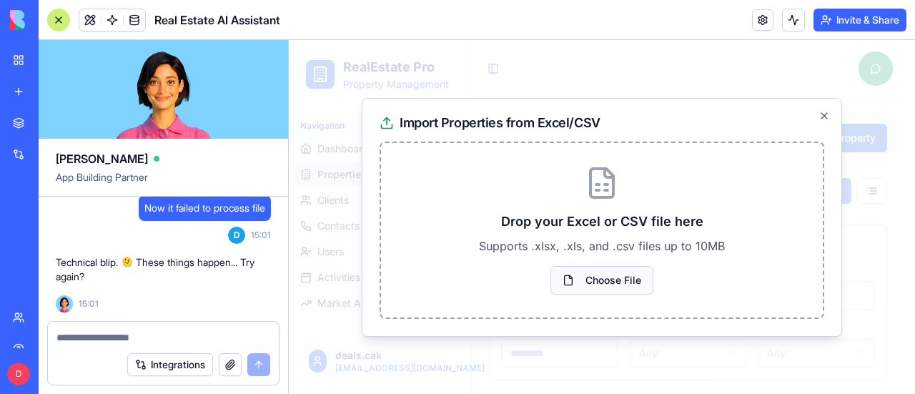
click at [619, 277] on button "Choose File" at bounding box center [601, 280] width 103 height 29
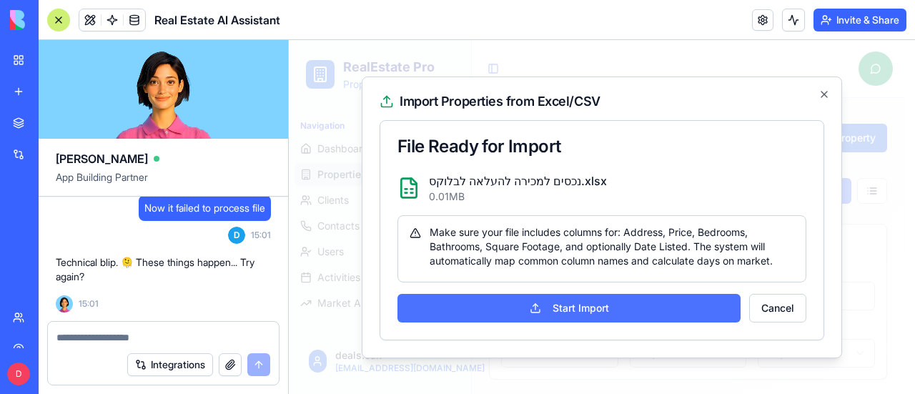
click at [582, 304] on button "Start Import" at bounding box center [568, 308] width 343 height 29
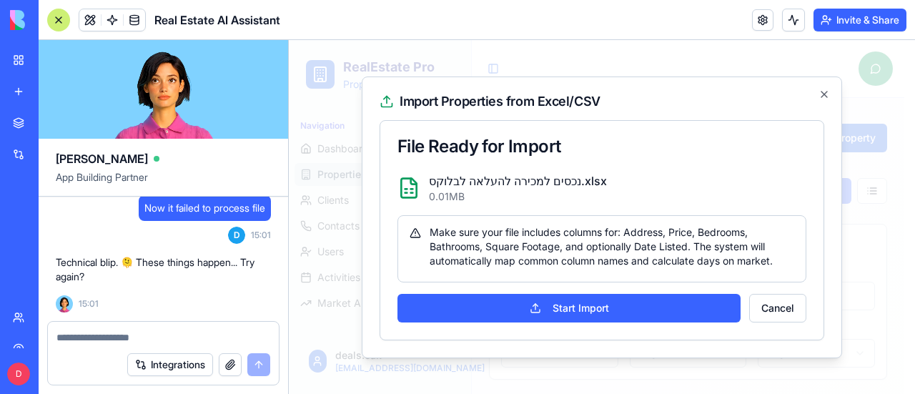
click at [179, 338] on textarea at bounding box center [163, 337] width 214 height 14
type textarea "**********"
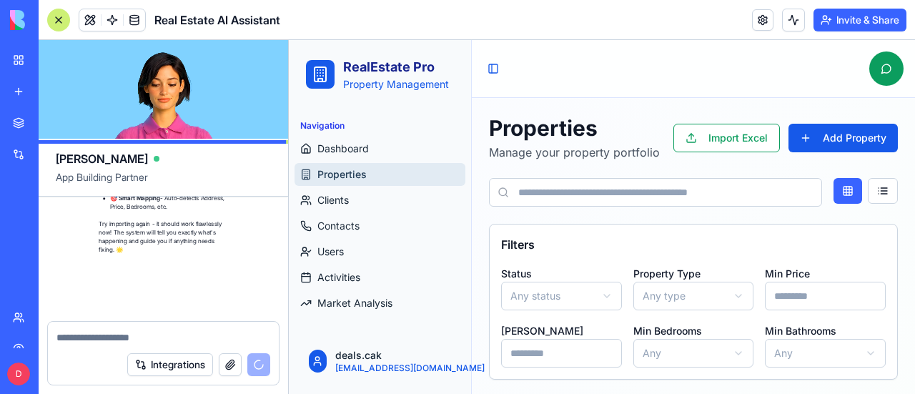
scroll to position [15073, 0]
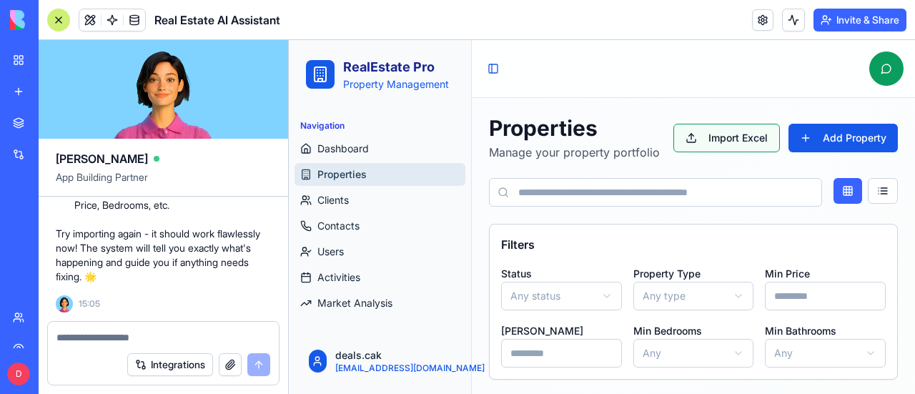
click at [744, 127] on button "Import Excel" at bounding box center [726, 138] width 106 height 29
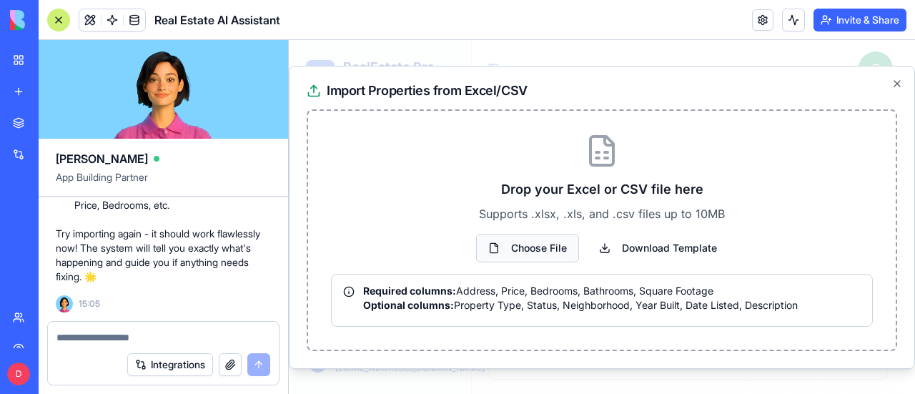
click at [547, 247] on button "Choose File" at bounding box center [527, 248] width 103 height 29
click at [677, 244] on button "Download Template" at bounding box center [658, 248] width 141 height 29
click at [142, 340] on textarea at bounding box center [163, 337] width 214 height 14
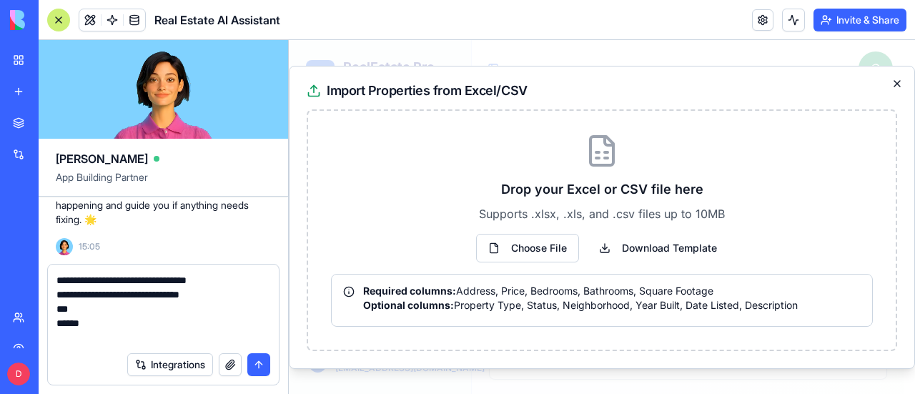
click at [902, 82] on icon "button" at bounding box center [896, 83] width 11 height 11
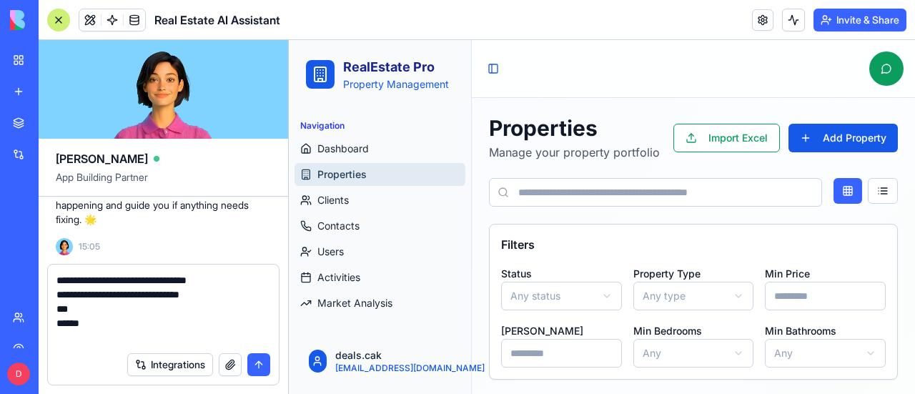
click at [333, 174] on span "Properties" at bounding box center [341, 174] width 49 height 14
click at [845, 139] on button "Add Property" at bounding box center [842, 138] width 109 height 29
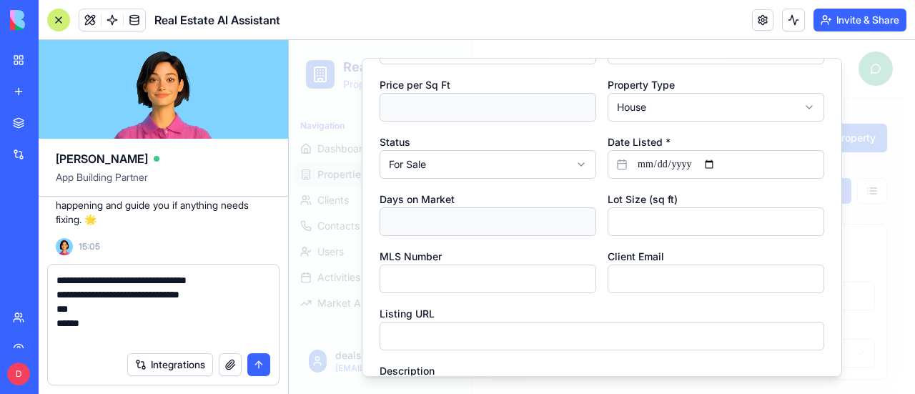
scroll to position [0, 0]
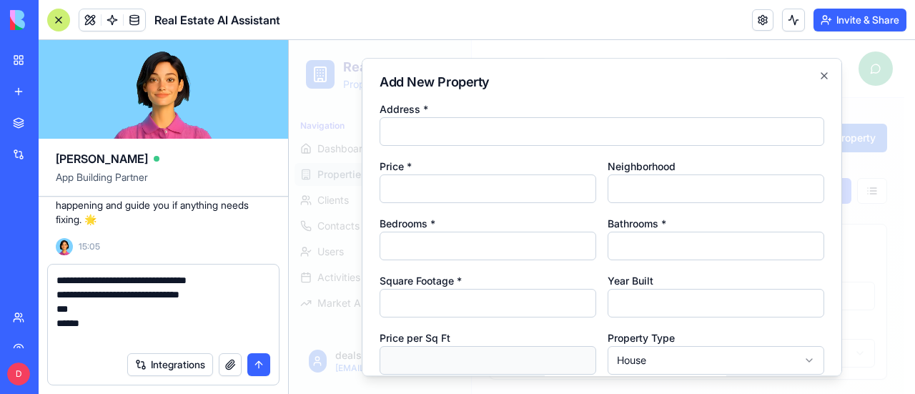
click at [184, 294] on textarea "**********" at bounding box center [163, 308] width 214 height 71
click at [109, 311] on textarea "**********" at bounding box center [163, 308] width 214 height 71
click at [98, 327] on textarea "**********" at bounding box center [163, 308] width 214 height 71
click at [60, 341] on textarea "**********" at bounding box center [163, 308] width 214 height 71
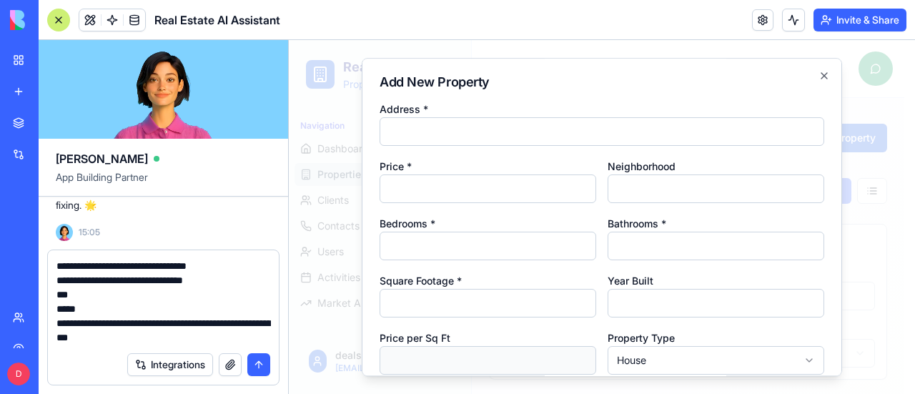
click at [102, 305] on textarea "**********" at bounding box center [163, 302] width 214 height 86
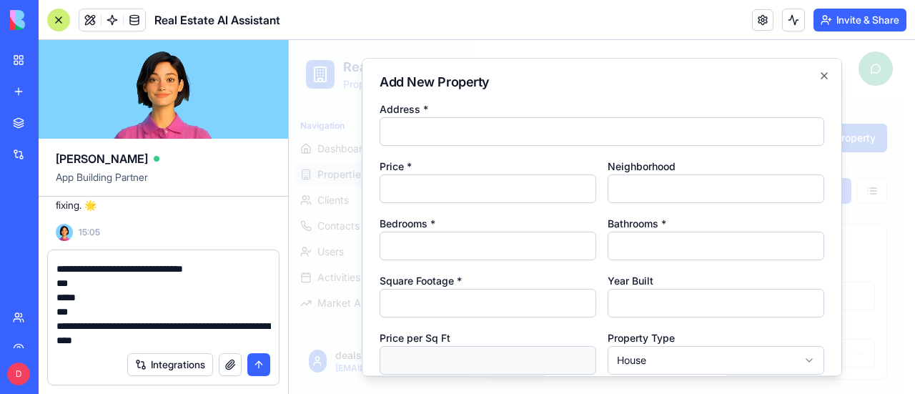
scroll to position [14, 0]
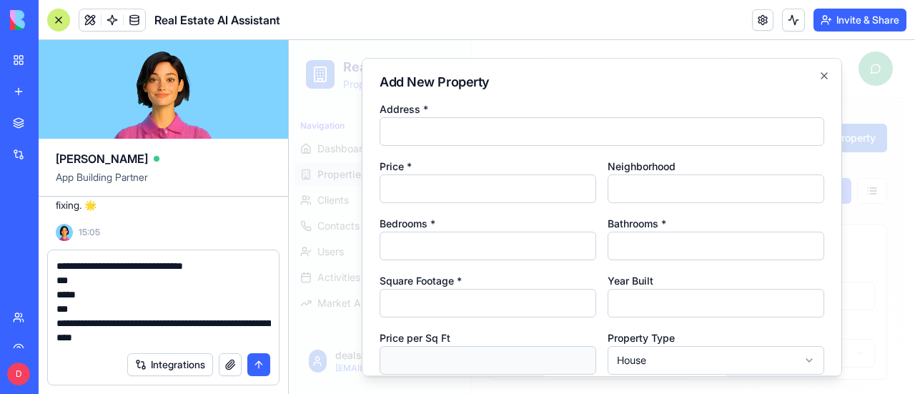
type textarea "**********"
click at [257, 367] on button "submit" at bounding box center [258, 364] width 23 height 23
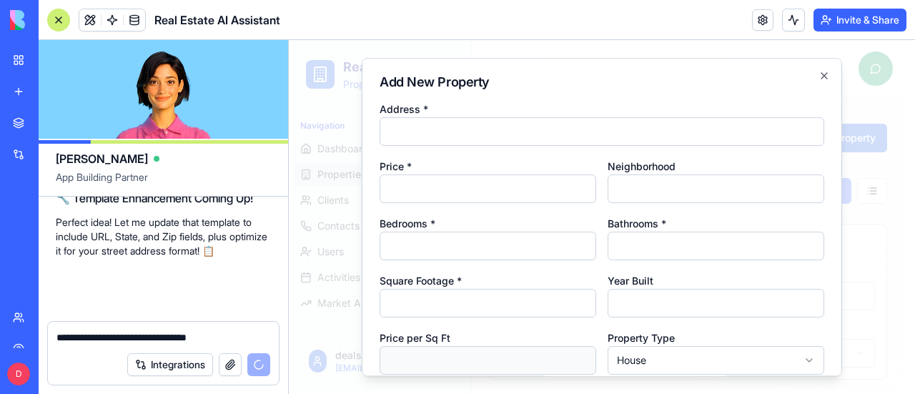
scroll to position [15304, 0]
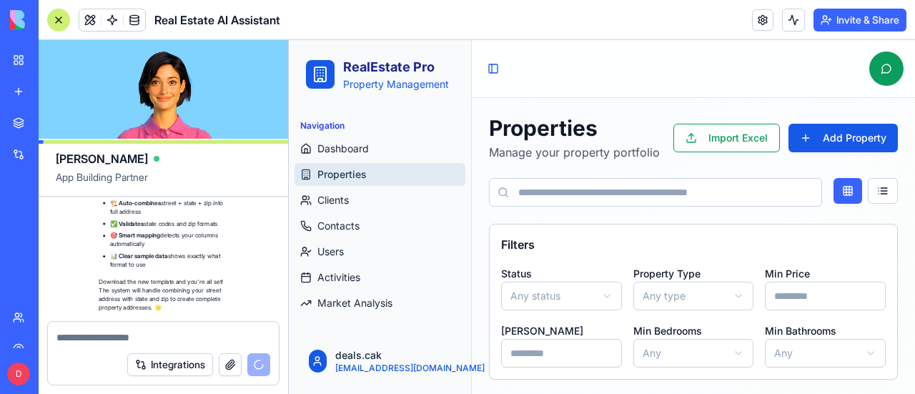
scroll to position [15773, 0]
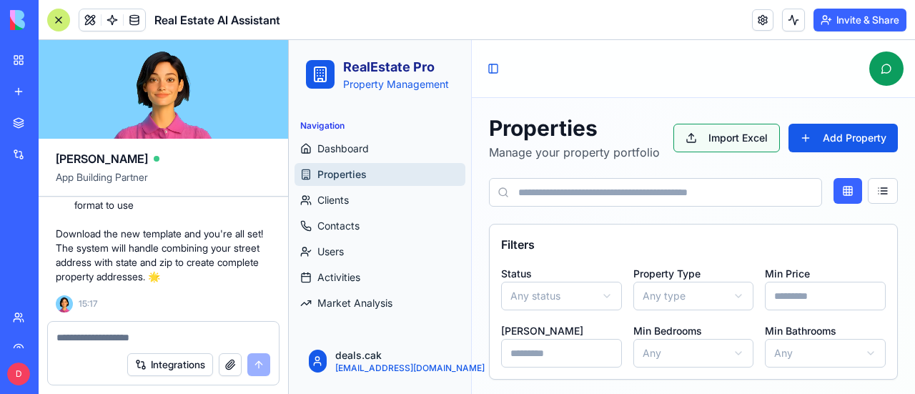
click at [694, 141] on button "Import Excel" at bounding box center [726, 138] width 106 height 29
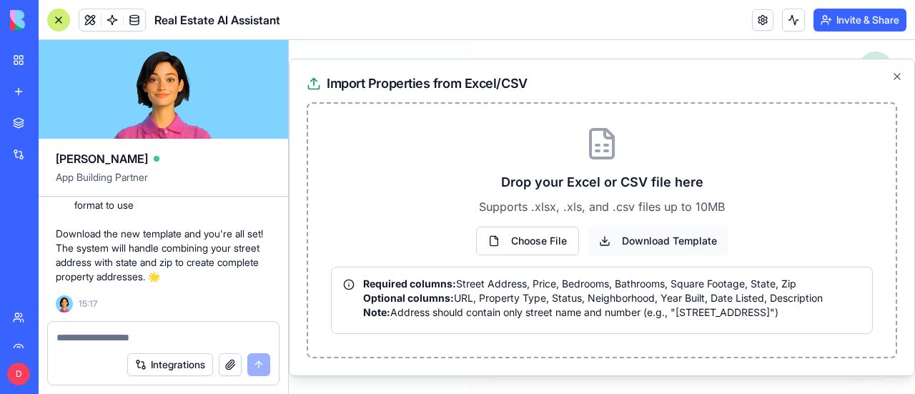
click at [701, 242] on button "Download Template" at bounding box center [658, 241] width 141 height 29
click at [535, 237] on button "Choose File" at bounding box center [527, 241] width 103 height 29
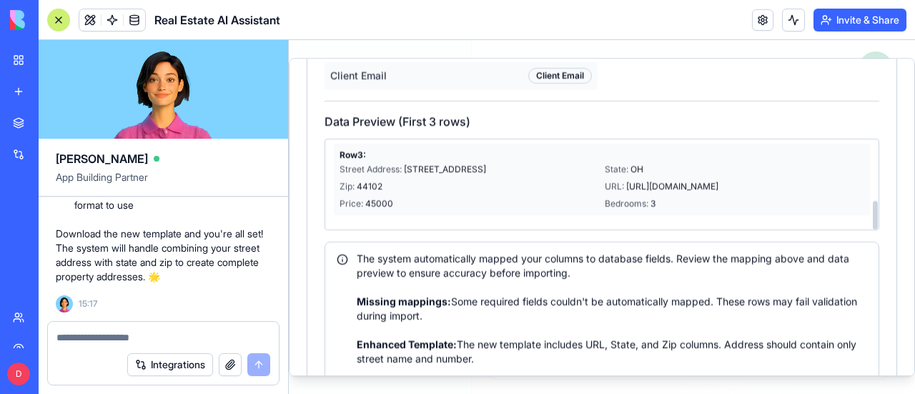
scroll to position [532, 0]
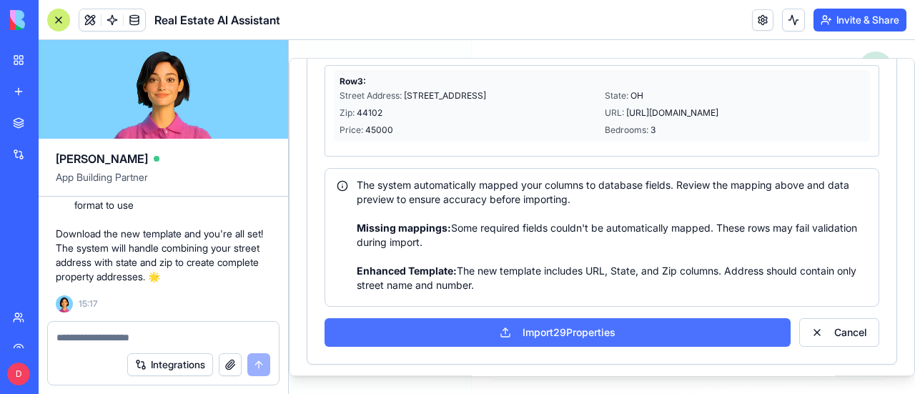
click at [573, 326] on button "Import 29 Properties" at bounding box center [557, 332] width 466 height 29
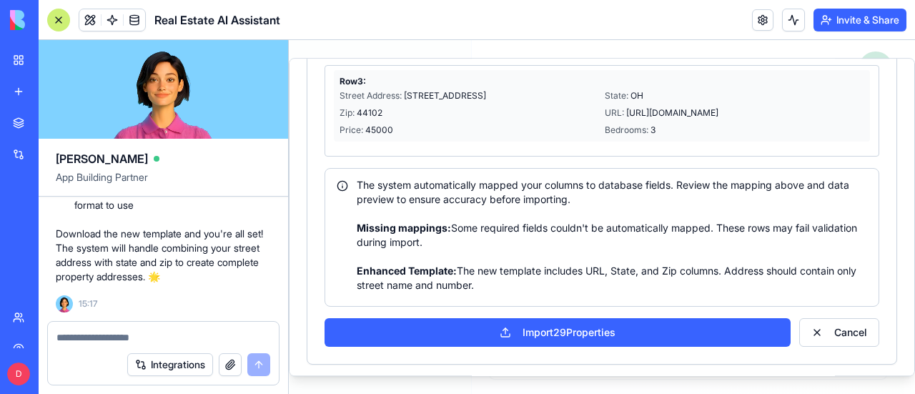
scroll to position [0, 0]
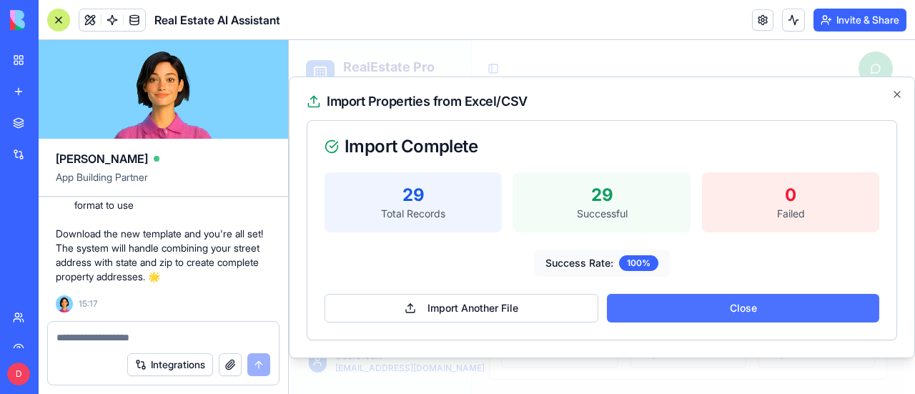
click at [756, 308] on button "Close" at bounding box center [743, 308] width 272 height 29
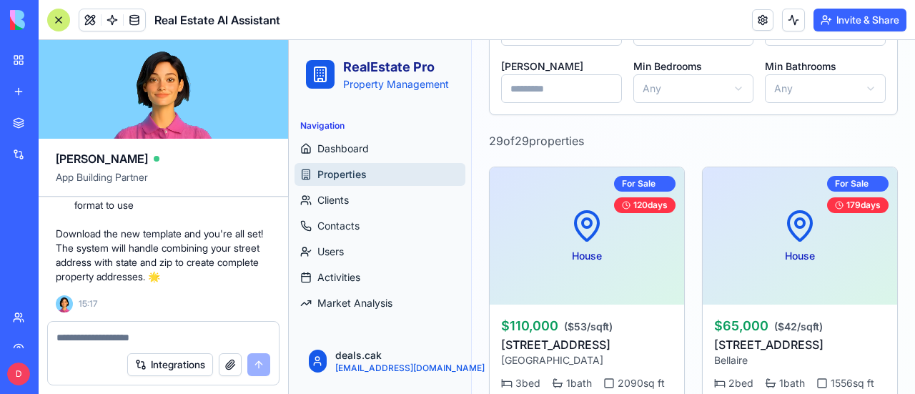
scroll to position [286, 0]
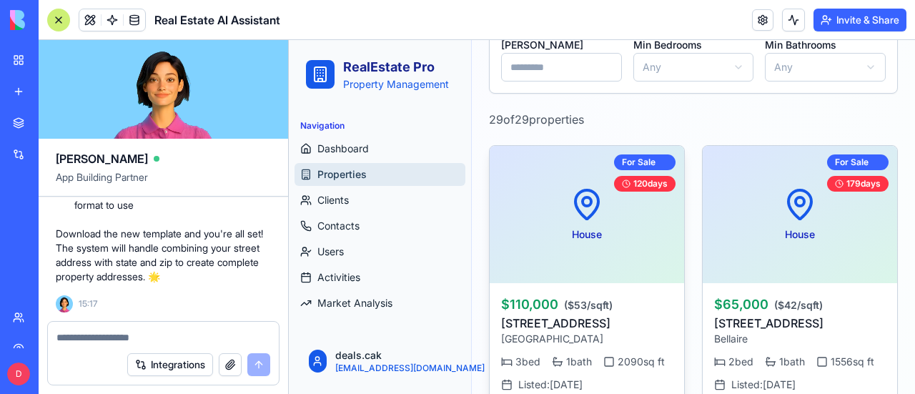
click at [525, 204] on div "House For Sale 120 days" at bounding box center [587, 214] width 194 height 137
click at [606, 252] on div "House For Sale 120 days" at bounding box center [587, 214] width 194 height 137
click at [605, 251] on div "House For Sale 120 days" at bounding box center [587, 214] width 194 height 137
click at [652, 248] on div "House For Sale 120 days" at bounding box center [587, 214] width 194 height 137
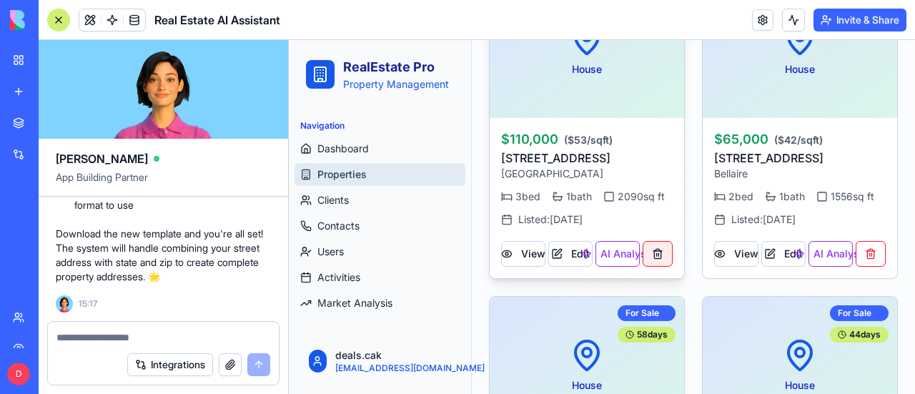
scroll to position [429, 0]
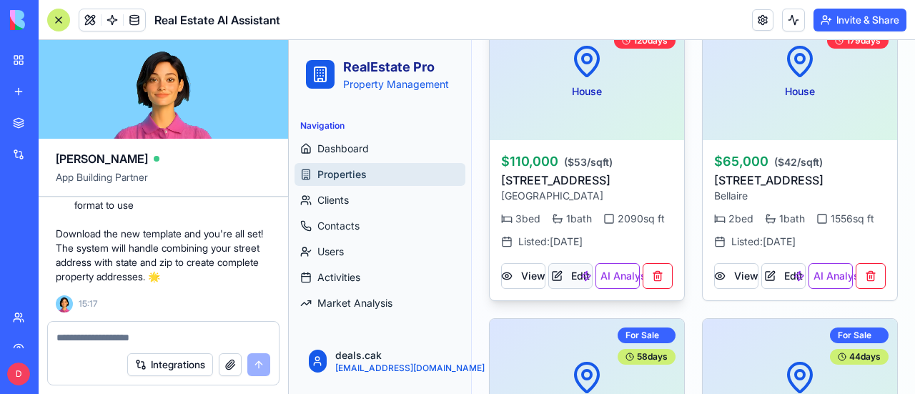
click at [563, 287] on button "Edit" at bounding box center [570, 276] width 44 height 26
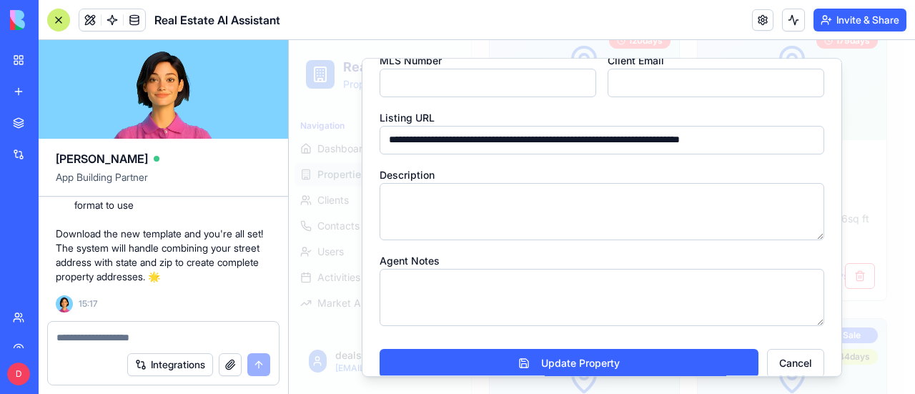
scroll to position [467, 0]
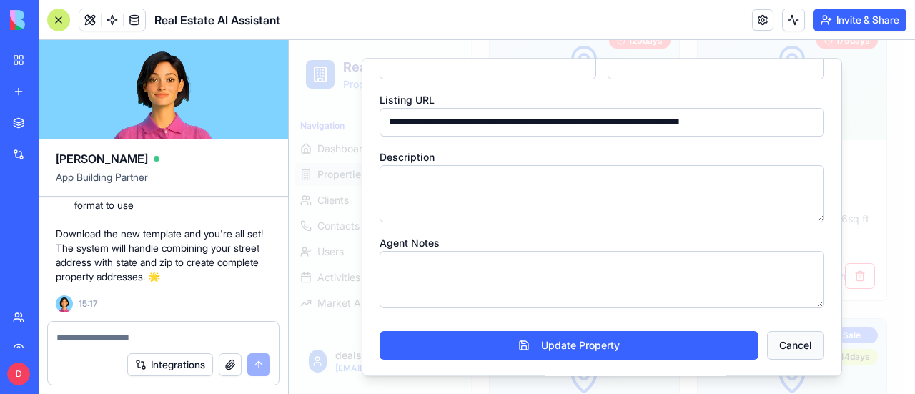
click at [779, 345] on button "Cancel" at bounding box center [795, 345] width 57 height 29
type input "**********"
type input "*"
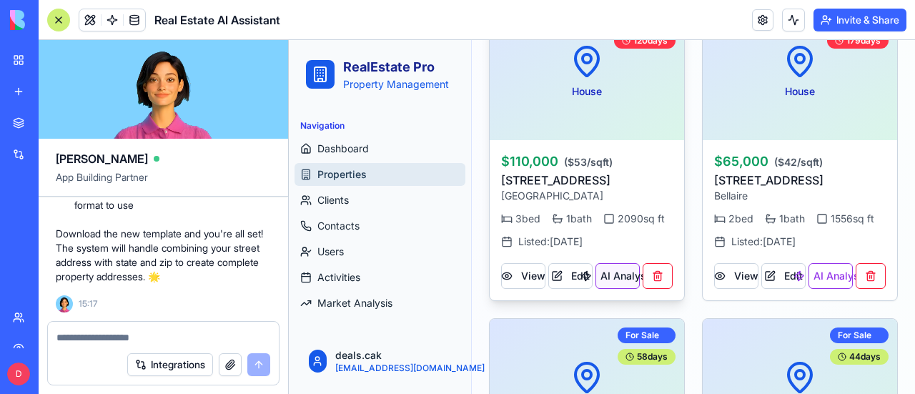
click at [613, 282] on button "AI Analysis" at bounding box center [617, 276] width 44 height 26
click at [162, 340] on textarea at bounding box center [163, 337] width 214 height 14
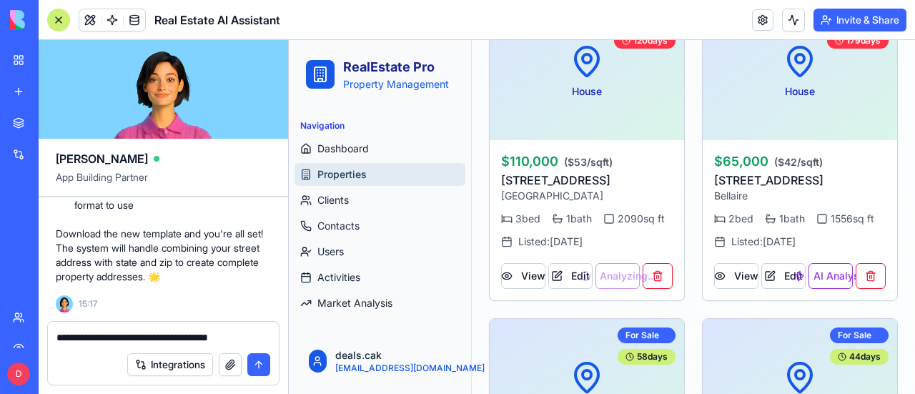
type textarea "**********"
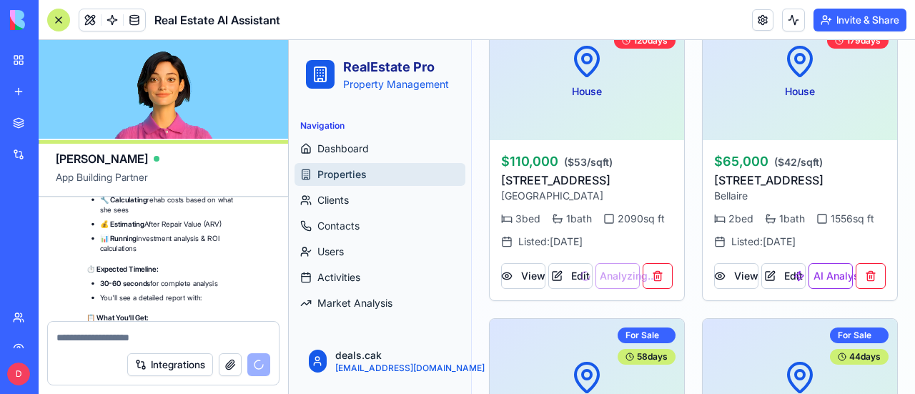
scroll to position [16479, 0]
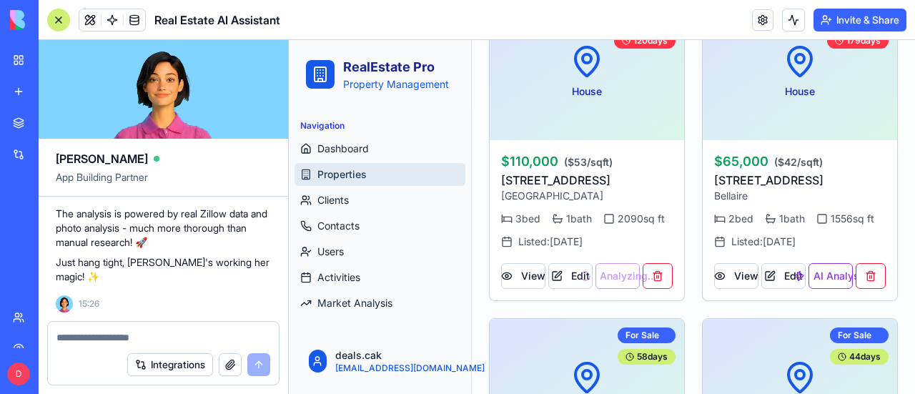
click at [199, 339] on textarea at bounding box center [163, 337] width 214 height 14
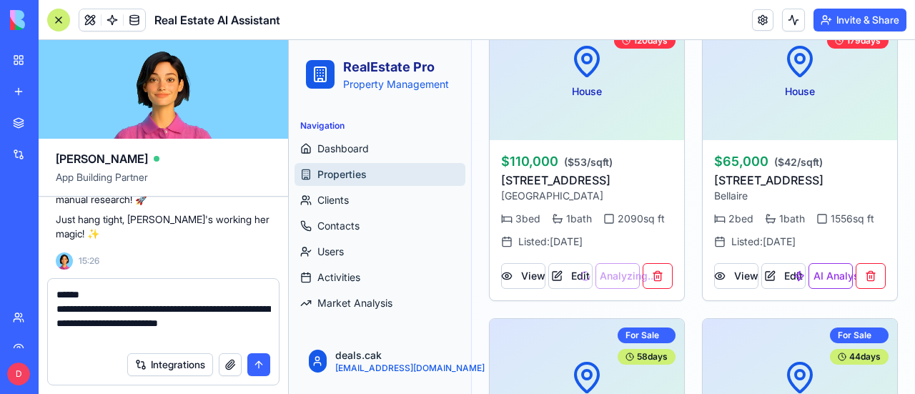
type textarea "**********"
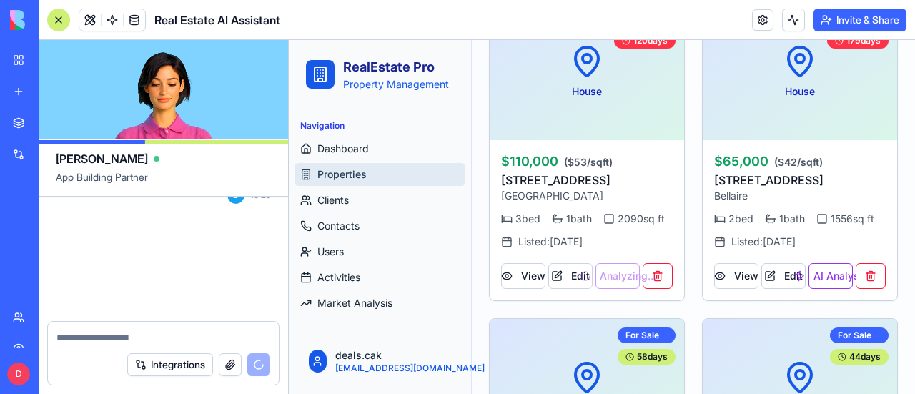
scroll to position [16671, 0]
